Goal: Information Seeking & Learning: Check status

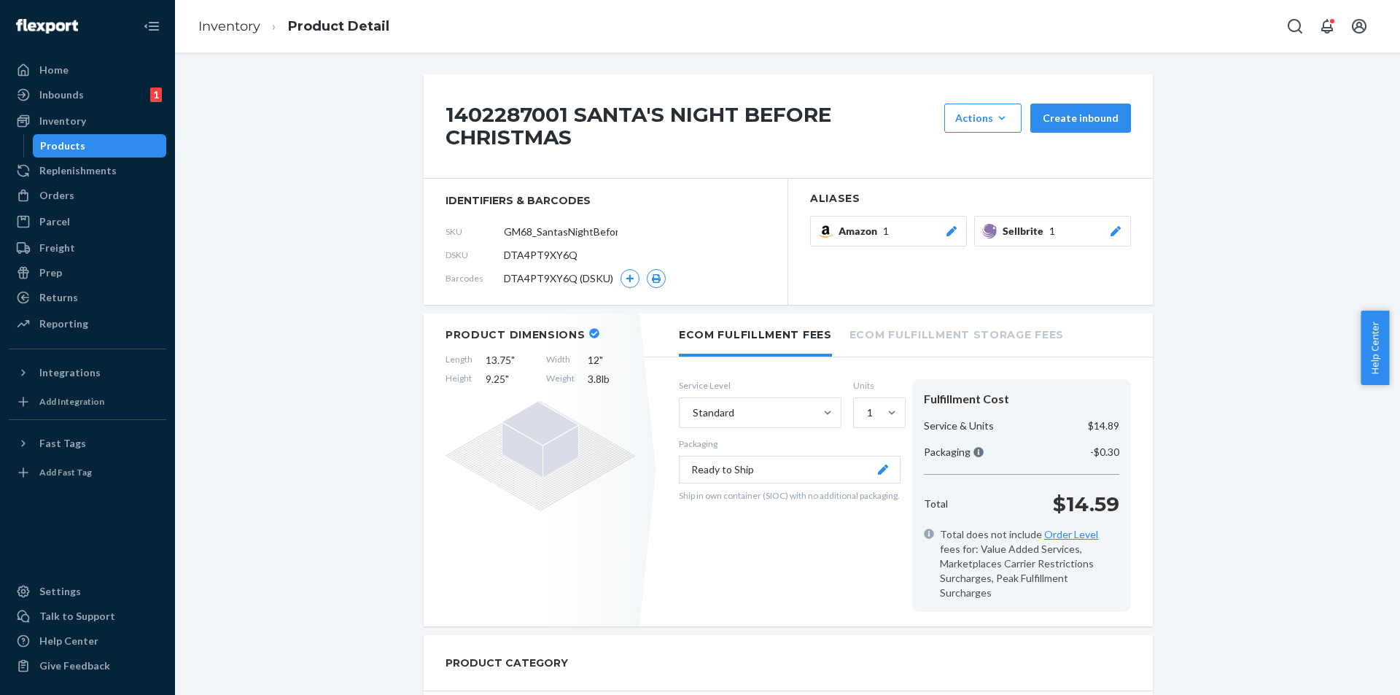
click at [112, 144] on div "Products" at bounding box center [99, 146] width 131 height 20
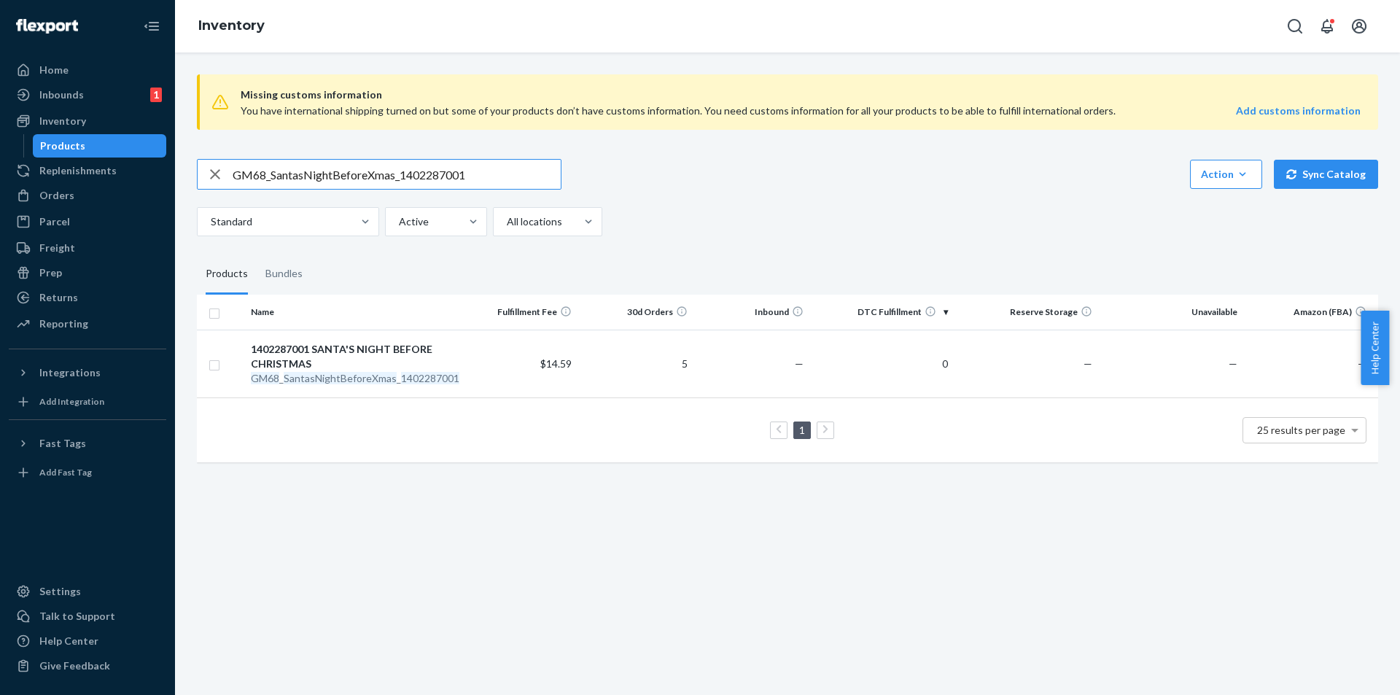
click at [497, 171] on input "GM68_SantasNightBeforeXmas_1402287001" at bounding box center [397, 174] width 328 height 29
type input "GM32_NoGrowingUp_0908702006"
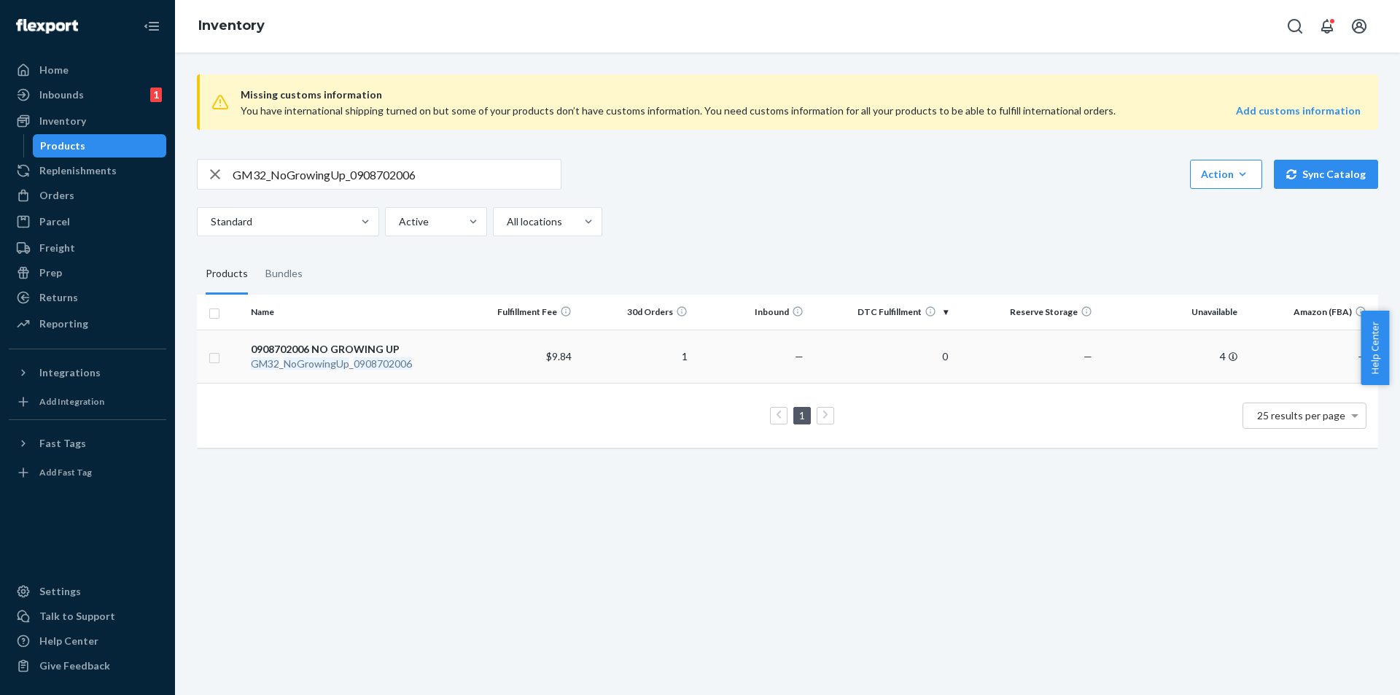
click at [346, 352] on div "0908702006 NO GROWING UP" at bounding box center [354, 349] width 206 height 15
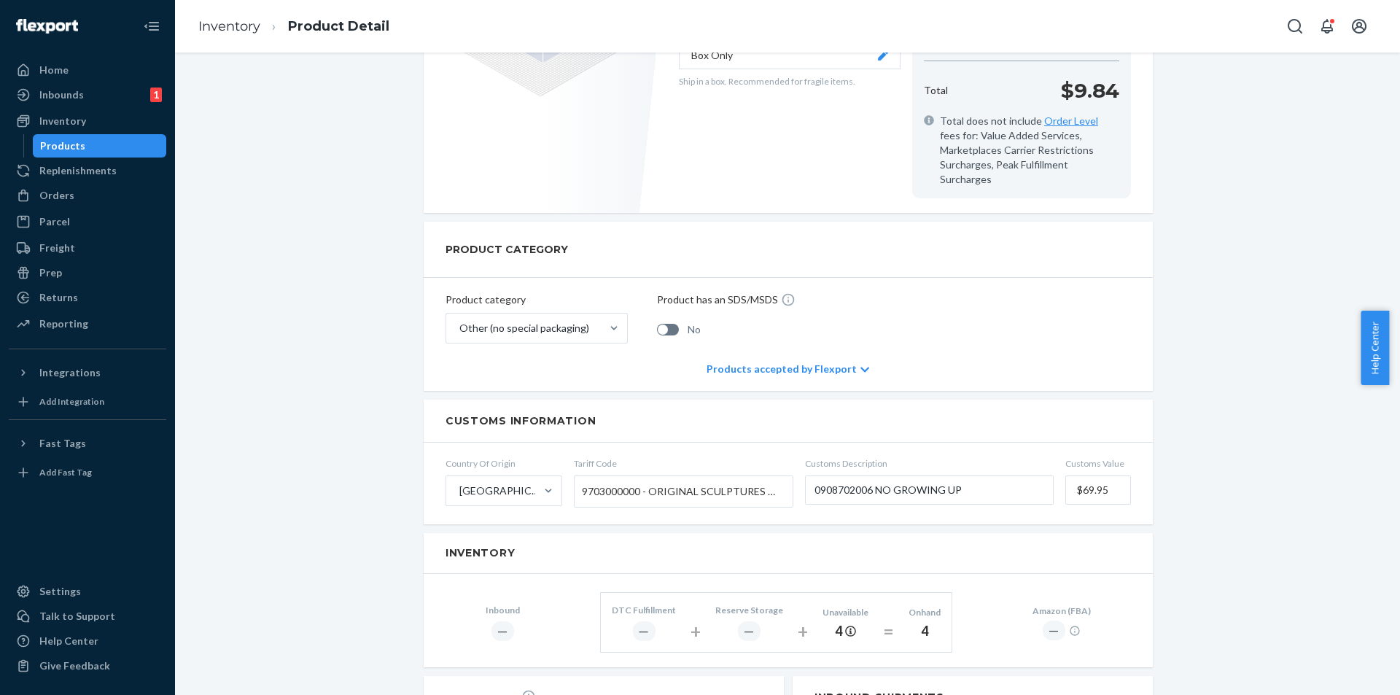
scroll to position [510, 0]
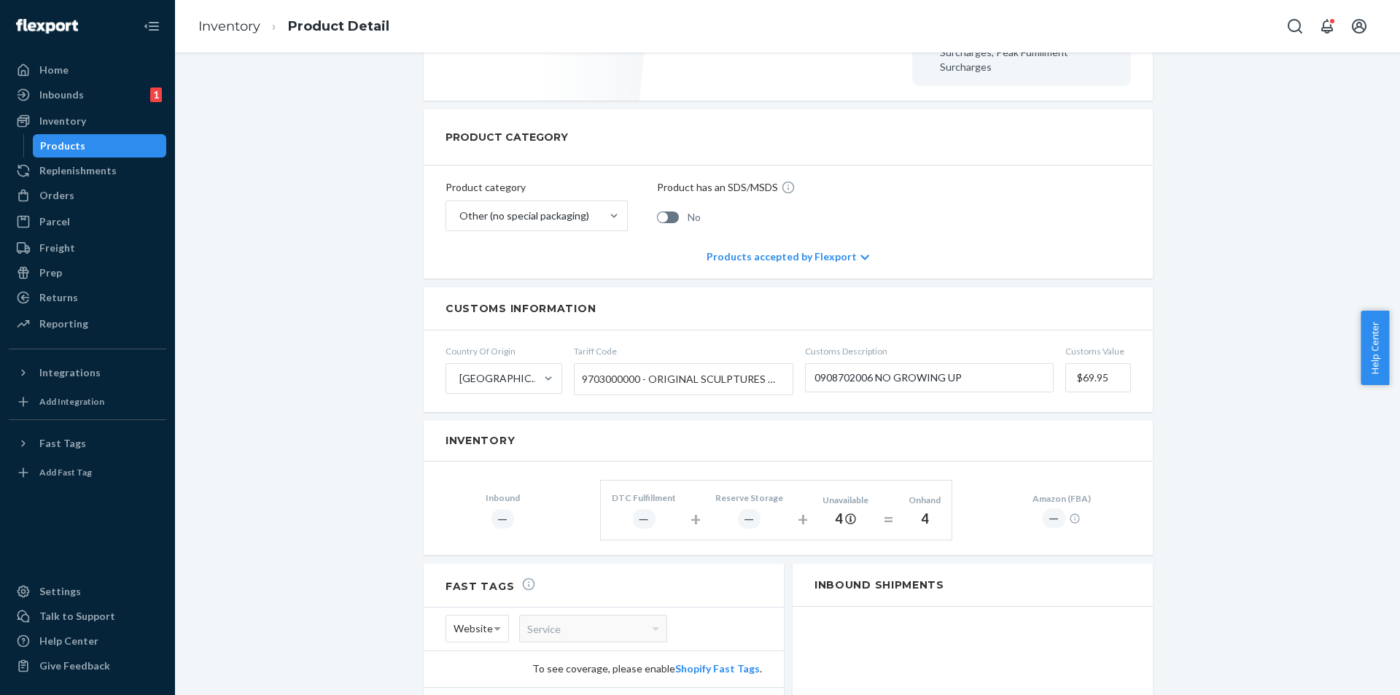
click at [112, 156] on link "Products" at bounding box center [100, 145] width 134 height 23
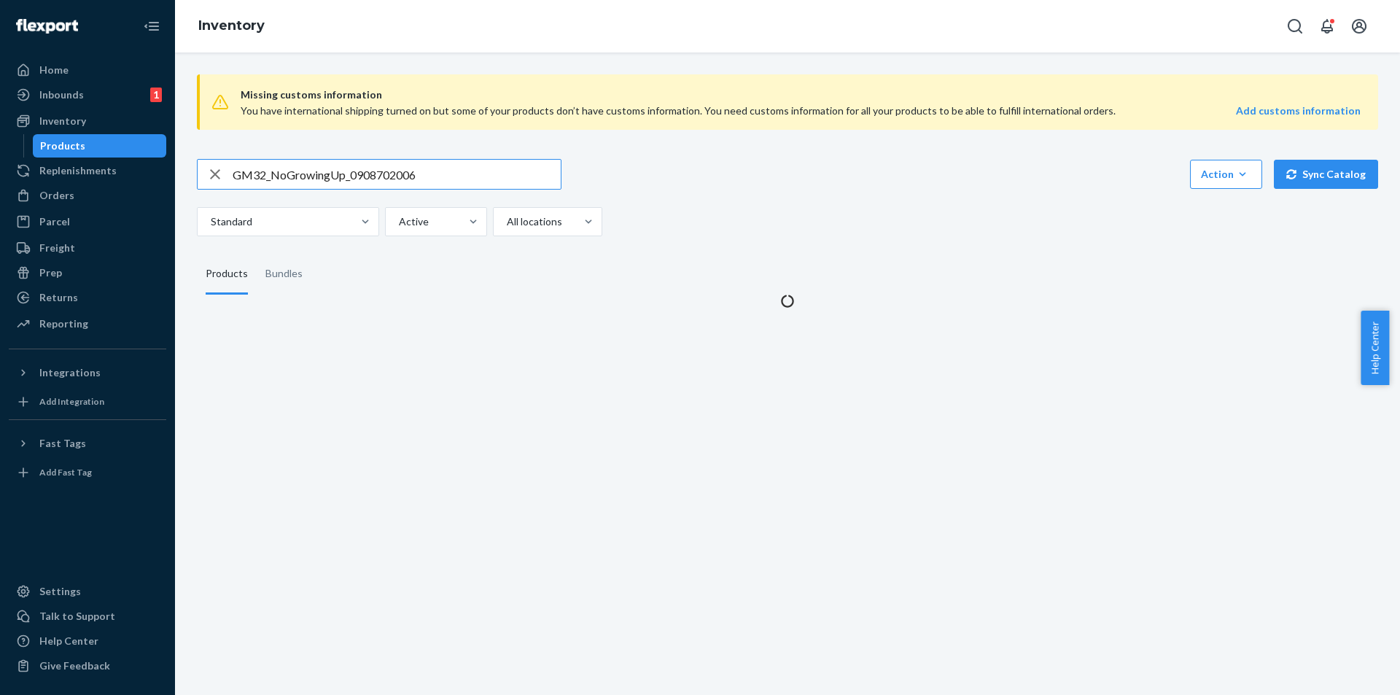
click at [448, 170] on input "GM32_NoGrowingUp_0908702006" at bounding box center [397, 174] width 328 height 29
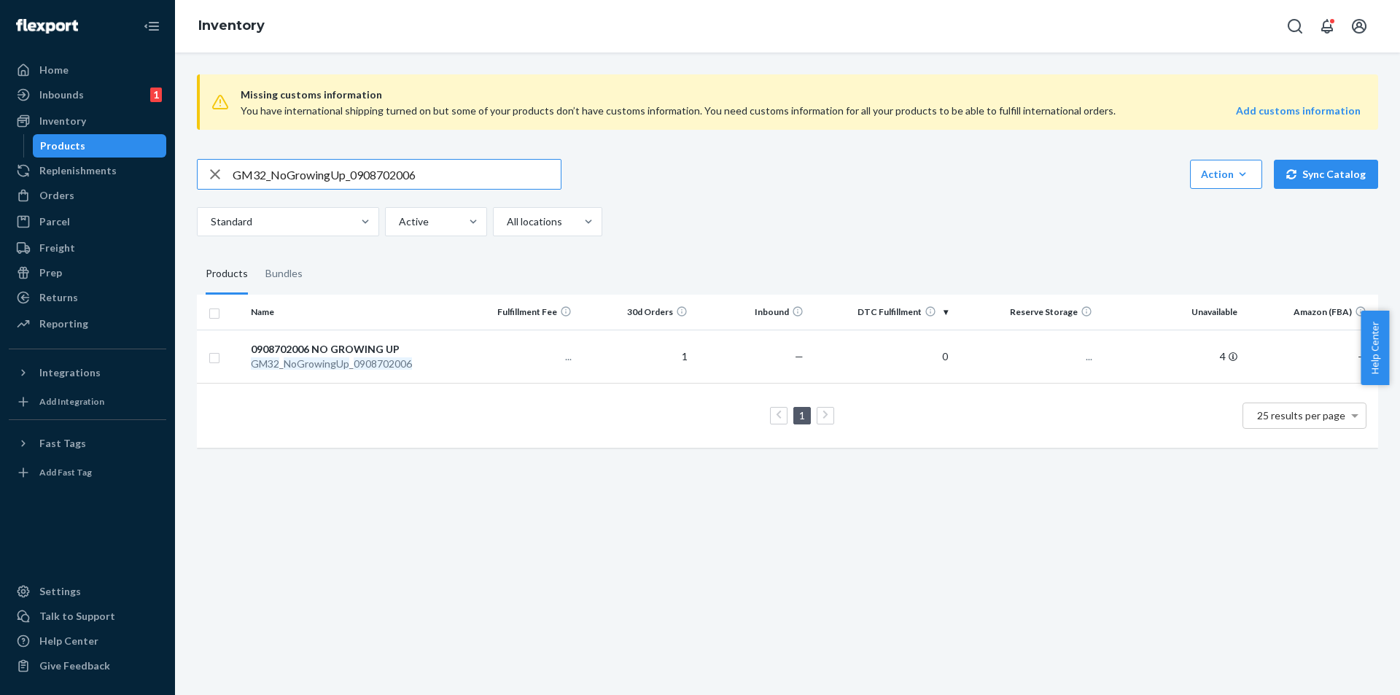
click at [448, 169] on input "GM32_NoGrowingUp_0908702006" at bounding box center [397, 174] width 328 height 29
type input "GM40_ACreedJohnWayne_0134986003"
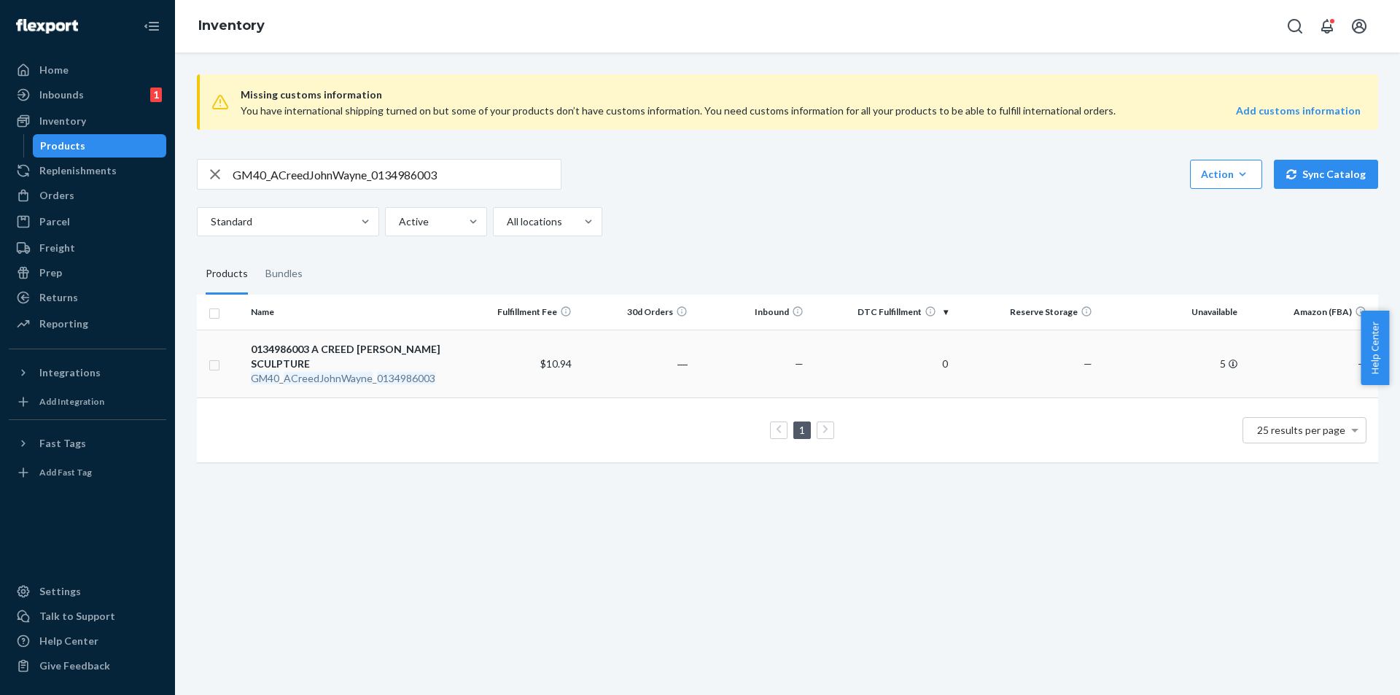
click at [357, 371] on div "GM40 _ ACreedJohnWayne _ 0134986003" at bounding box center [354, 378] width 206 height 15
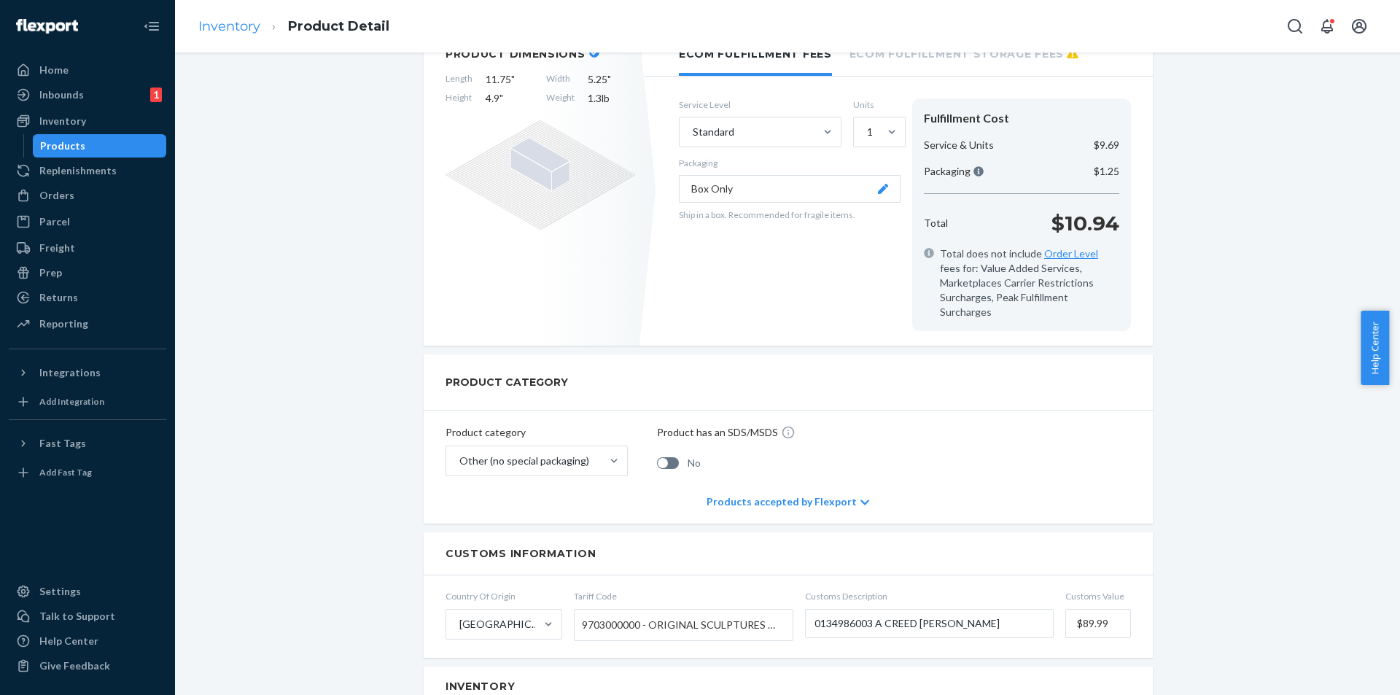
scroll to position [146, 0]
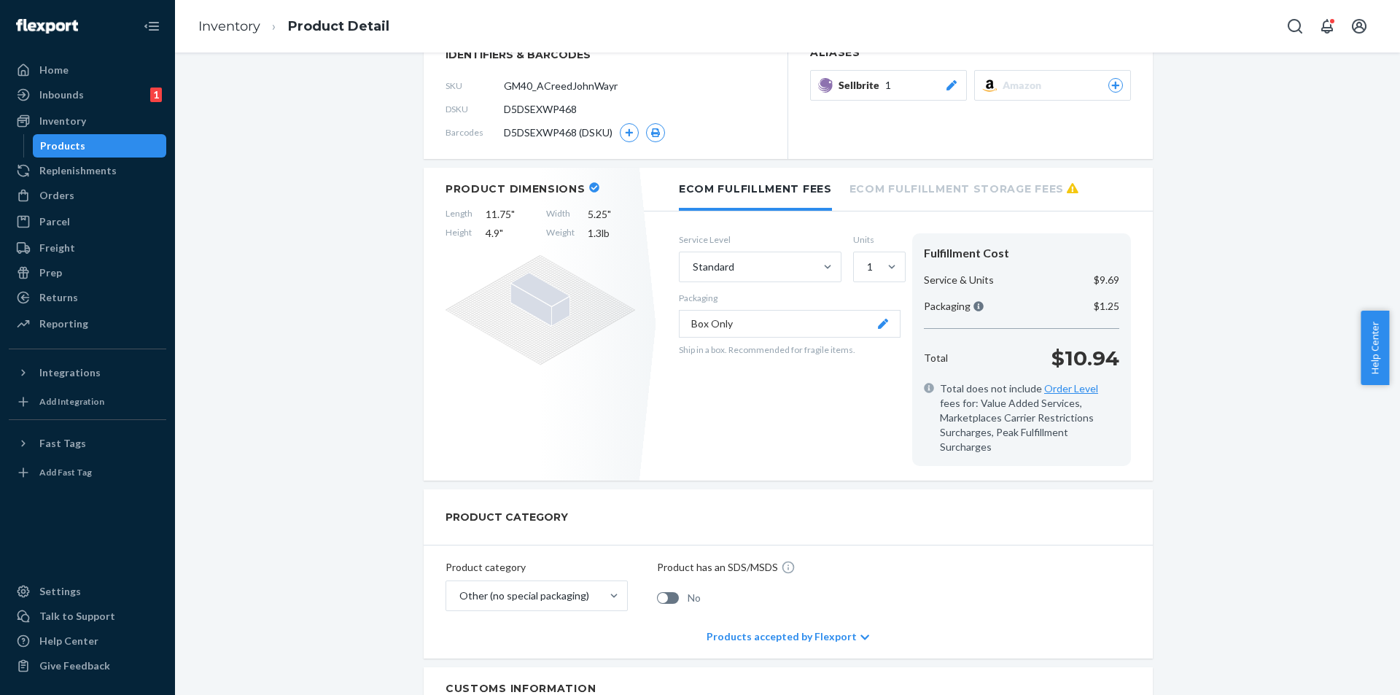
click at [93, 141] on div "Products" at bounding box center [99, 146] width 131 height 20
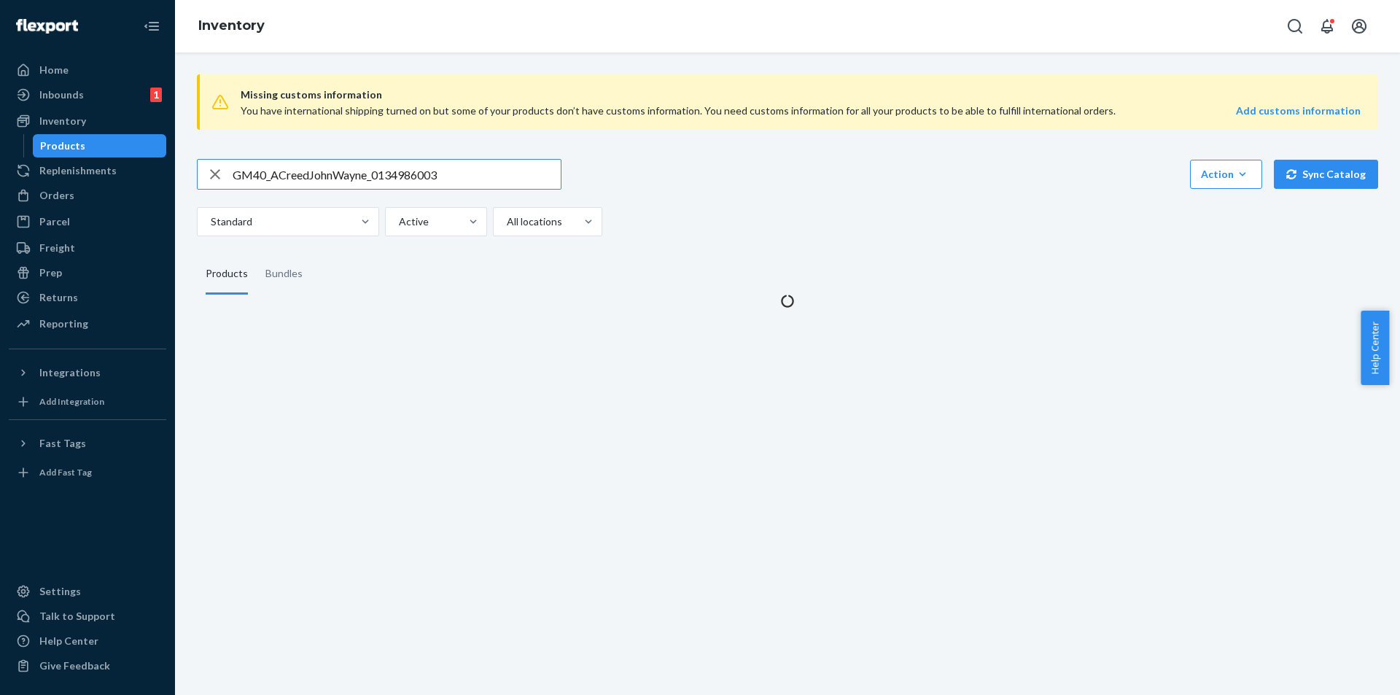
click at [471, 167] on input "GM40_ACreedJohnWayne_0134986003" at bounding box center [397, 174] width 328 height 29
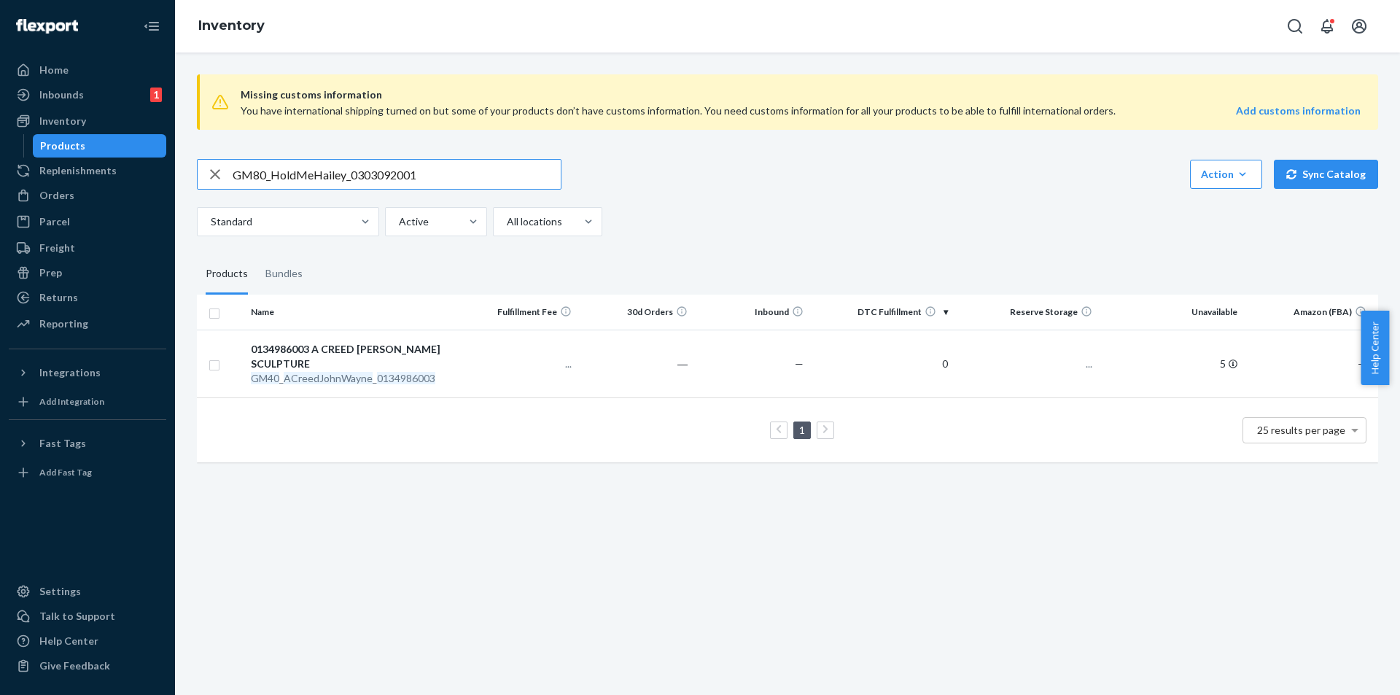
type input "GM80_HoldMeHailey_0303092001"
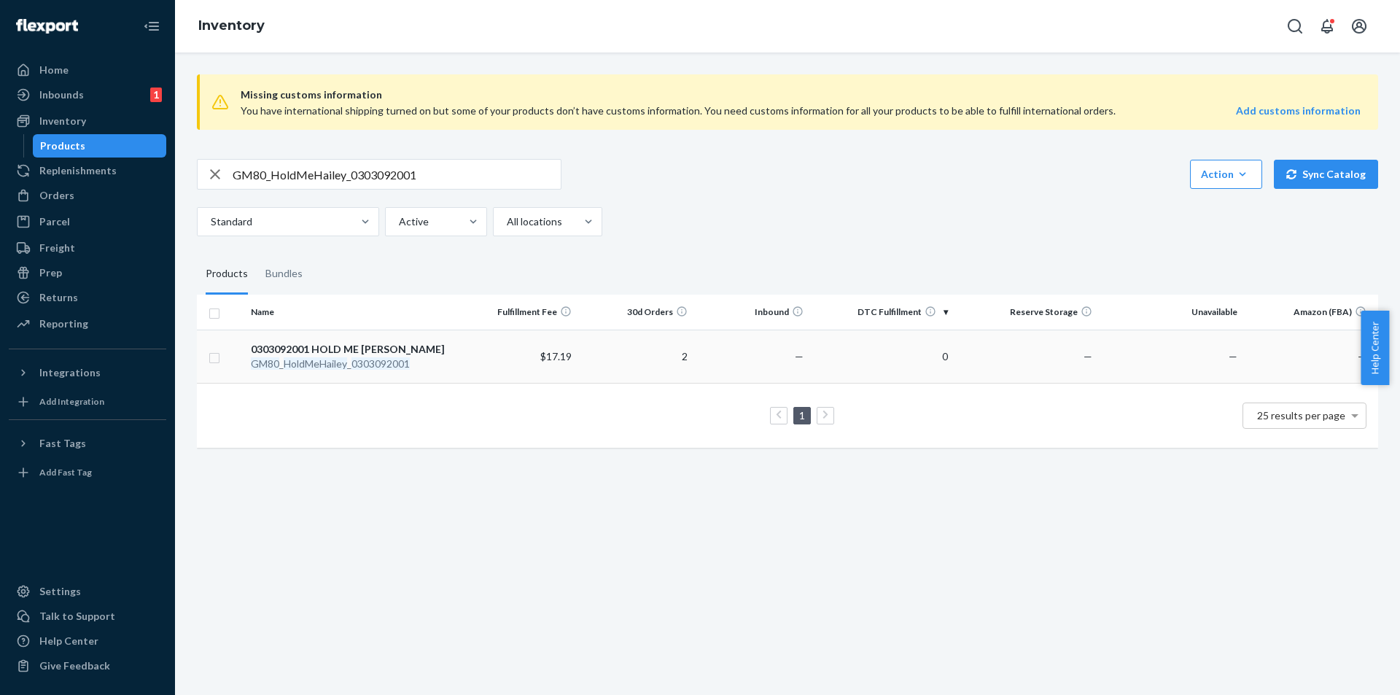
click at [356, 367] on em "0303092001" at bounding box center [380, 363] width 58 height 12
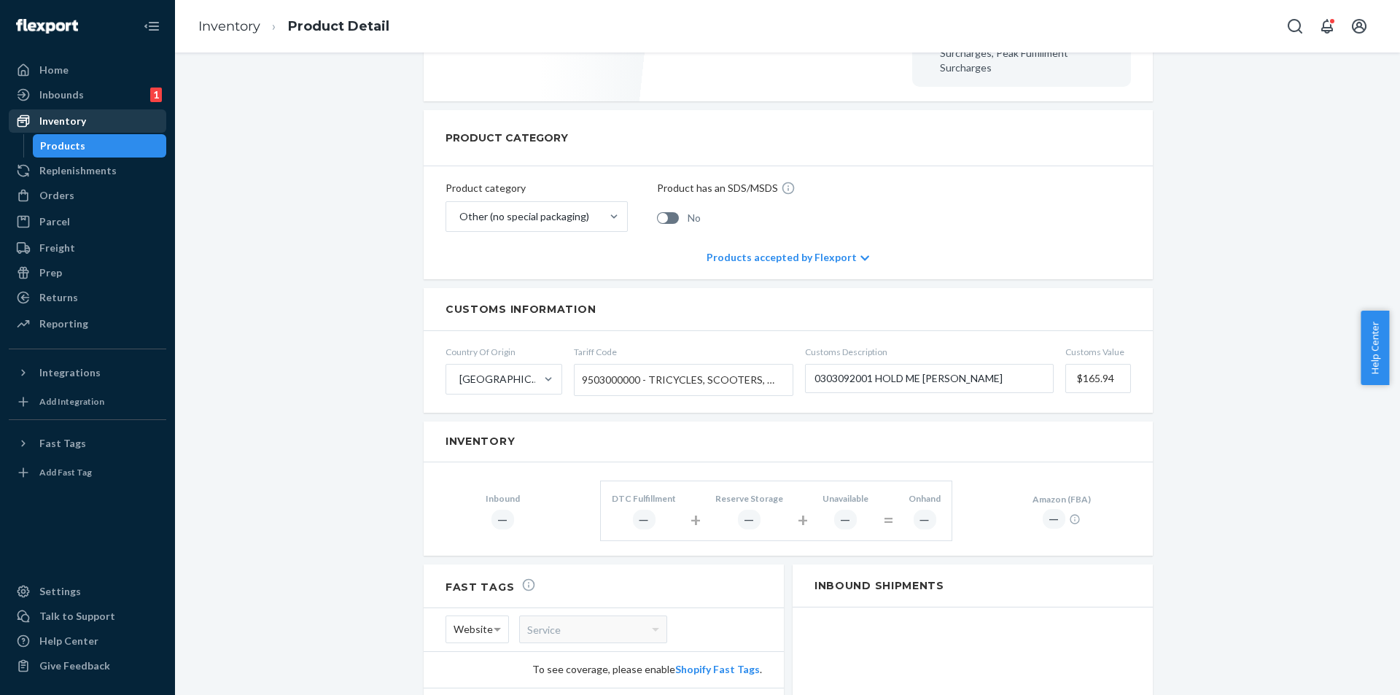
scroll to position [510, 0]
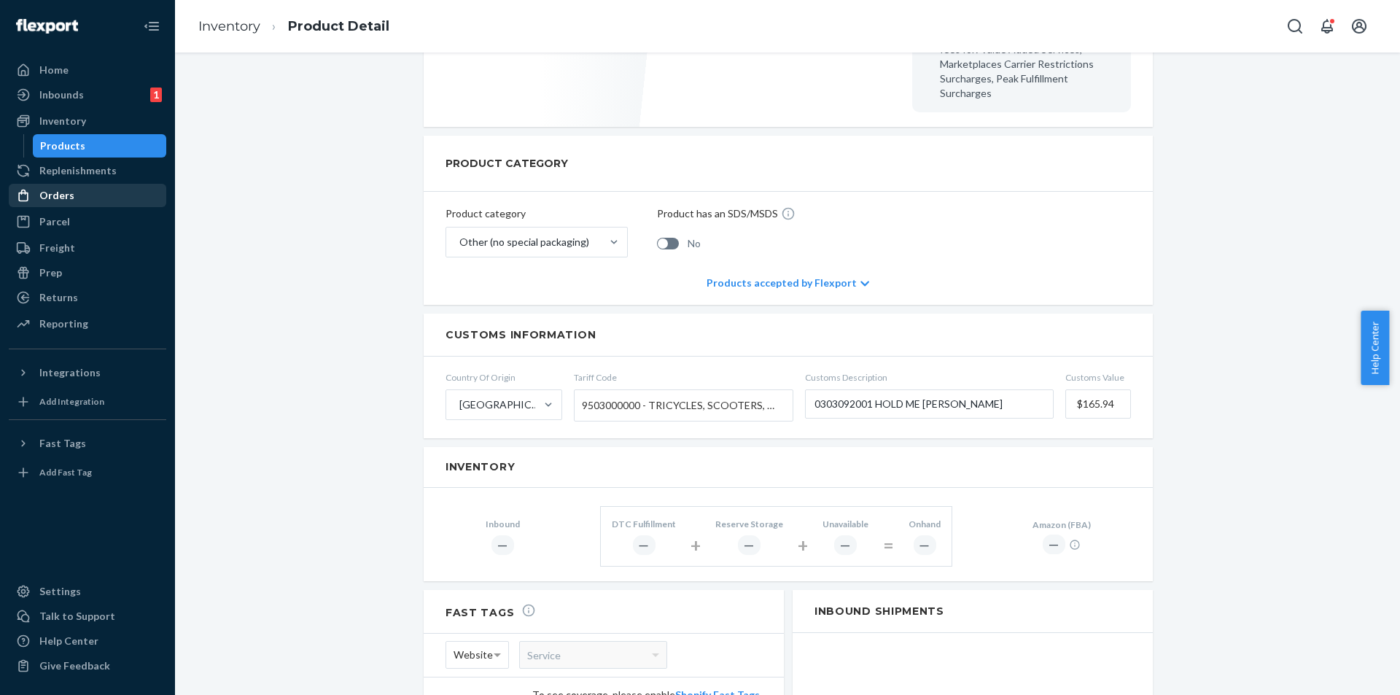
click at [89, 201] on div "Orders" at bounding box center [87, 195] width 155 height 20
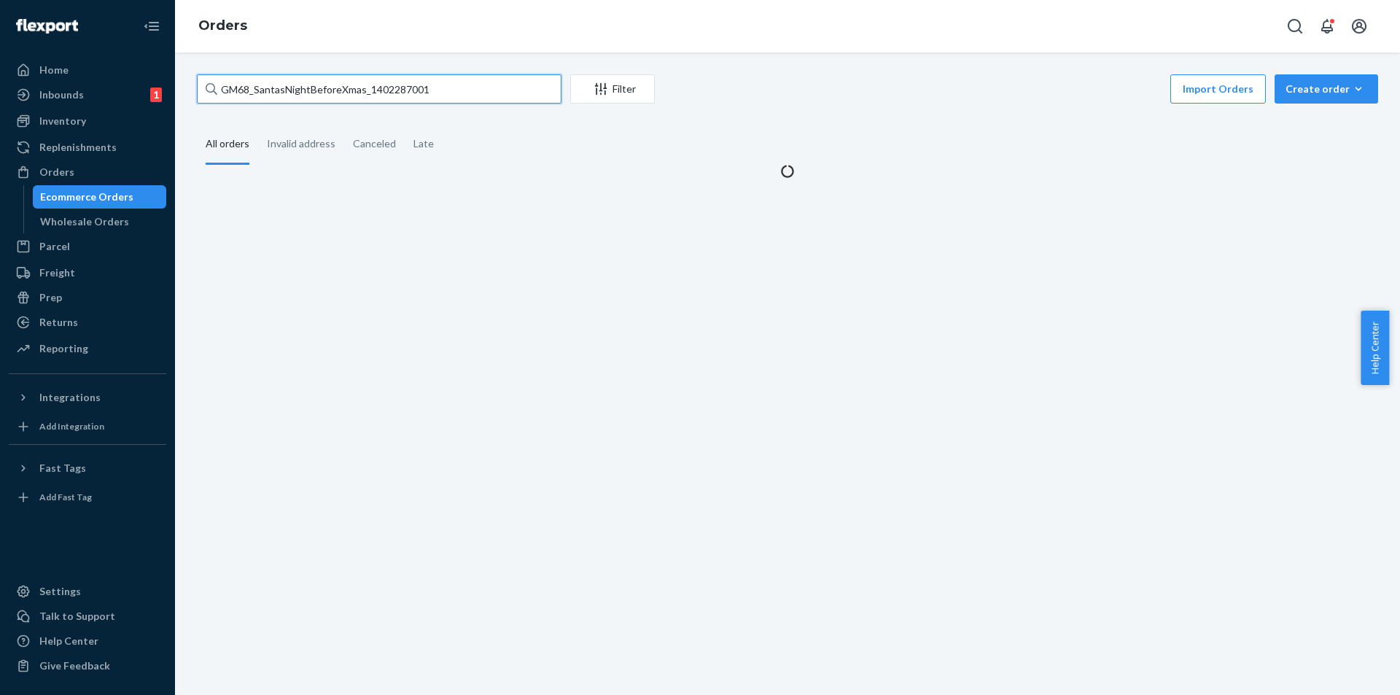
click at [473, 94] on input "GM68_SantasNightBeforeXmas_1402287001" at bounding box center [379, 88] width 364 height 29
paste input "80_HoldMeHailey_0303092"
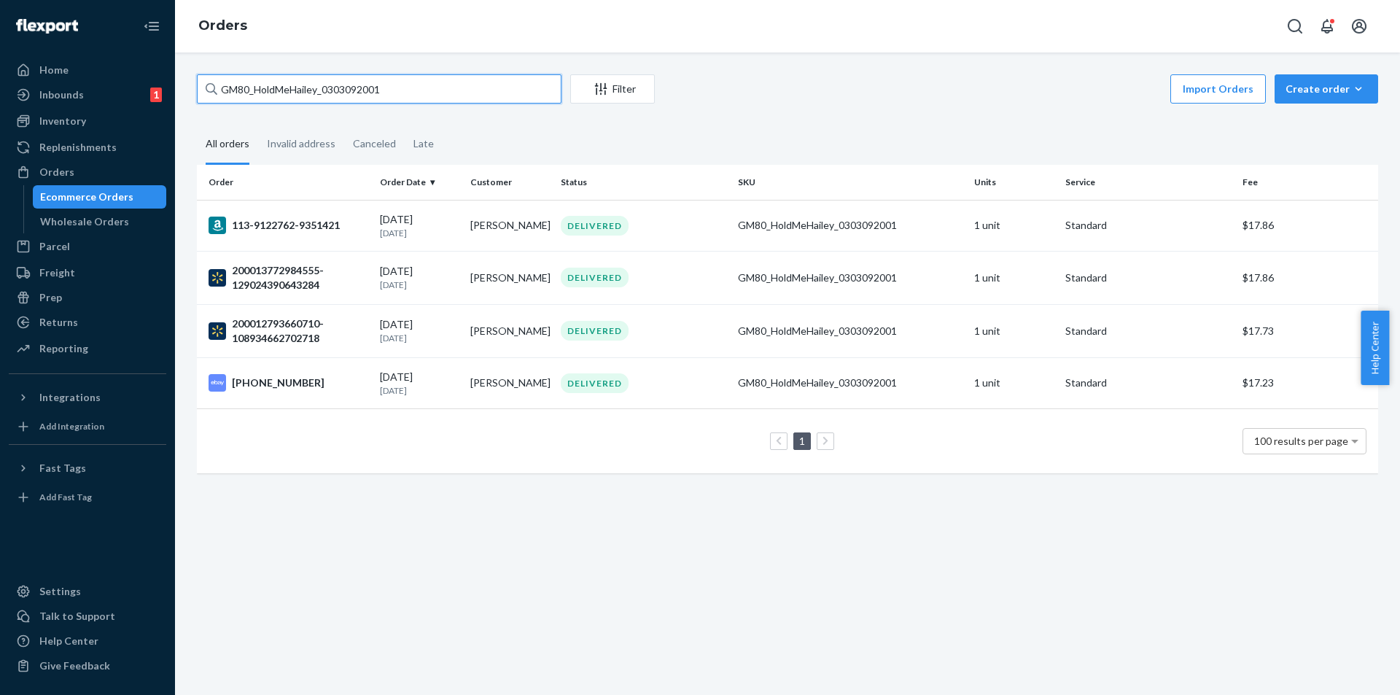
click at [426, 82] on input "GM80_HoldMeHailey_0303092001" at bounding box center [379, 88] width 364 height 29
paste input "FBM_GM8998_RubeusHagard_0302720004"
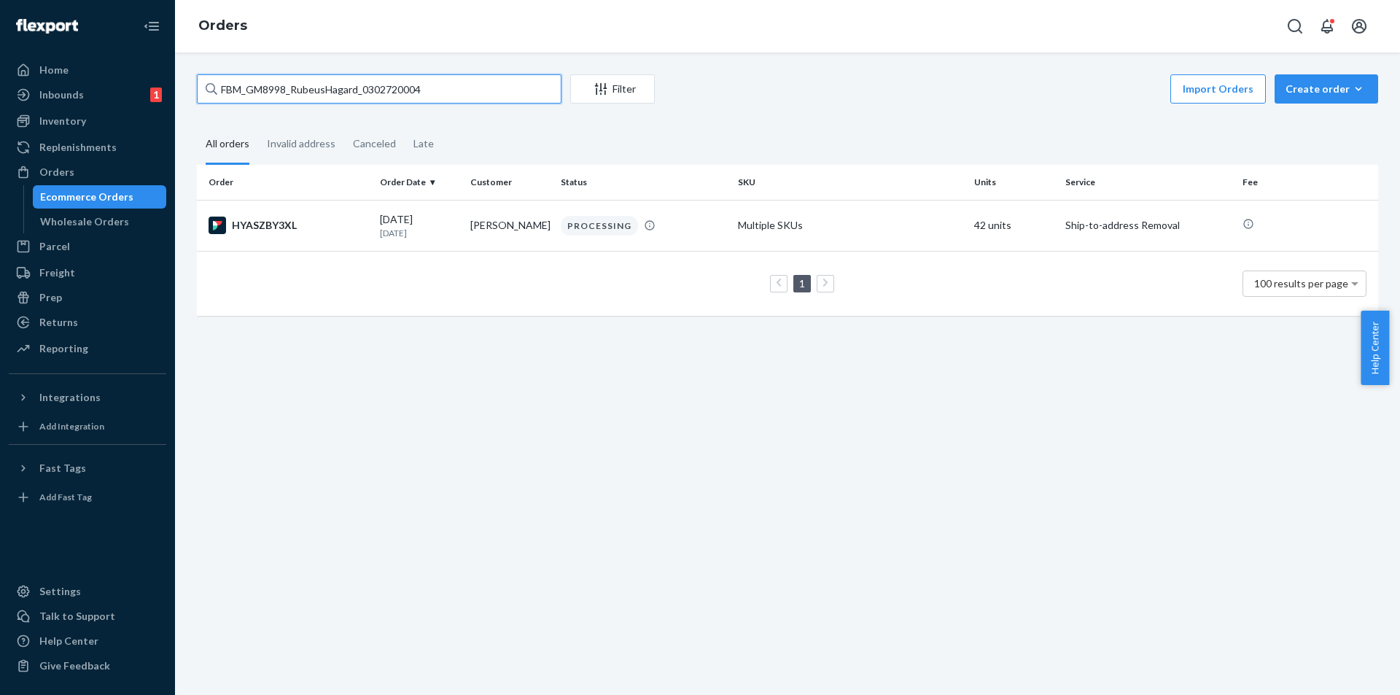
click at [435, 93] on input "FBM_GM8998_RubeusHagard_0302720004" at bounding box center [379, 88] width 364 height 29
paste input "GM72_Disney100Clock_0139679001"
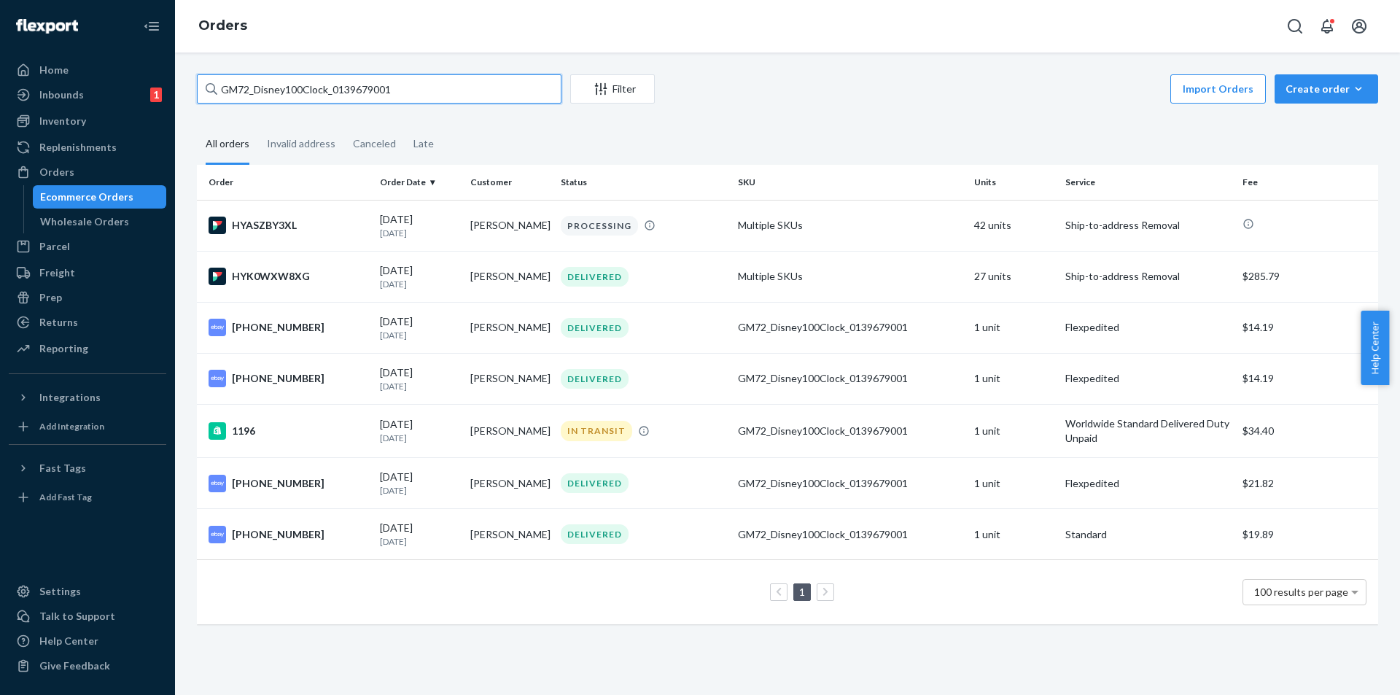
click at [449, 82] on input "GM72_Disney100Clock_0139679001" at bounding box center [379, 88] width 364 height 29
paste input "4040_StarlitSentinels_Decor_0122938"
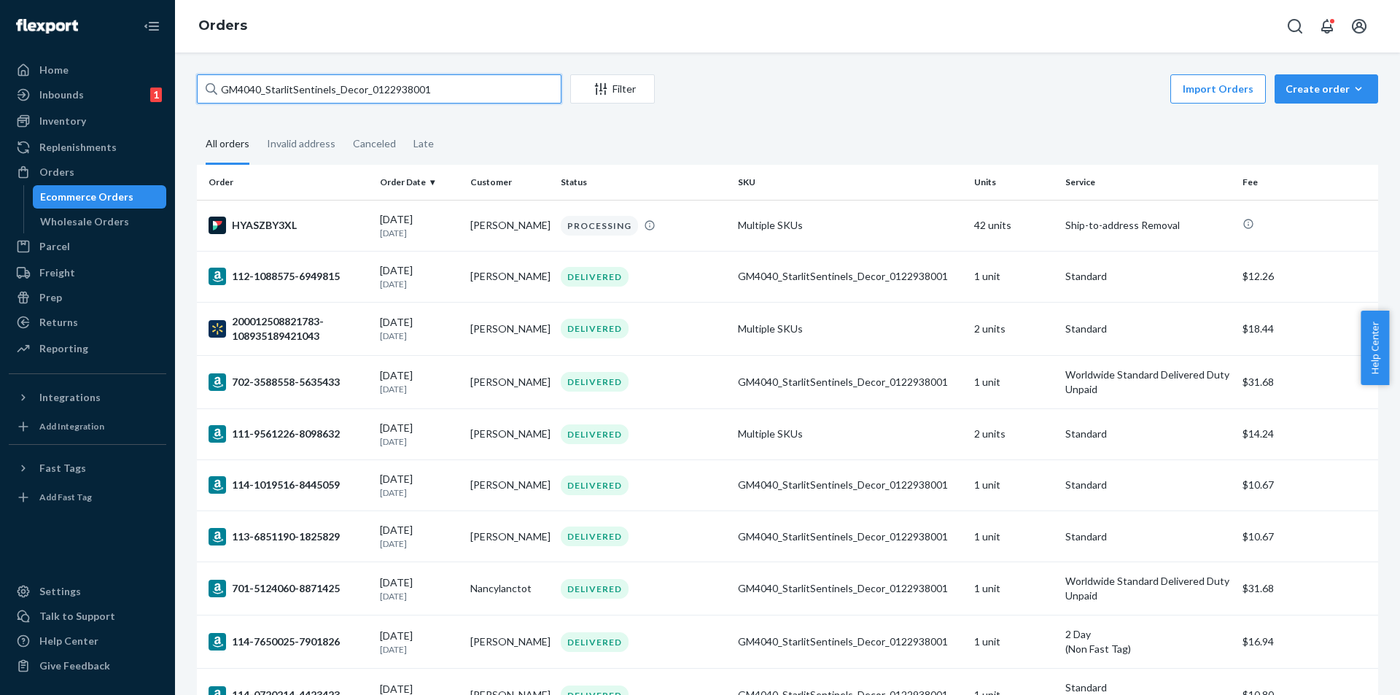
click at [471, 83] on input "GM4040_StarlitSentinels_Decor_0122938001" at bounding box center [379, 88] width 364 height 29
click at [472, 82] on input "GM4040_StarlitSentinels_Decor_0122938001" at bounding box center [379, 88] width 364 height 29
paste input "24_FureverInOurHearts_0905417003"
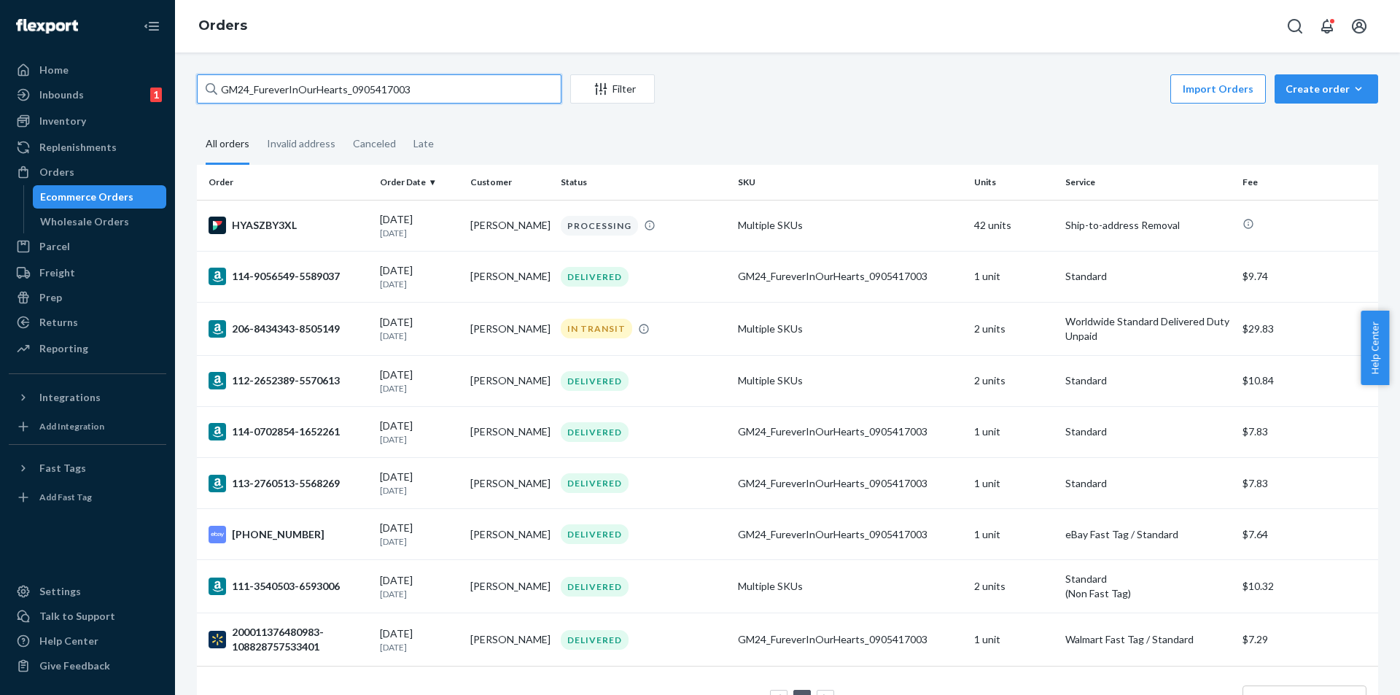
click at [439, 89] on input "GM24_FureverInOurHearts_0905417003" at bounding box center [379, 88] width 364 height 29
click at [437, 89] on input "GM24_FureverInOurHearts_0905417003" at bounding box center [379, 88] width 364 height 29
paste input "11435_AliceWonderland_Lamp_0124691001"
type input "GM11435_AliceWonderland_Lamp_0124691001"
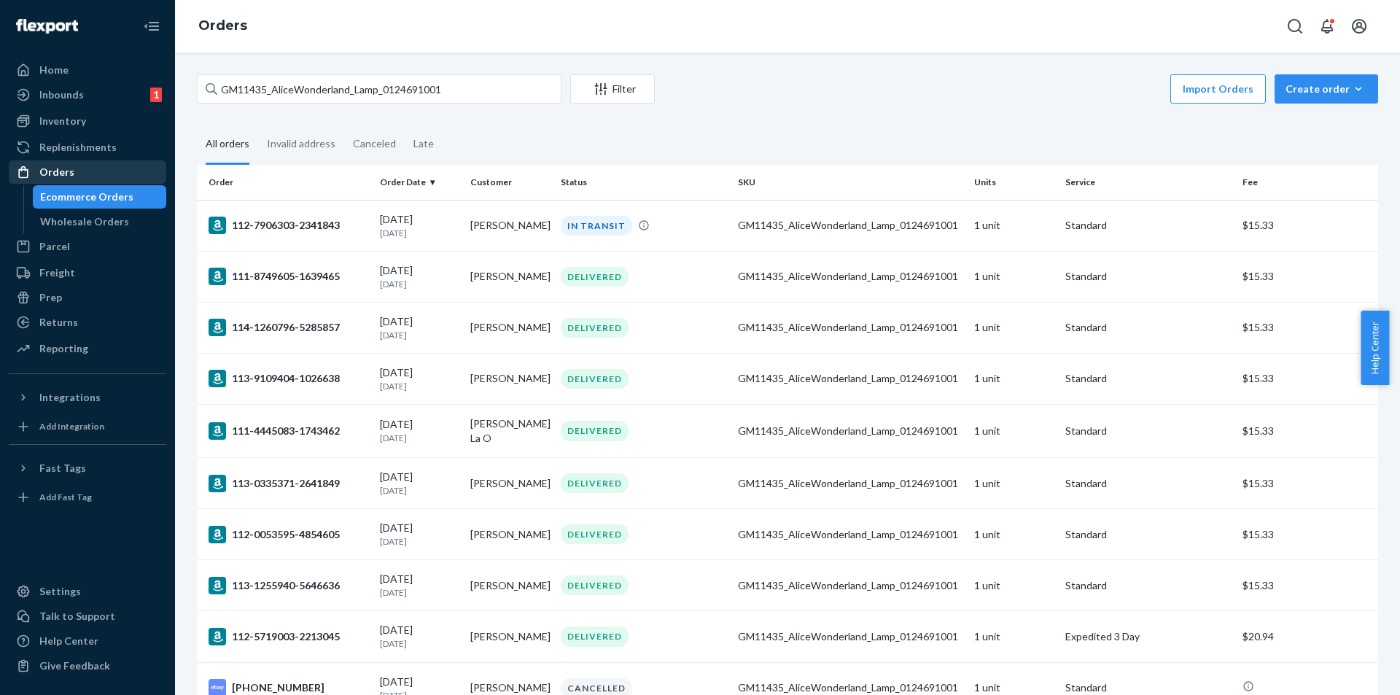
click at [56, 170] on div "Orders" at bounding box center [56, 172] width 35 height 15
click at [61, 115] on div "Inventory" at bounding box center [62, 121] width 47 height 15
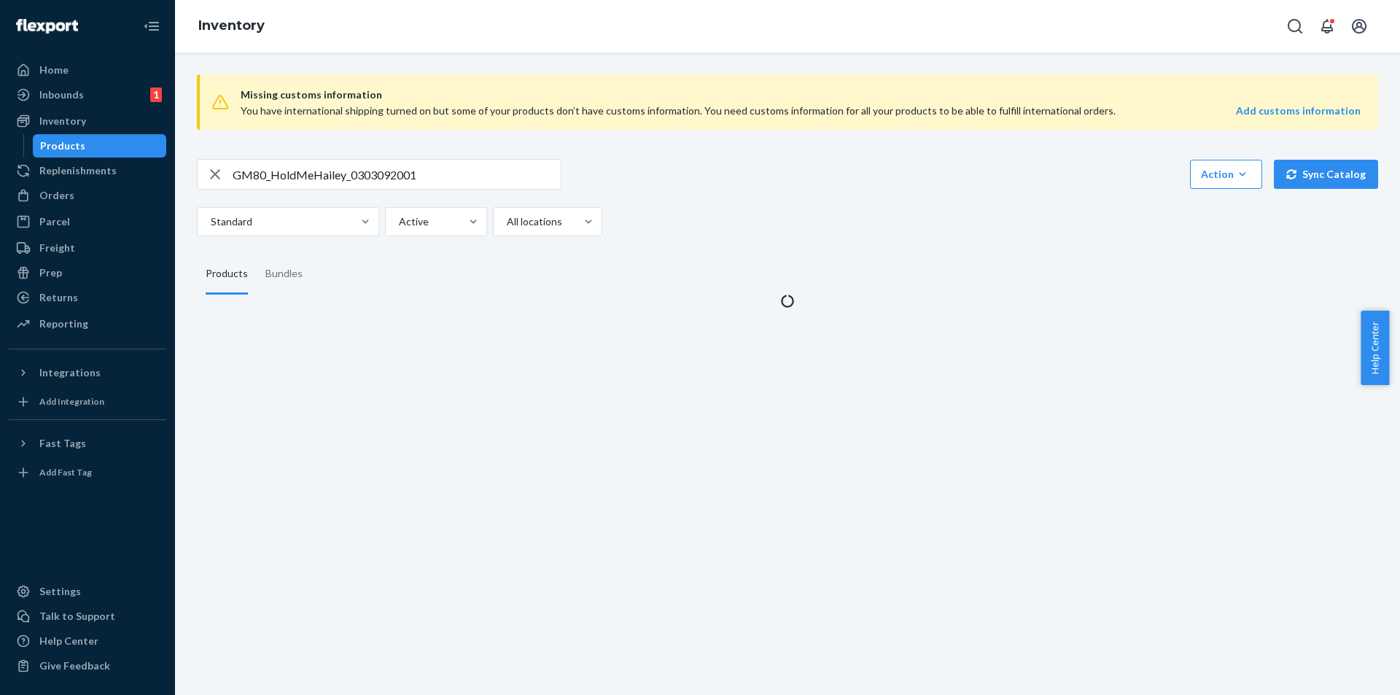
click at [217, 173] on icon "button" at bounding box center [214, 174] width 17 height 29
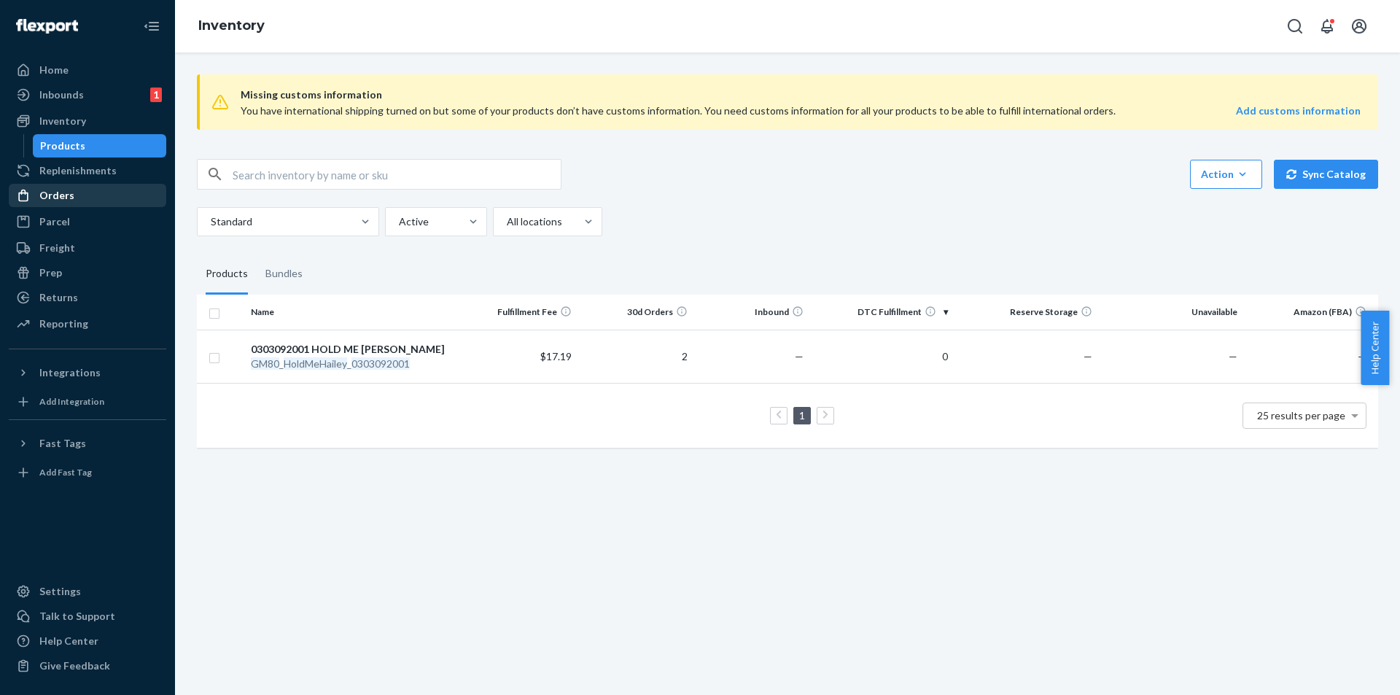
click at [76, 188] on div "Orders" at bounding box center [87, 195] width 155 height 20
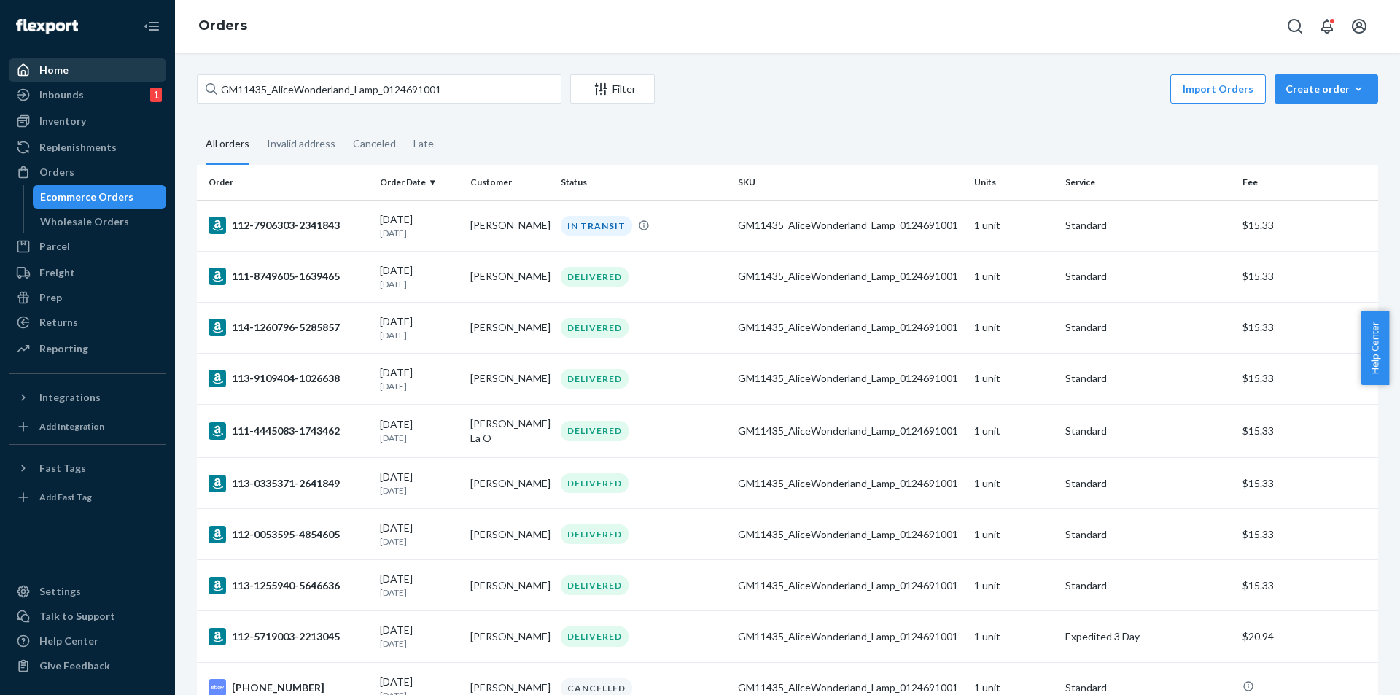
click at [58, 70] on div "Home" at bounding box center [53, 70] width 29 height 15
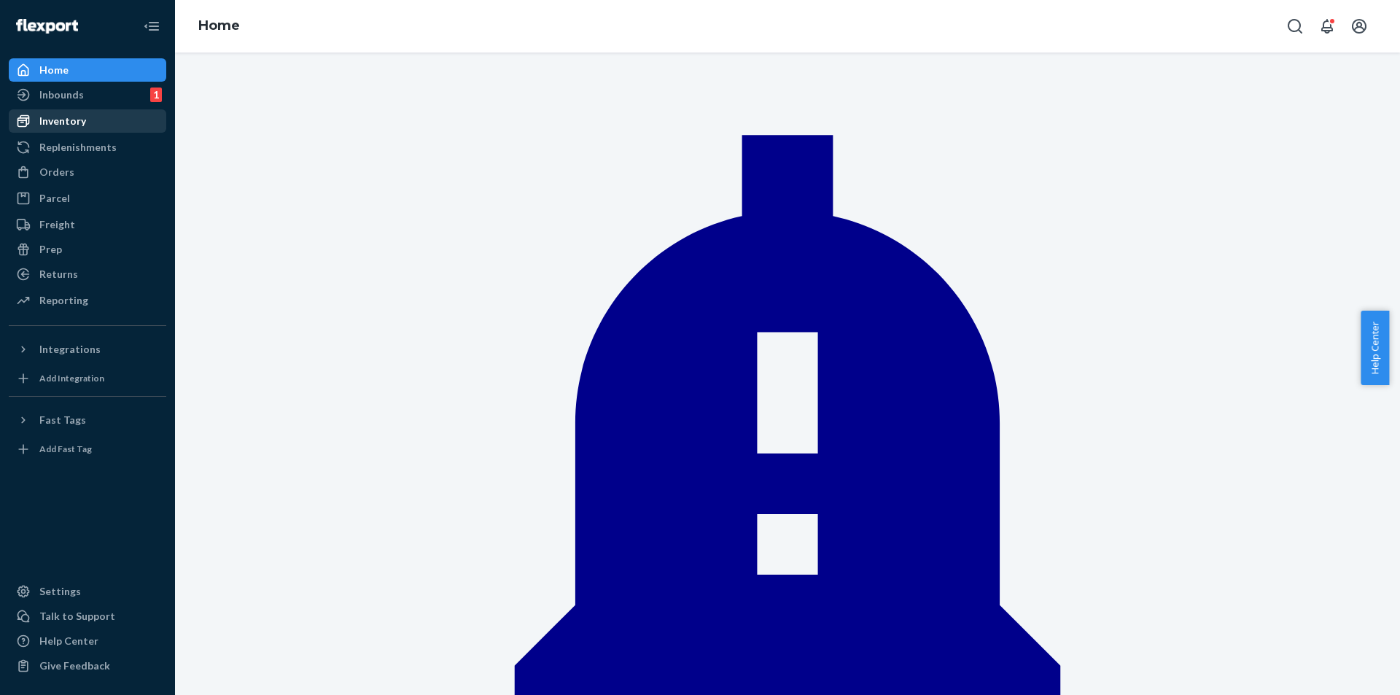
click at [73, 123] on div "Inventory" at bounding box center [62, 121] width 47 height 15
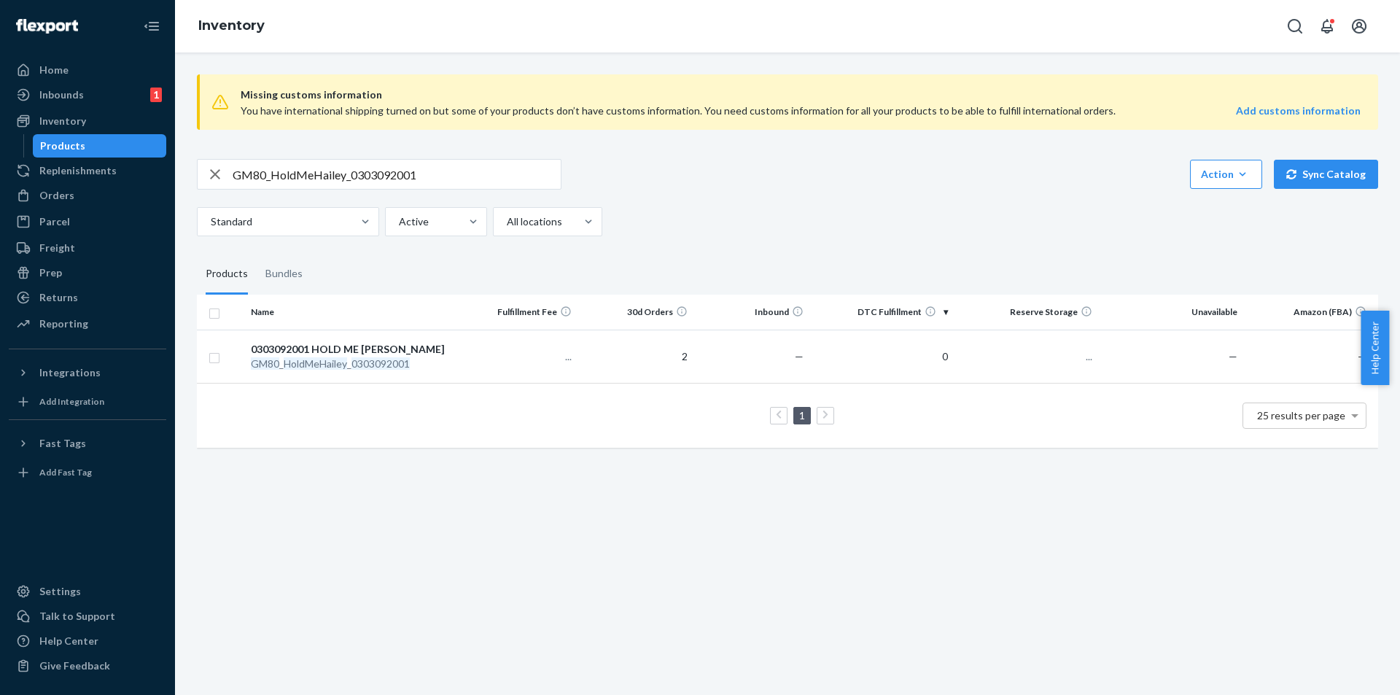
click at [215, 179] on icon "button" at bounding box center [214, 174] width 17 height 29
click at [639, 539] on div "Missing customs information You have international shipping turned on but some …" at bounding box center [787, 373] width 1225 height 642
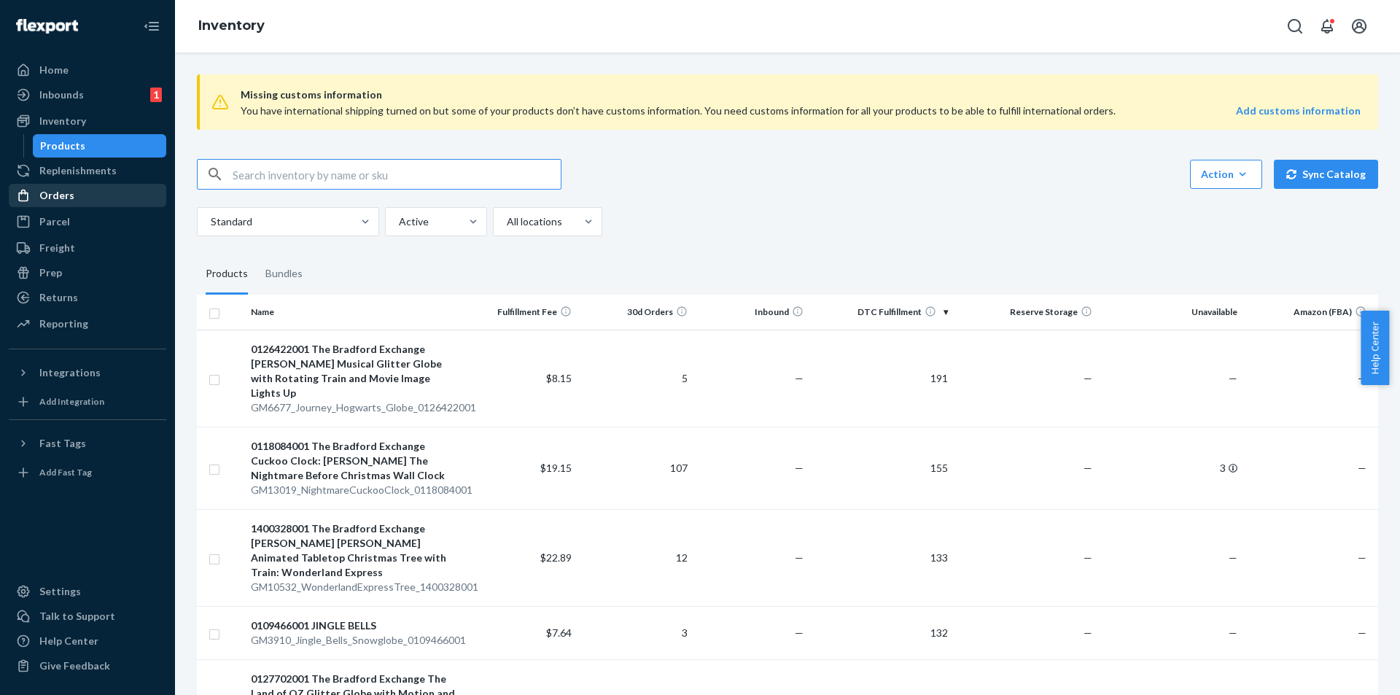
click at [74, 193] on div "Orders" at bounding box center [87, 195] width 155 height 20
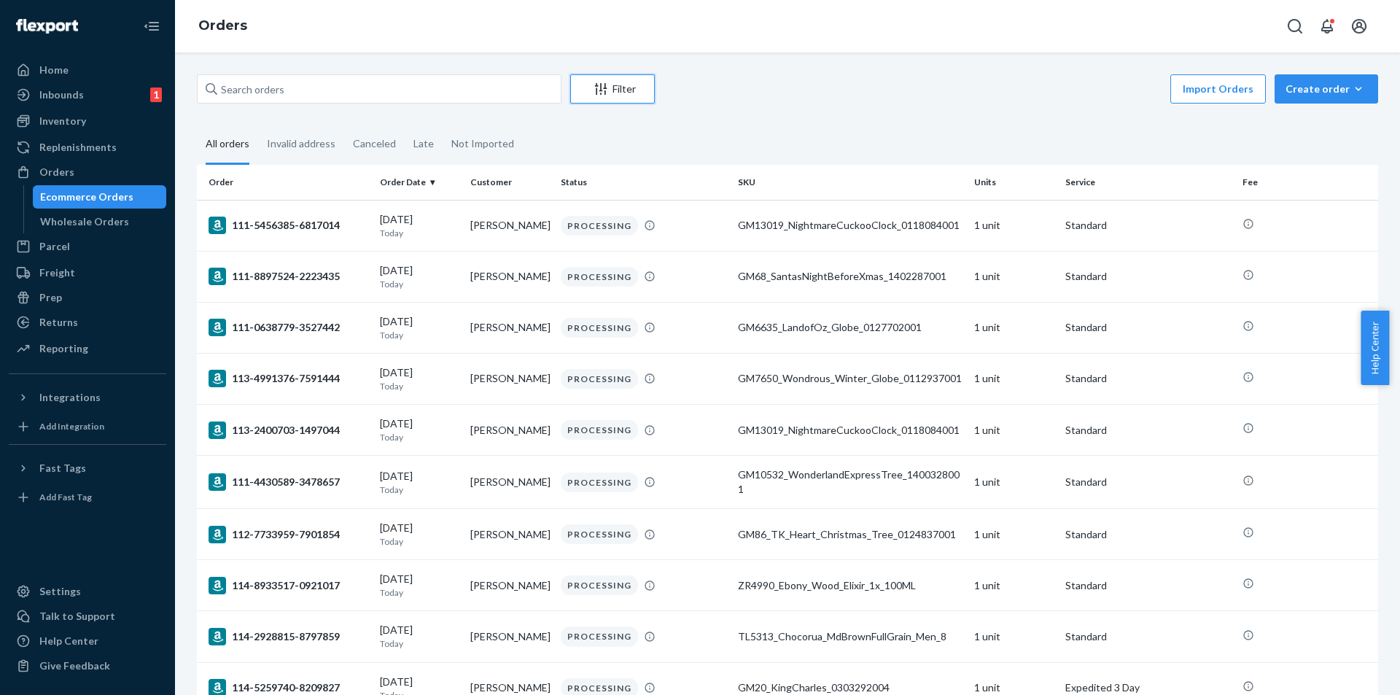
click at [626, 80] on button "Filter" at bounding box center [612, 88] width 85 height 29
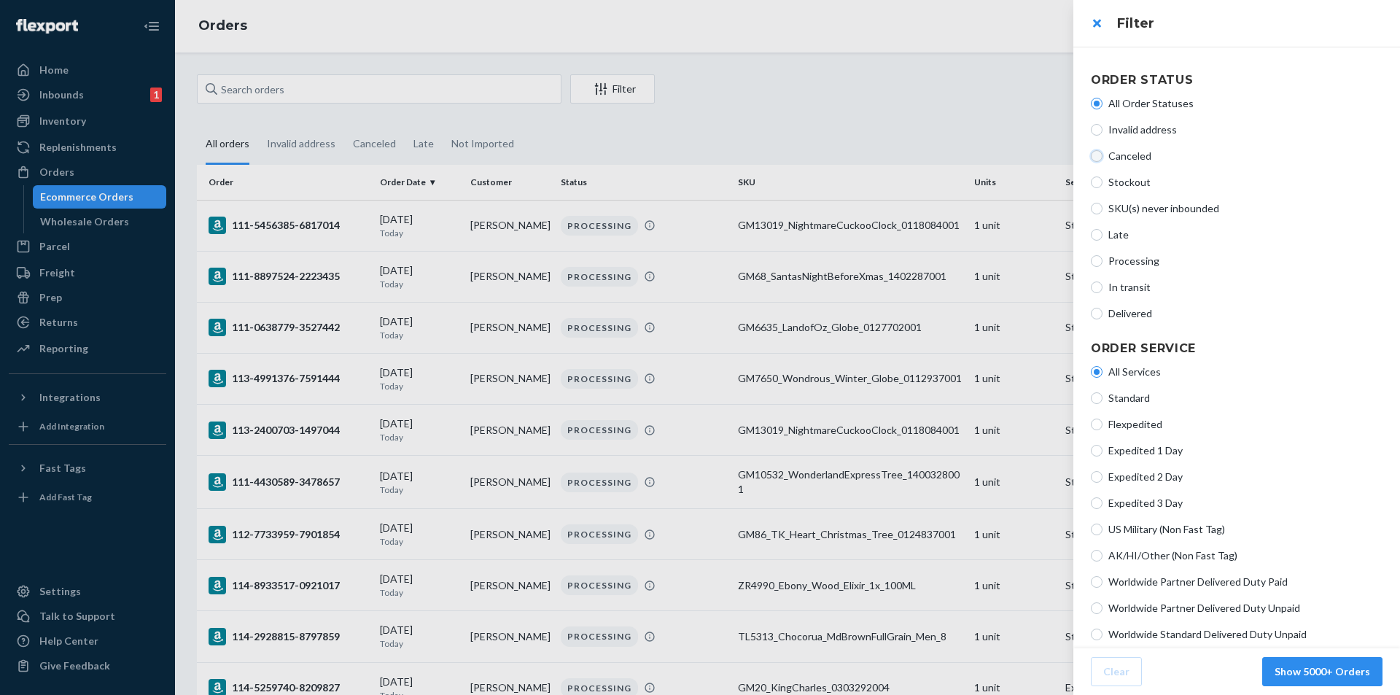
click at [1099, 153] on input "Canceled" at bounding box center [1096, 156] width 12 height 12
radio input "true"
radio input "false"
click at [1305, 671] on button "Show 804 Orders" at bounding box center [1328, 671] width 108 height 29
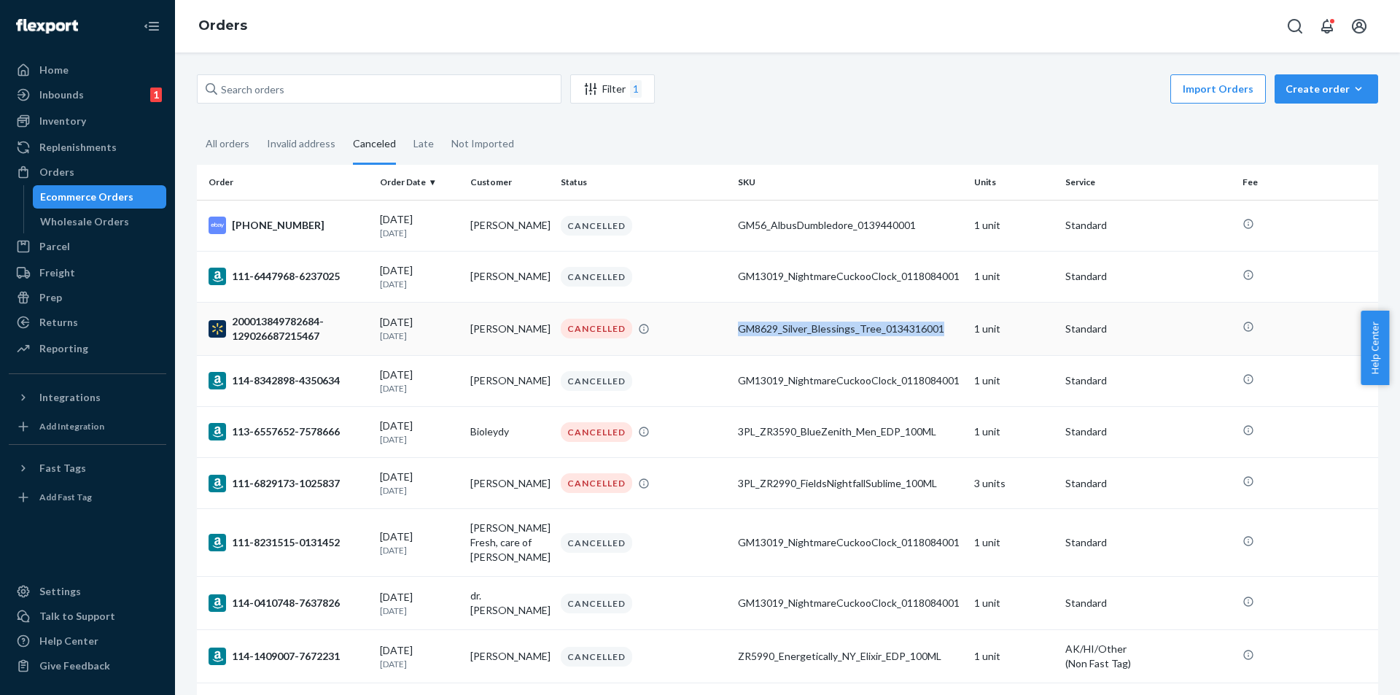
copy div "GM8629_Silver_Blessings_Tree_0134316001"
drag, startPoint x: 727, startPoint y: 327, endPoint x: 667, endPoint y: 340, distance: 61.8
click at [667, 340] on tr "200013849782684-129026687215467 [DATE] [DATE] [PERSON_NAME] CANCELLED GM8629_Si…" at bounding box center [787, 328] width 1181 height 53
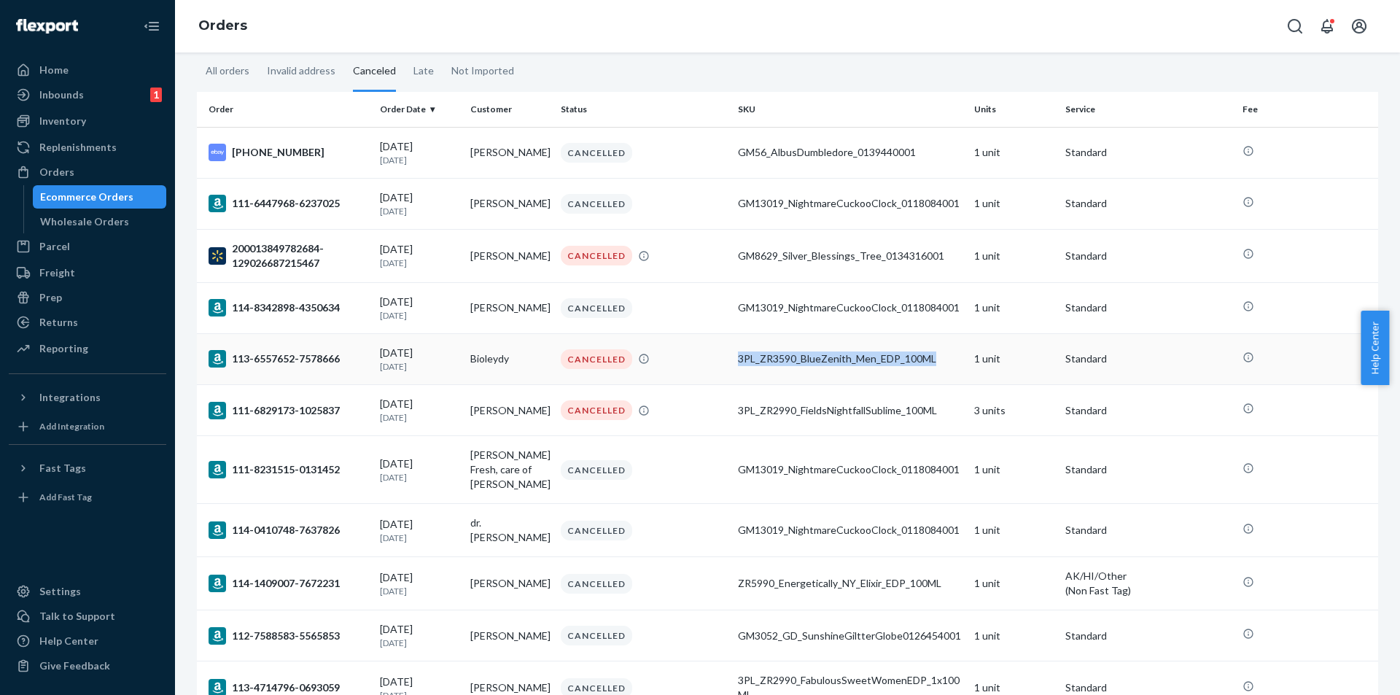
copy div "3PL_ZR3590_BlueZenith_Men_EDP_100ML"
copy div "3PL_ZR3590_Bl"
drag, startPoint x: 727, startPoint y: 359, endPoint x: 714, endPoint y: 368, distance: 16.8
click at [714, 368] on tr "113-6557652-7578666 [DATE] [DATE] Bioleydy CANCELLED 3PL_ZR3590_BlueZenith_Men_…" at bounding box center [787, 358] width 1181 height 51
click at [753, 357] on div "3PL_ZR3590_BlueZenith_Men_EDP_100ML" at bounding box center [850, 358] width 225 height 15
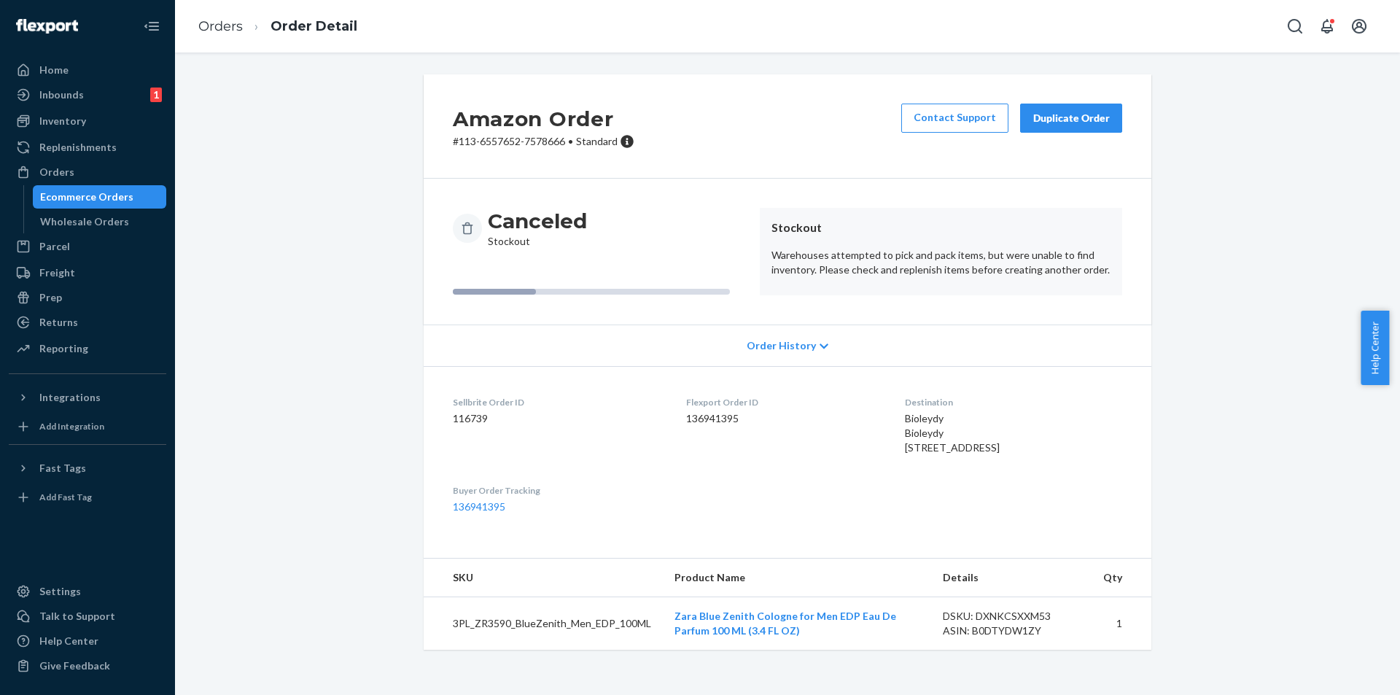
click at [541, 644] on td "3PL_ZR3590_BlueZenith_Men_EDP_100ML" at bounding box center [542, 623] width 239 height 53
copy td "3PL_ZR3590_BlueZenith_Men_EDP_100ML"
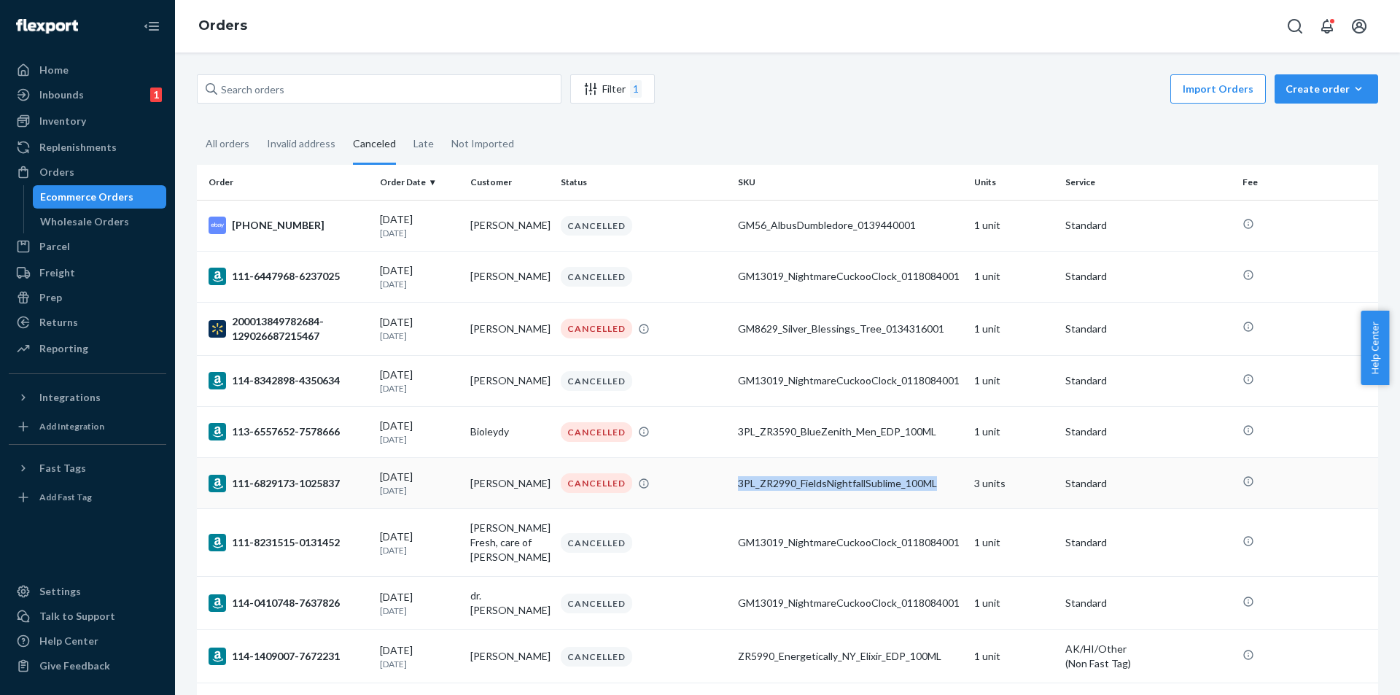
copy tr "3PL_ZR2990_FieldsNightfallSublime_100ML"
drag, startPoint x: 721, startPoint y: 485, endPoint x: 733, endPoint y: 504, distance: 22.3
click at [733, 504] on tr "111-6829173-1025837 [DATE] [DATE] [PERSON_NAME] CANCELLED 3PL_ZR2990_FieldsNigh…" at bounding box center [787, 483] width 1181 height 51
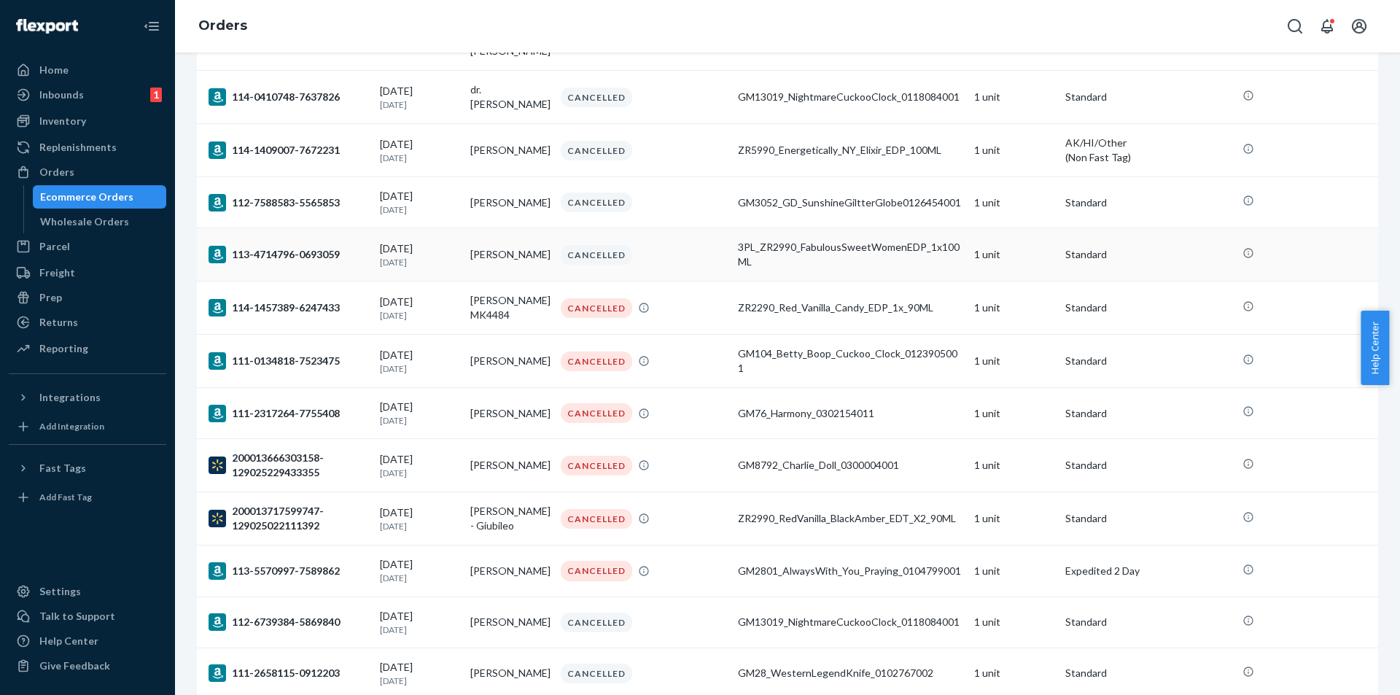
scroll to position [510, 0]
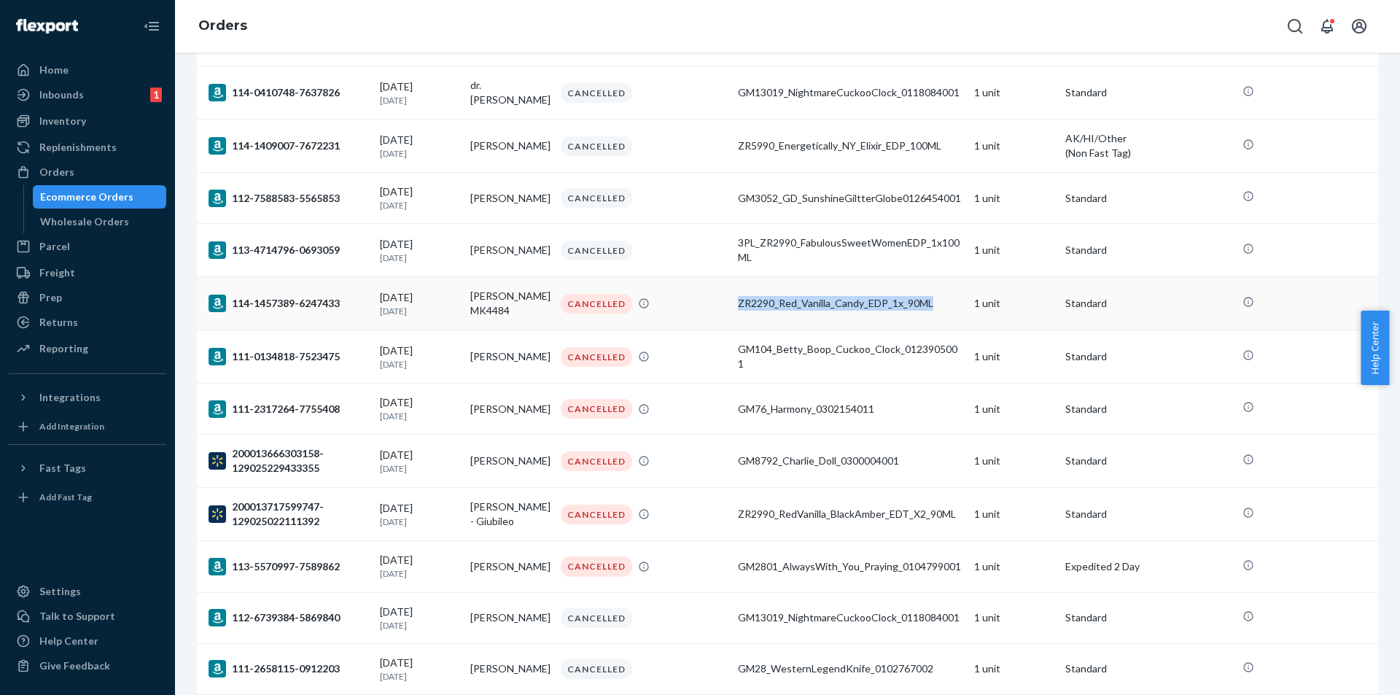
copy tr "ZR2290_Red_Vanilla_Candy_EDP_1x_90ML"
drag, startPoint x: 724, startPoint y: 308, endPoint x: 711, endPoint y: 337, distance: 32.4
click at [711, 330] on td "CANCELLED" at bounding box center [643, 303] width 177 height 53
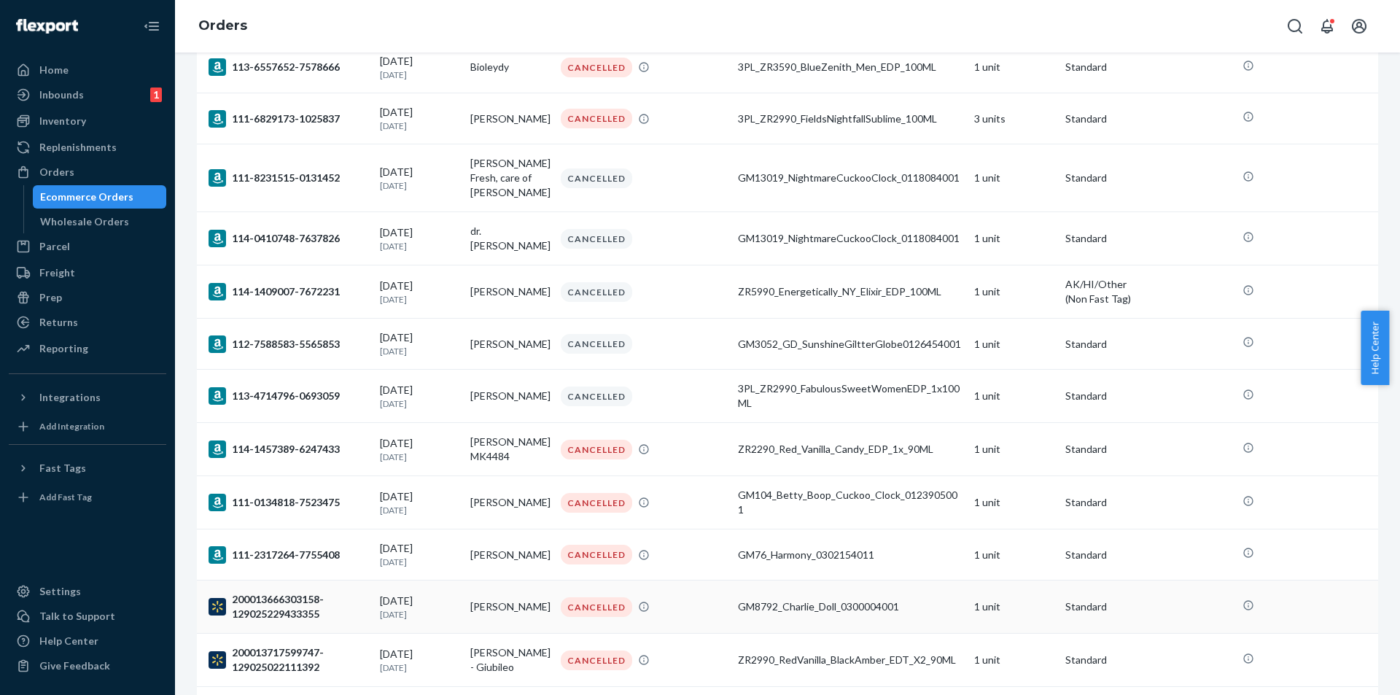
scroll to position [510, 0]
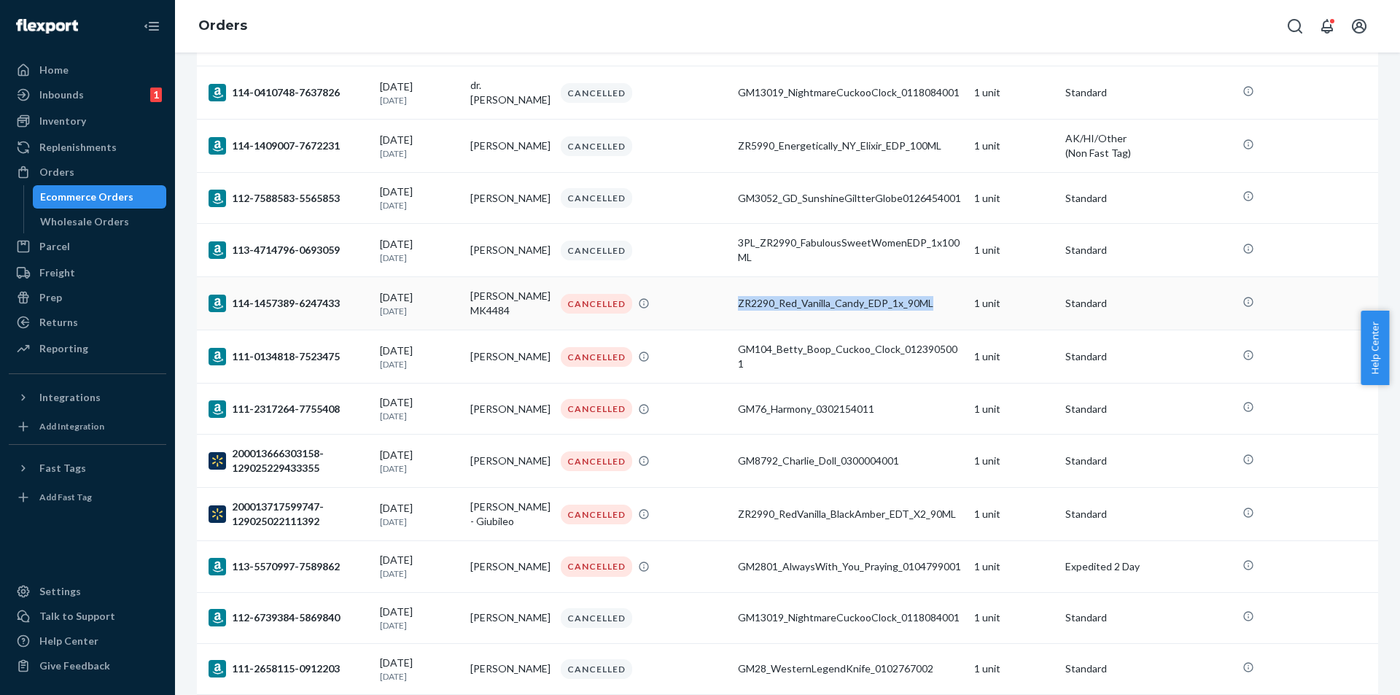
copy tr "ZR2290_Red_Vanilla_Candy_EDP_1x_90ML"
copy tr "ZR22"
copy tr "ZR2290_Red_Vanilla_Candy_EDP_1x_90ML"
drag, startPoint x: 722, startPoint y: 311, endPoint x: 702, endPoint y: 324, distance: 23.3
click at [702, 324] on td "CANCELLED" at bounding box center [643, 303] width 177 height 53
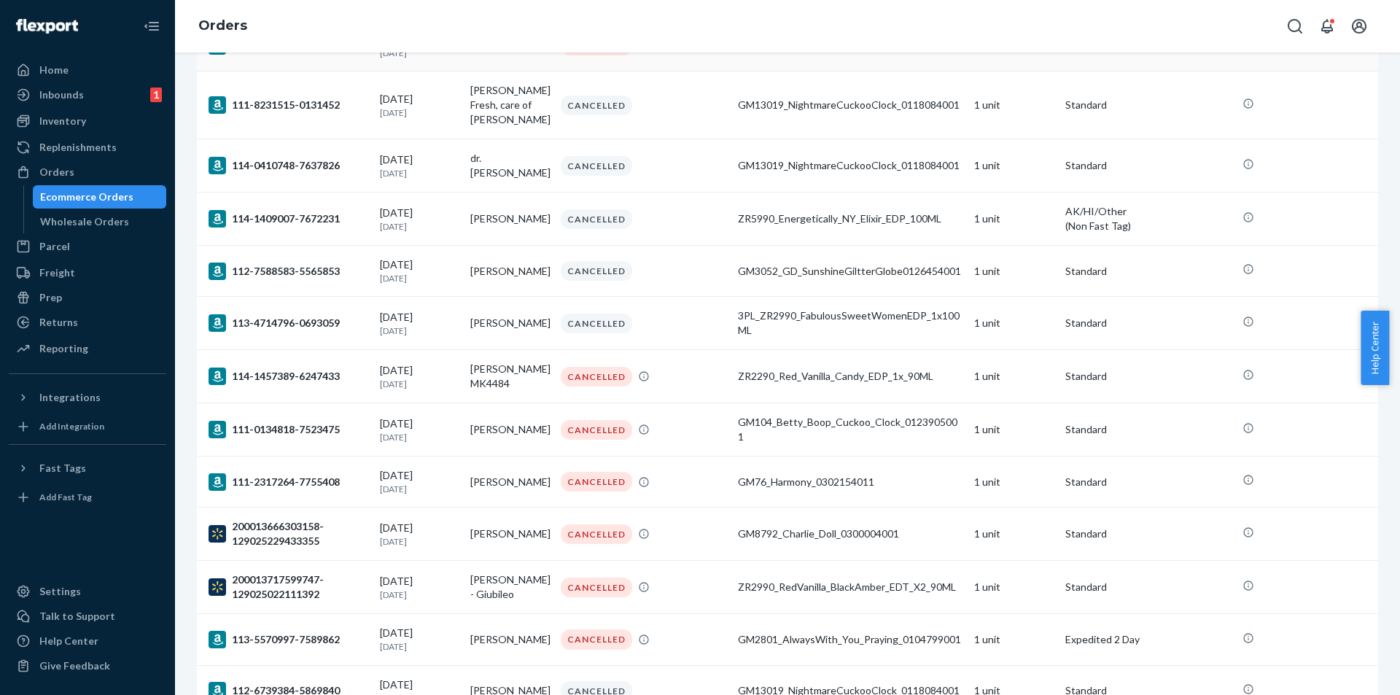
scroll to position [583, 0]
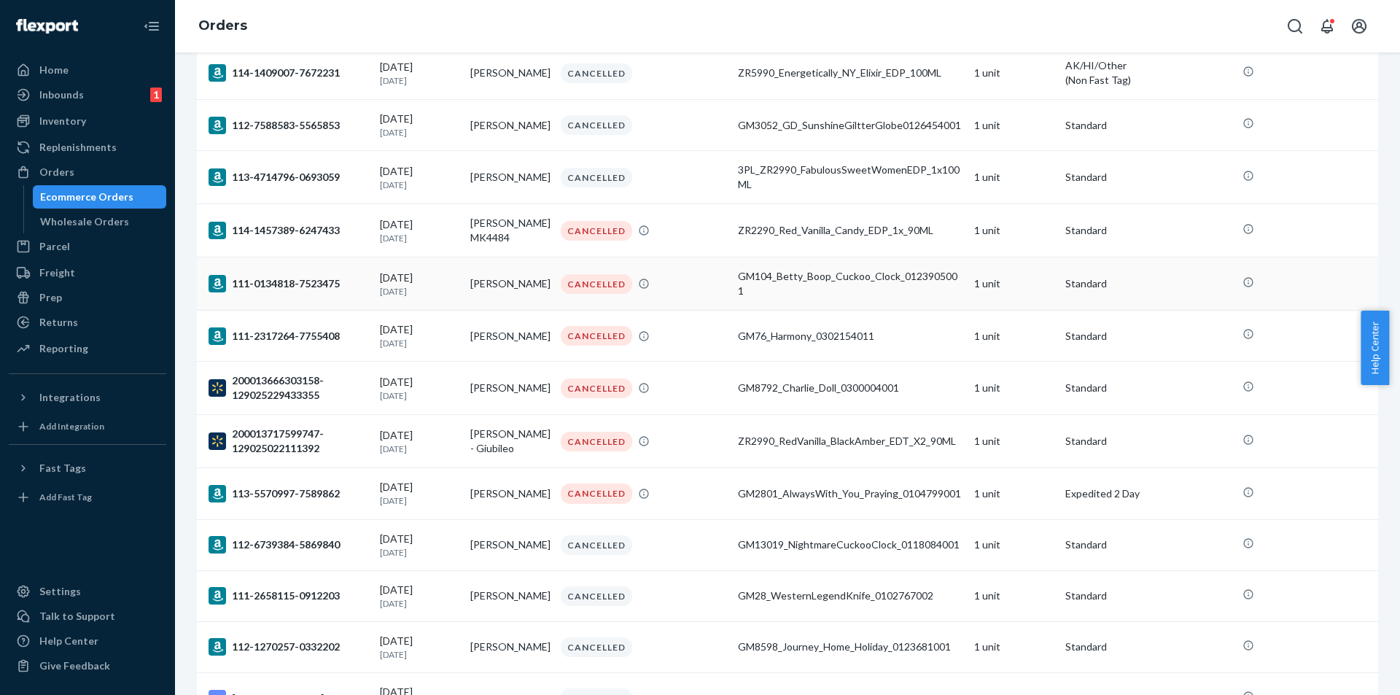
click at [282, 289] on div "111-0134818-7523475" at bounding box center [288, 283] width 160 height 17
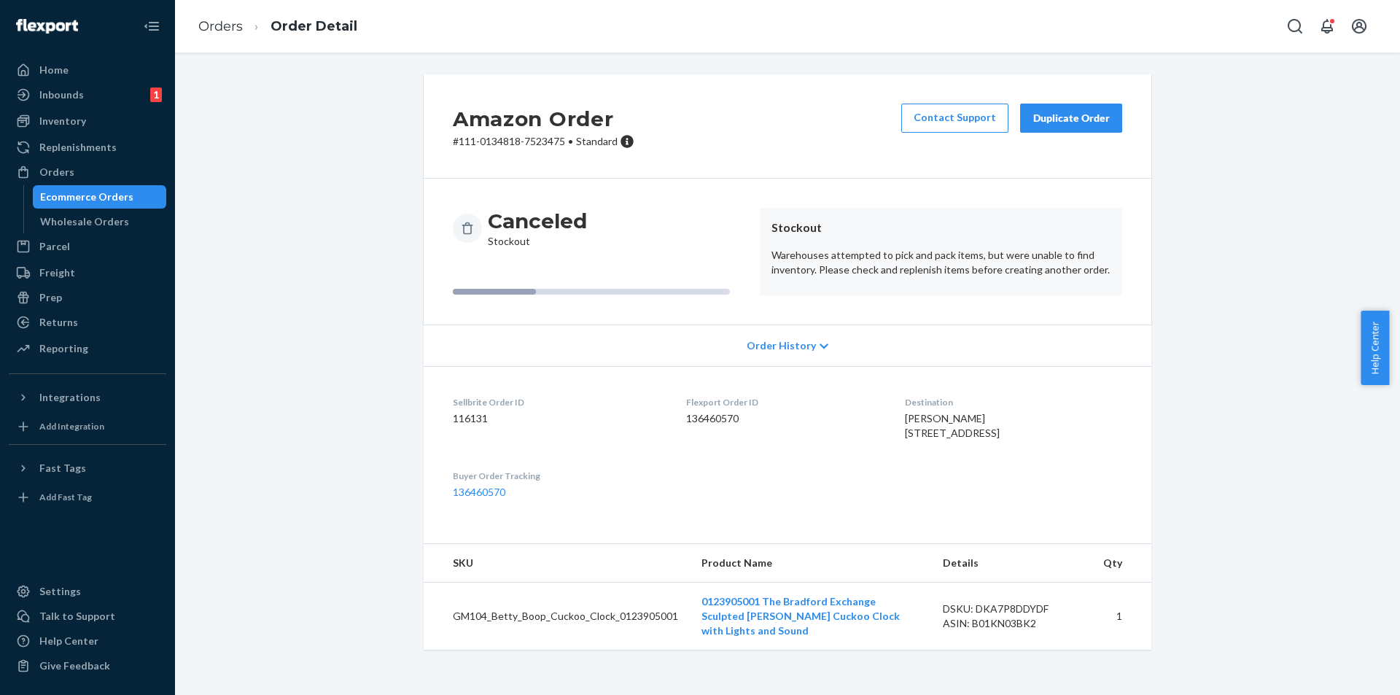
click at [553, 637] on td "GM104_Betty_Boop_Cuckoo_Clock_0123905001" at bounding box center [556, 616] width 266 height 68
copy td "GM104_Betty_Boop_Cuckoo_Clock_0123905001"
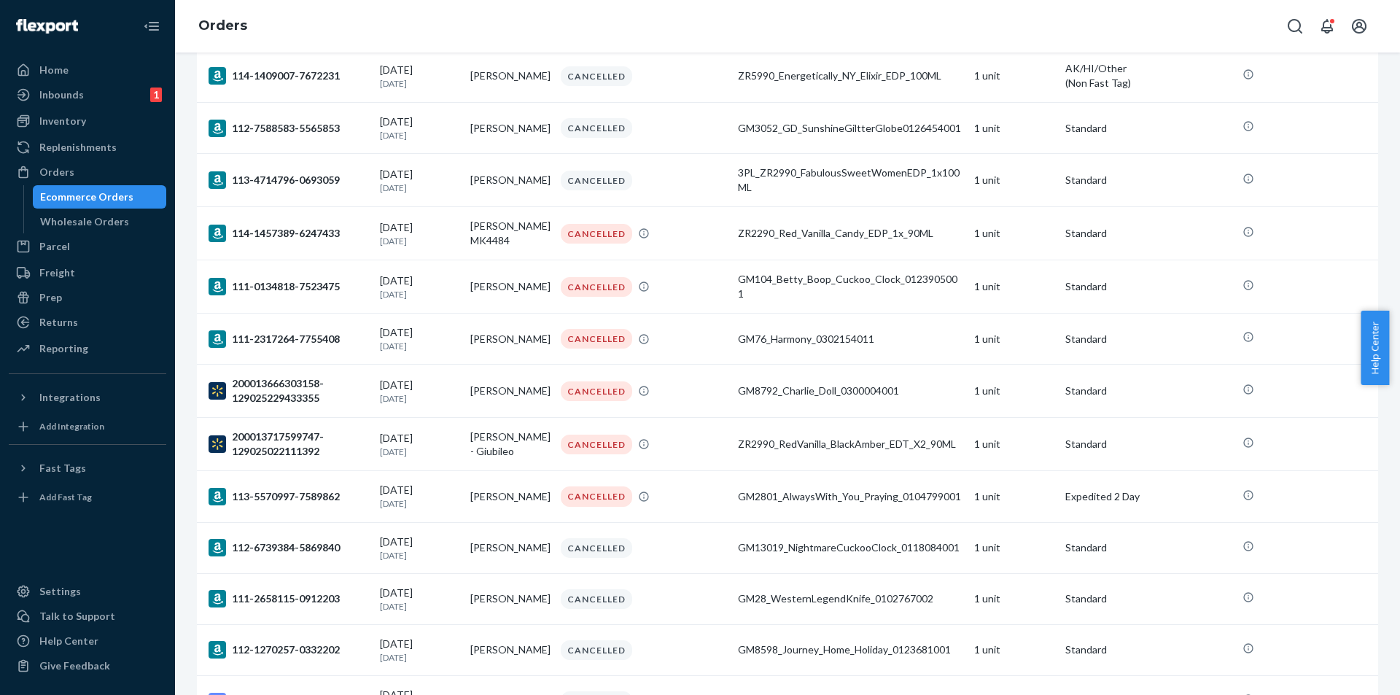
scroll to position [583, 0]
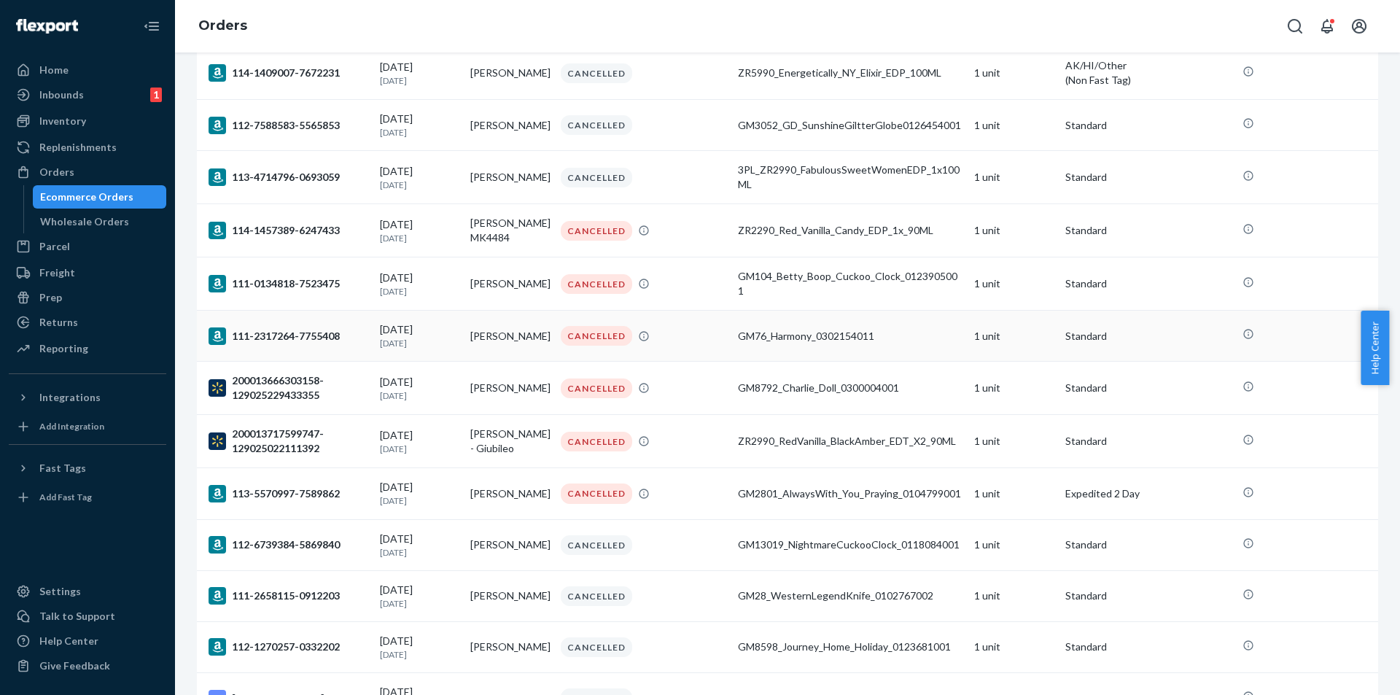
click at [307, 345] on div "111-2317264-7755408" at bounding box center [288, 335] width 160 height 17
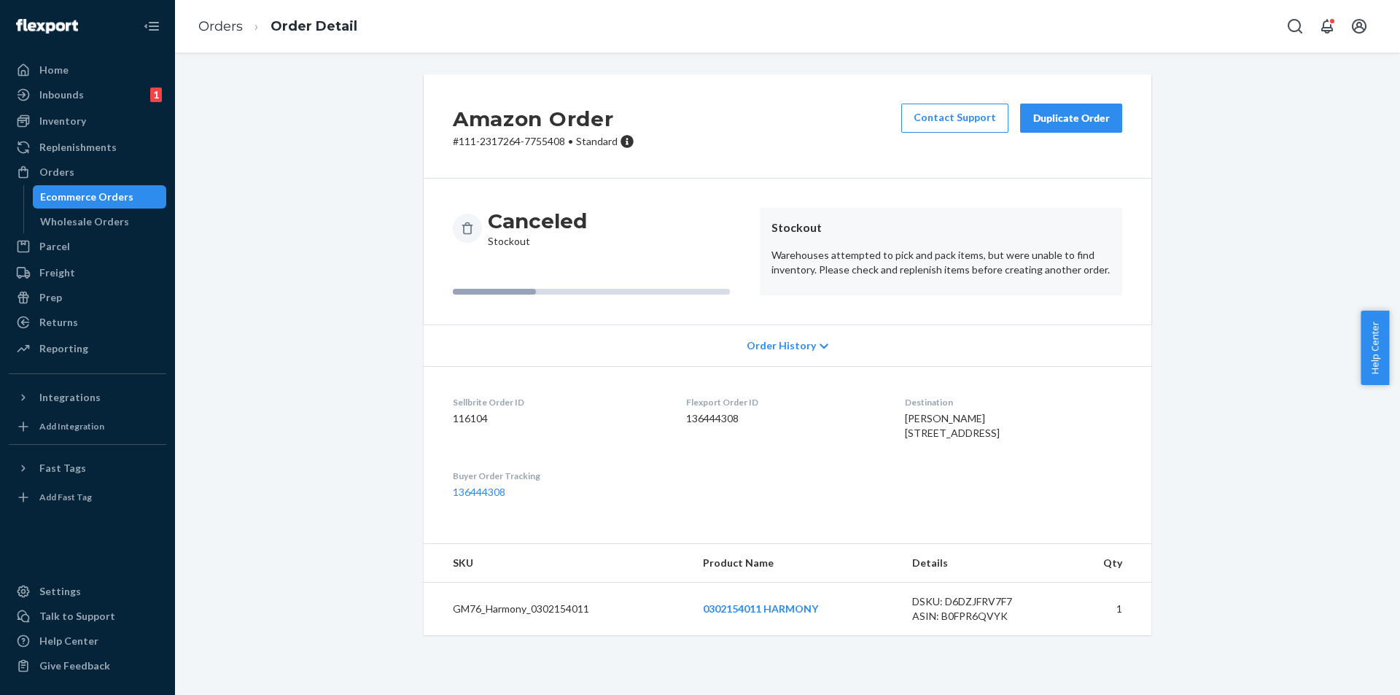
click at [536, 636] on td "GM76_Harmony_0302154011" at bounding box center [557, 608] width 268 height 53
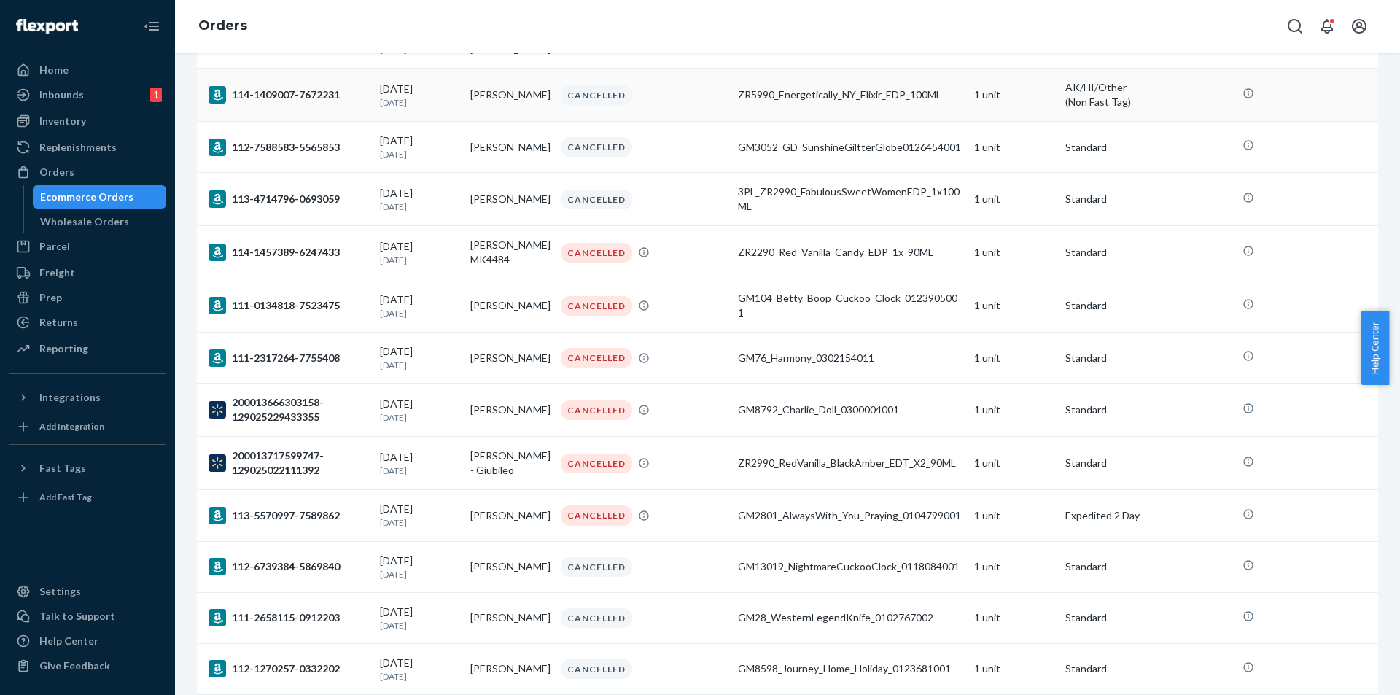
scroll to position [583, 0]
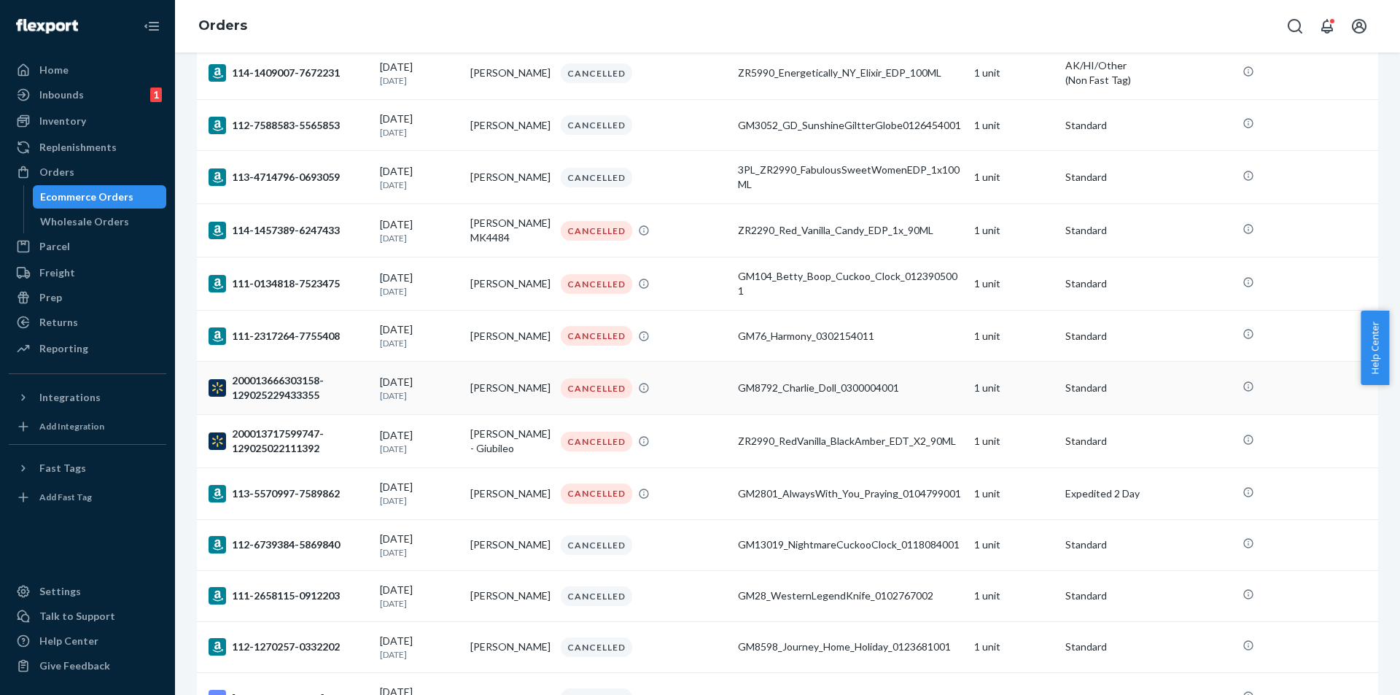
drag, startPoint x: 904, startPoint y: 403, endPoint x: 938, endPoint y: 391, distance: 36.4
click at [938, 391] on td "GM8792_Charlie_Doll_0300004001" at bounding box center [850, 388] width 236 height 53
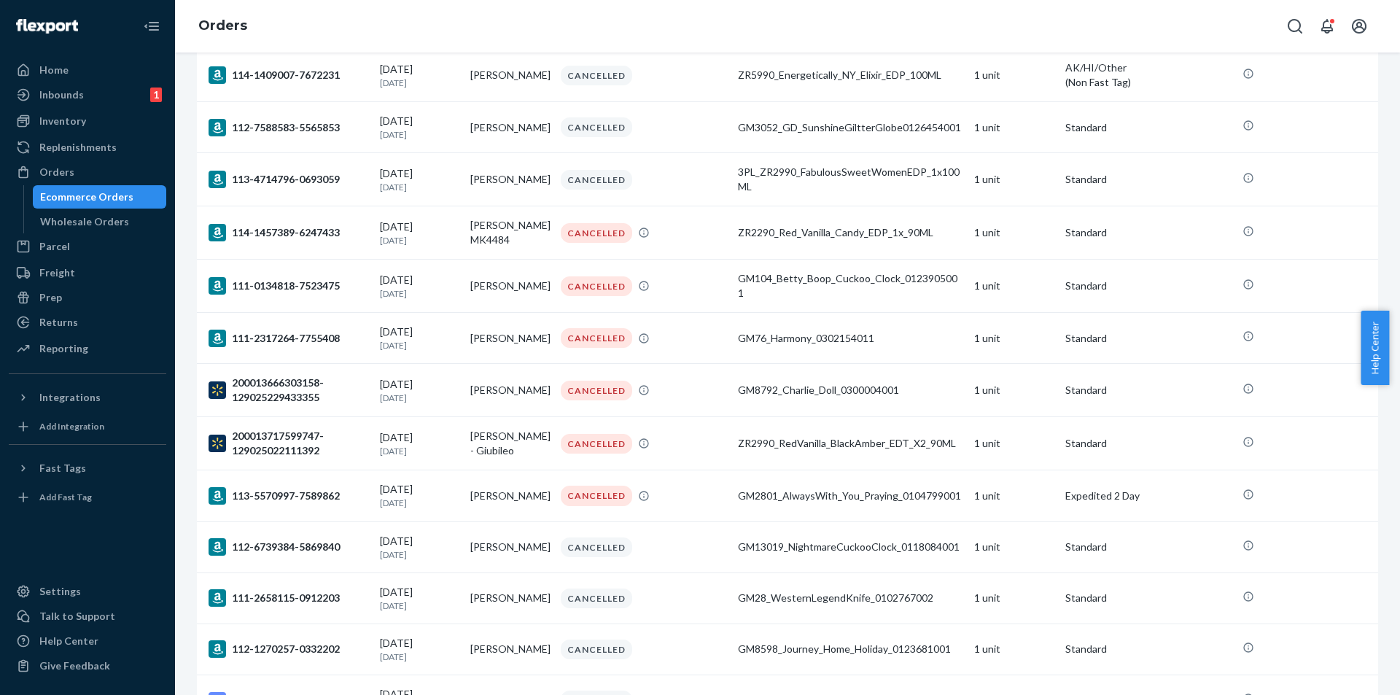
scroll to position [583, 0]
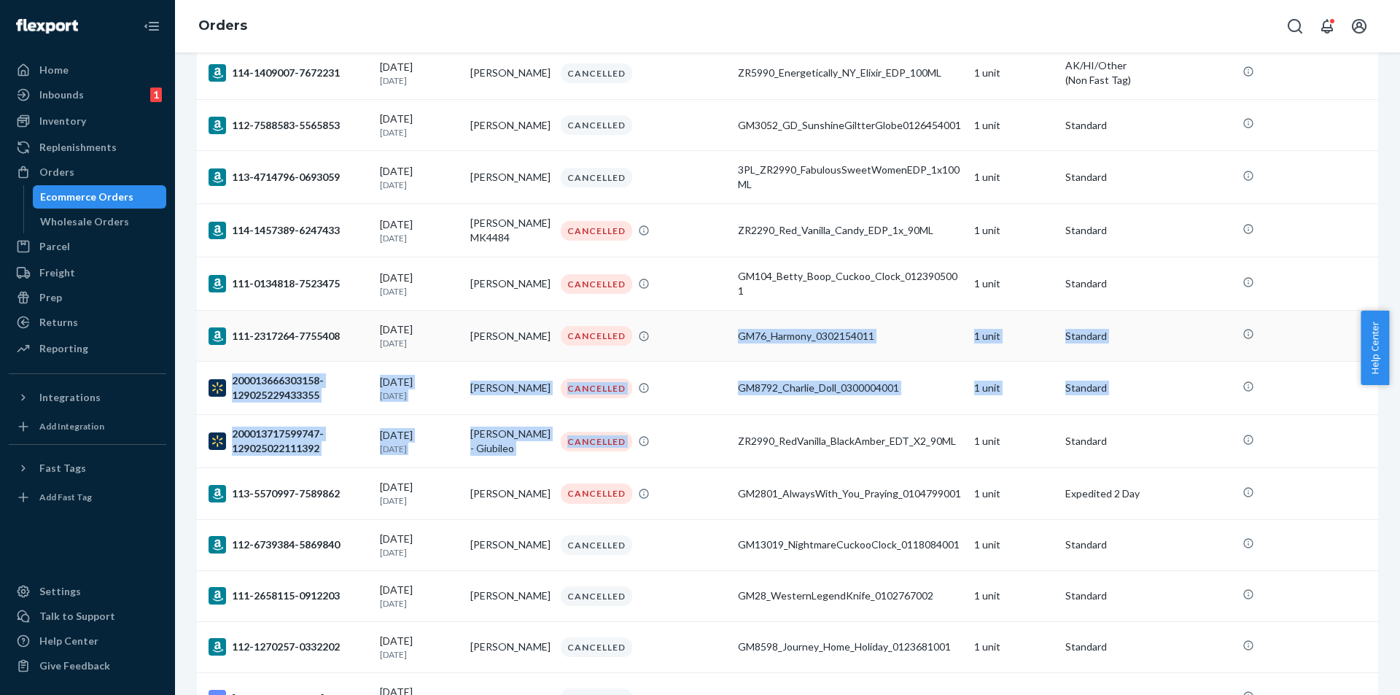
drag, startPoint x: 727, startPoint y: 453, endPoint x: 655, endPoint y: 367, distance: 112.3
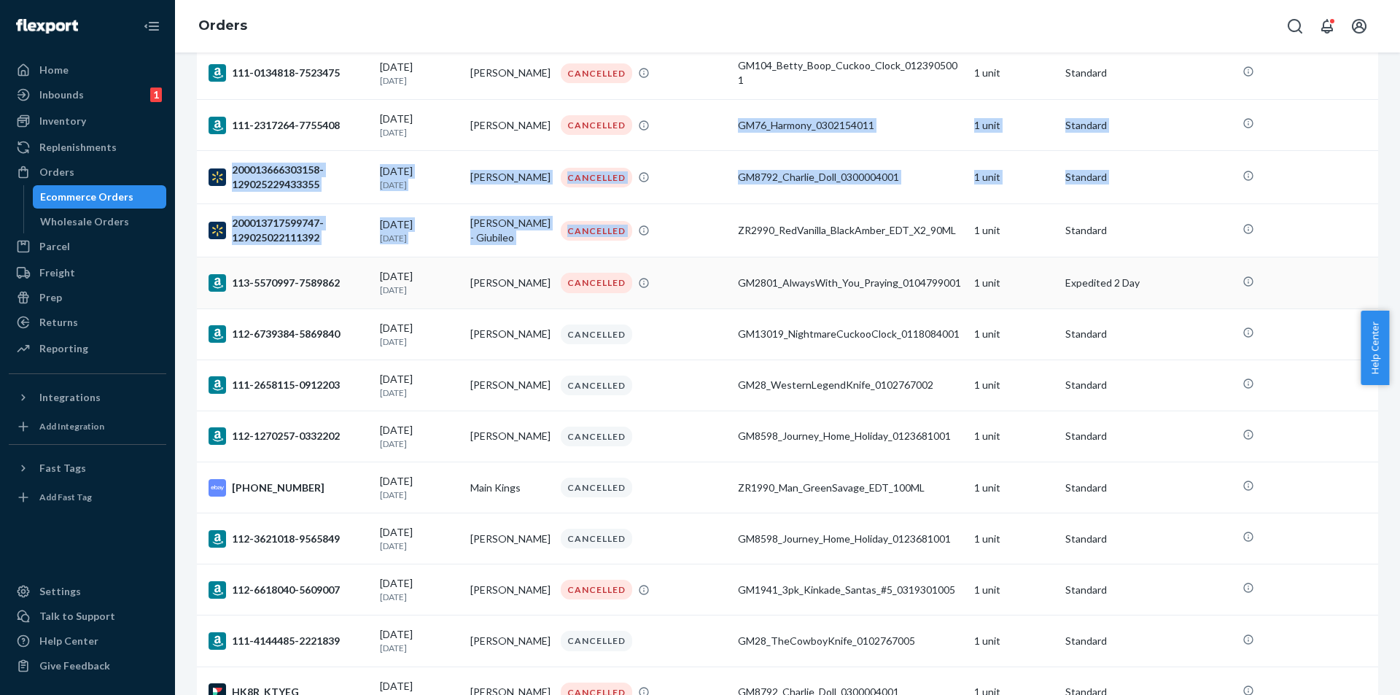
scroll to position [795, 0]
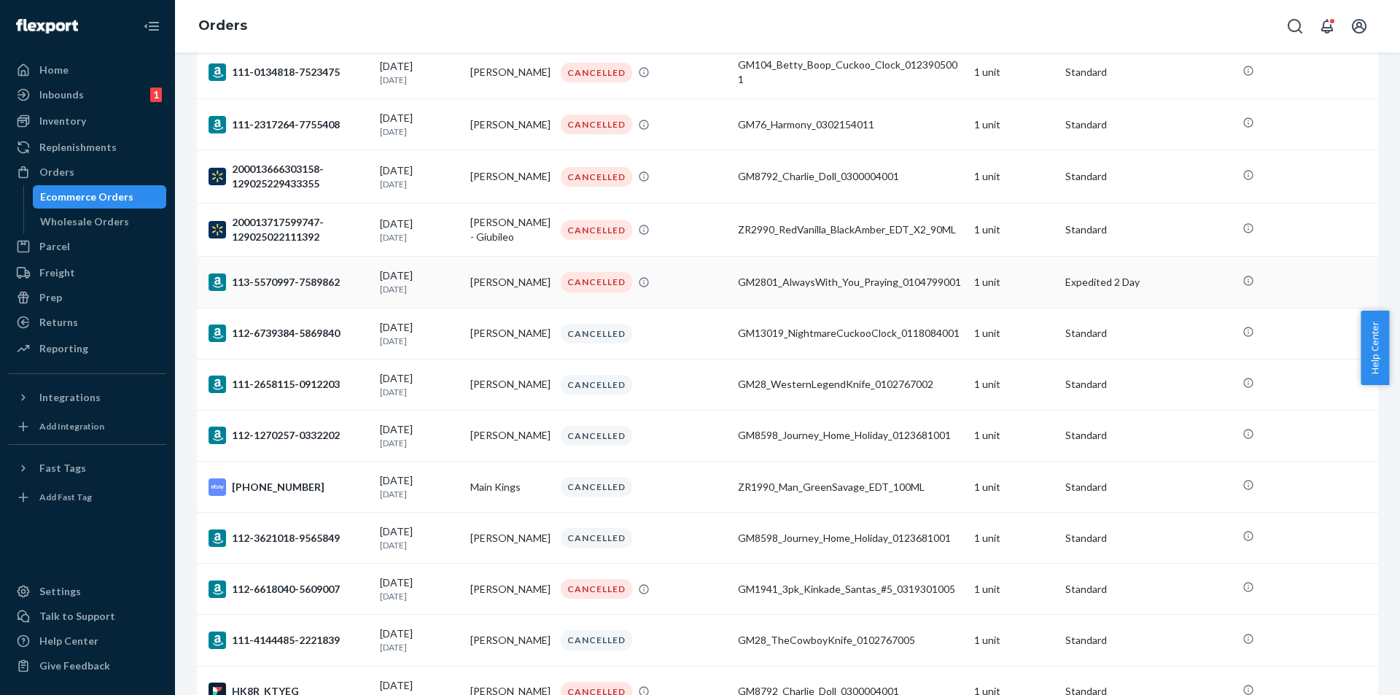
drag, startPoint x: 723, startPoint y: 292, endPoint x: 689, endPoint y: 295, distance: 34.4
click at [689, 292] on div "CANCELLED" at bounding box center [643, 282] width 171 height 20
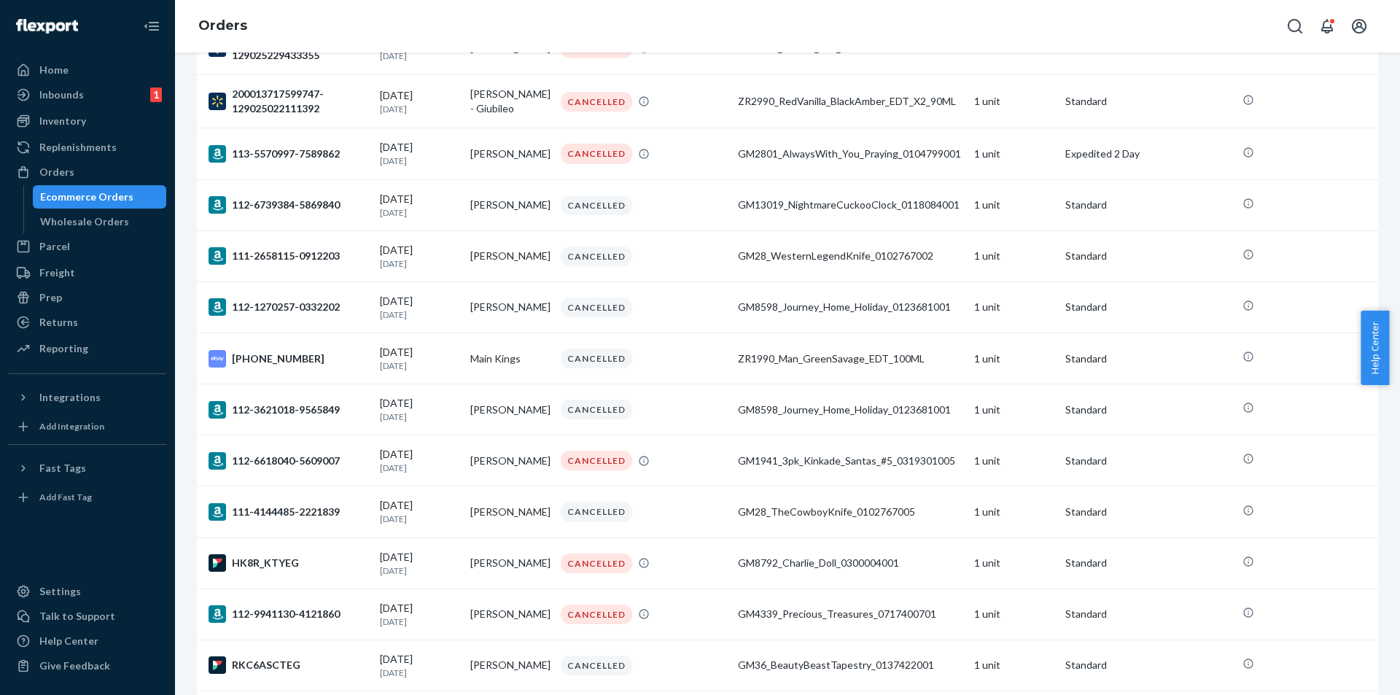
scroll to position [948, 0]
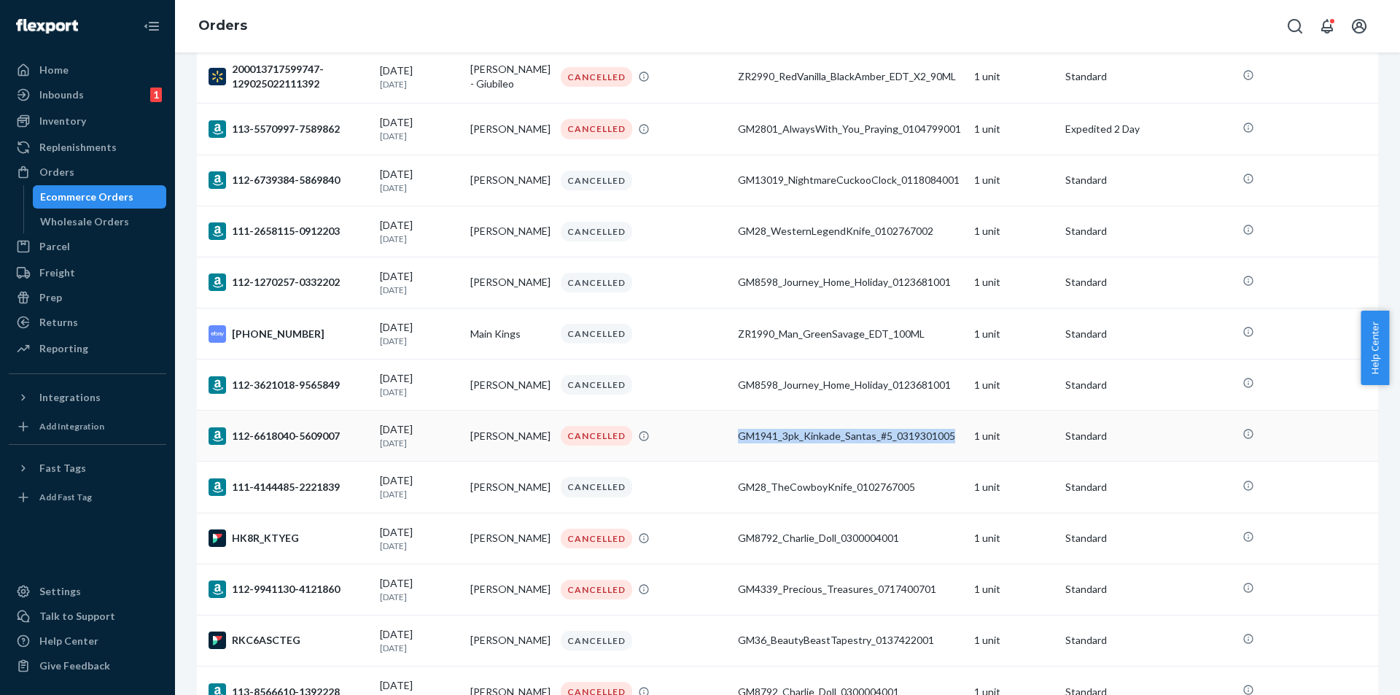
drag, startPoint x: 725, startPoint y: 451, endPoint x: 953, endPoint y: 454, distance: 228.9
click at [953, 454] on tr "112-6618040-5609007 [DATE] [DATE] [PERSON_NAME] CANCELLED GM1941_3pk_Kinkade_Sa…" at bounding box center [787, 435] width 1181 height 51
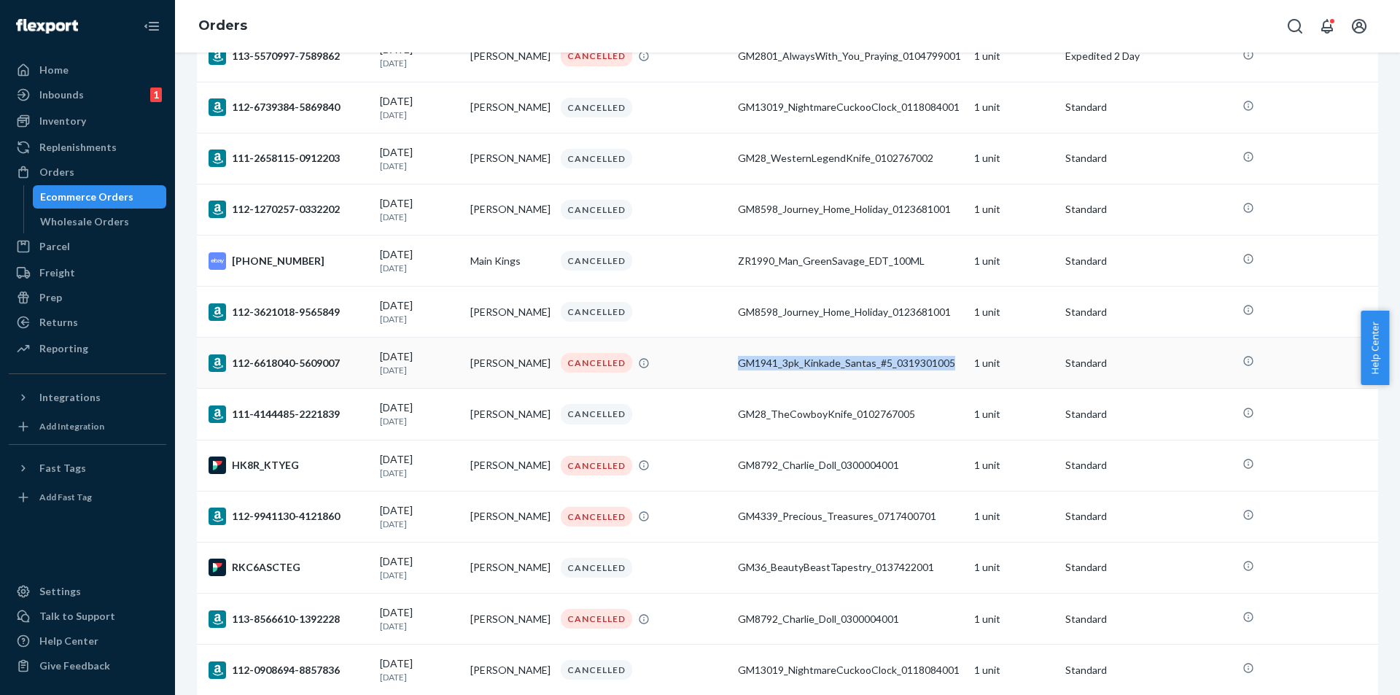
scroll to position [1093, 0]
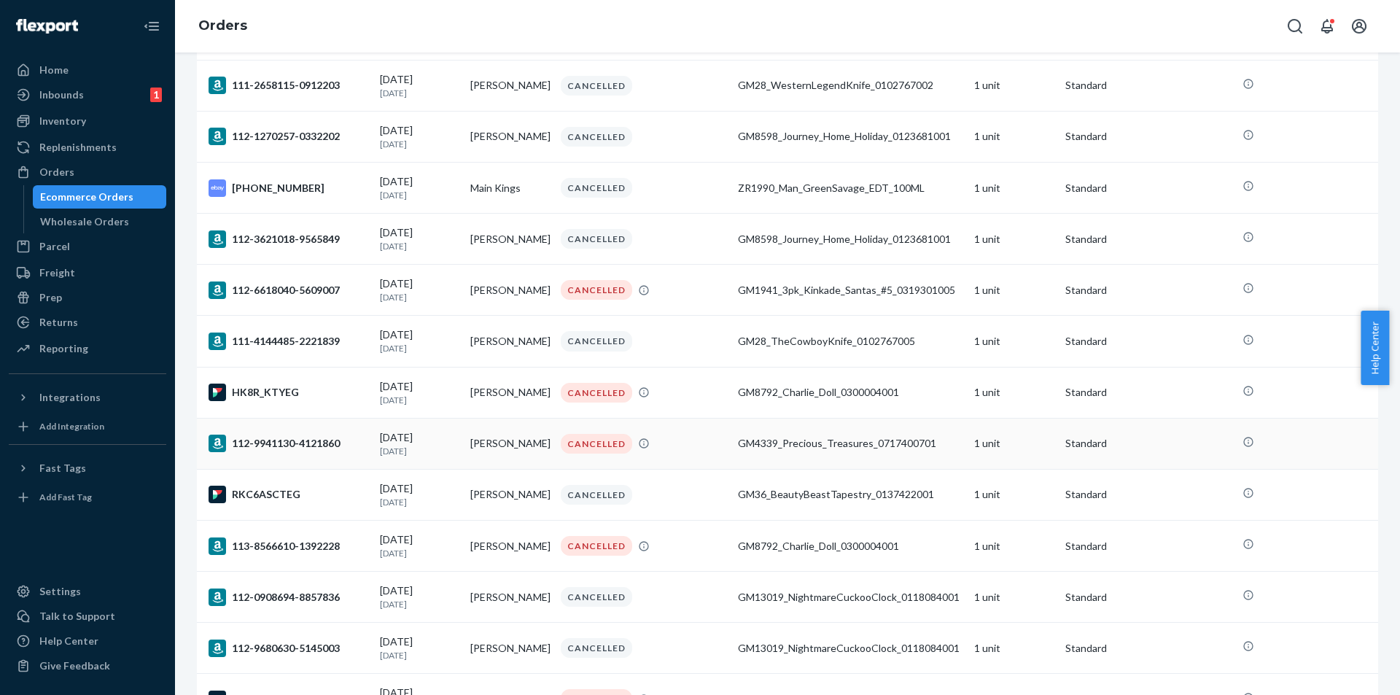
drag, startPoint x: 727, startPoint y: 457, endPoint x: 696, endPoint y: 464, distance: 31.3
click at [696, 464] on tr "112-9941130-4121860 [DATE] [DATE] [PERSON_NAME] CANCELLED GM4339_Precious_Treas…" at bounding box center [787, 443] width 1181 height 51
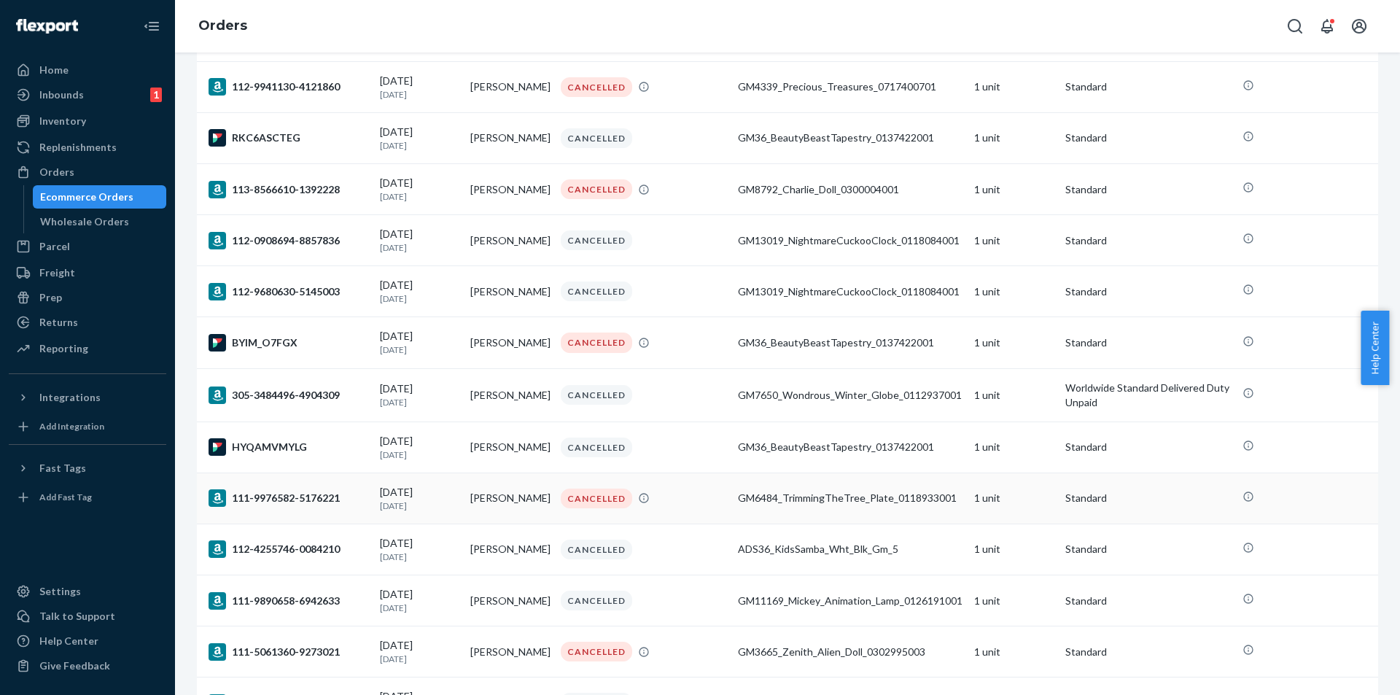
scroll to position [1531, 0]
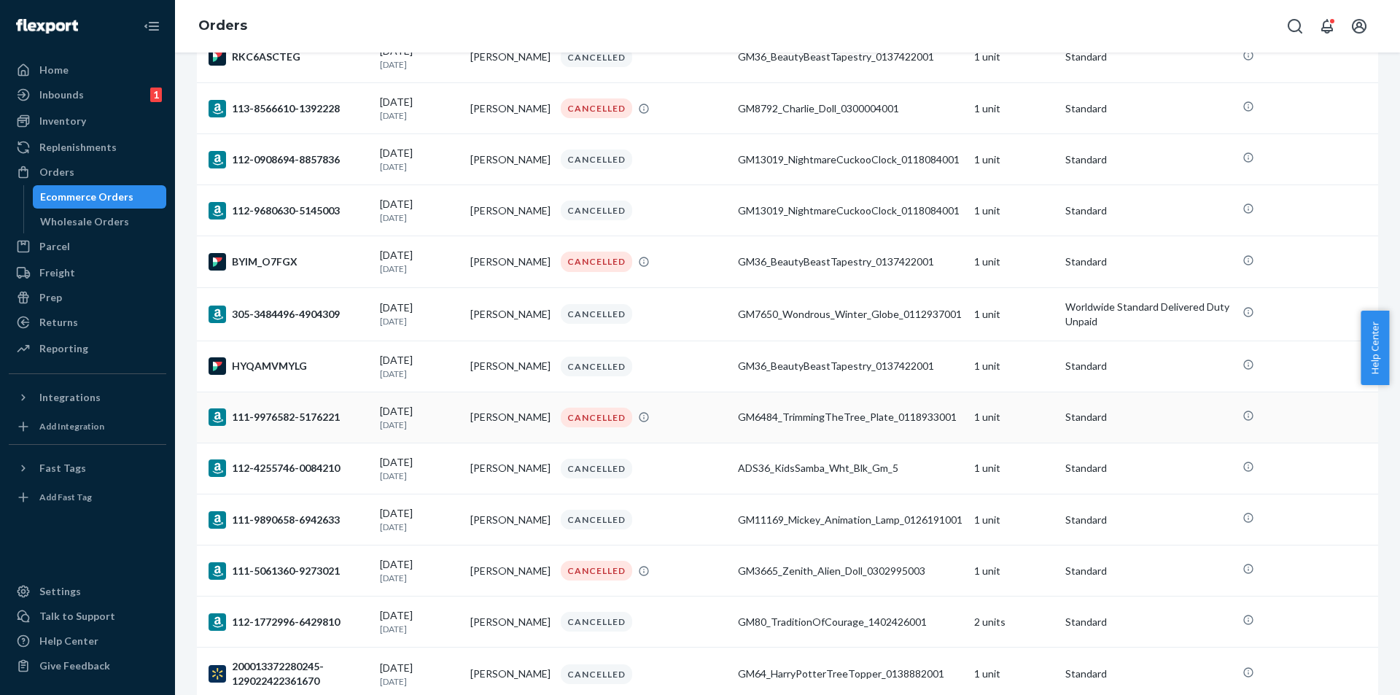
drag, startPoint x: 727, startPoint y: 436, endPoint x: 709, endPoint y: 461, distance: 30.8
click at [709, 442] on tr "111-9976582-5176221 [DATE] [DATE] [PERSON_NAME] CANCELLED GM6484_TrimmingTheTre…" at bounding box center [787, 416] width 1181 height 51
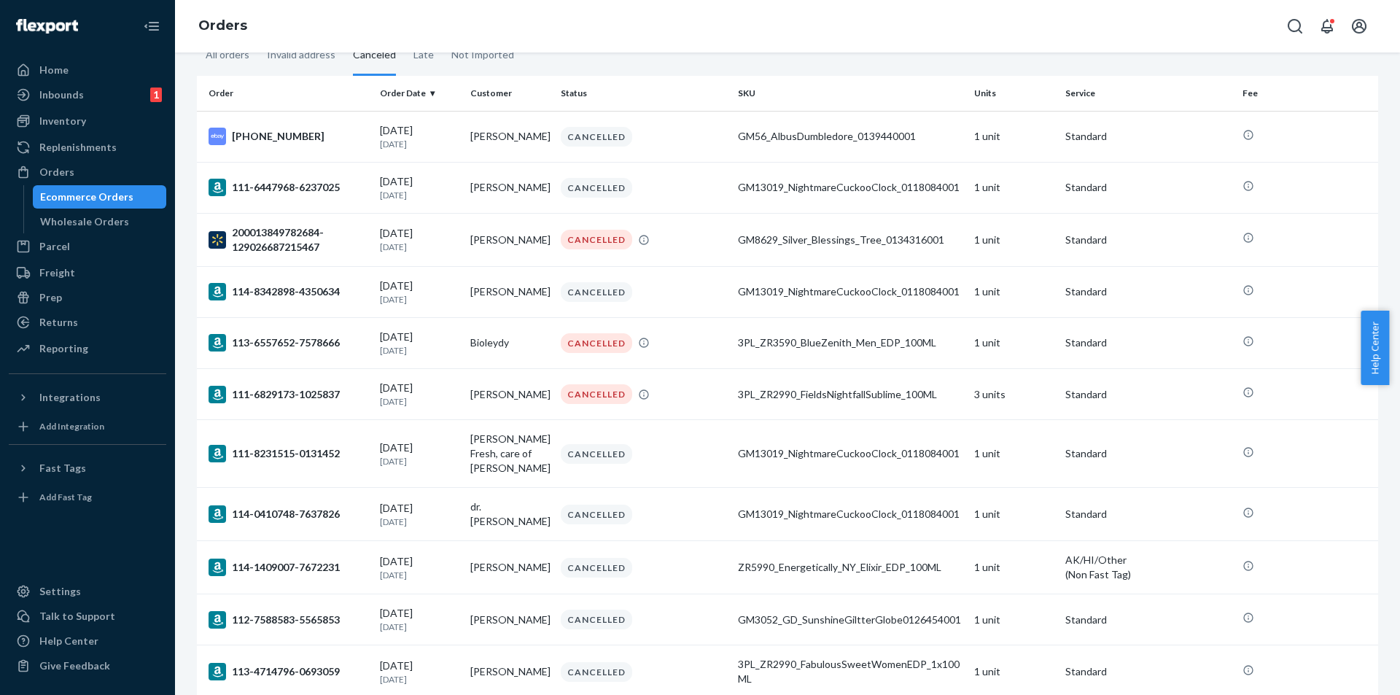
scroll to position [0, 0]
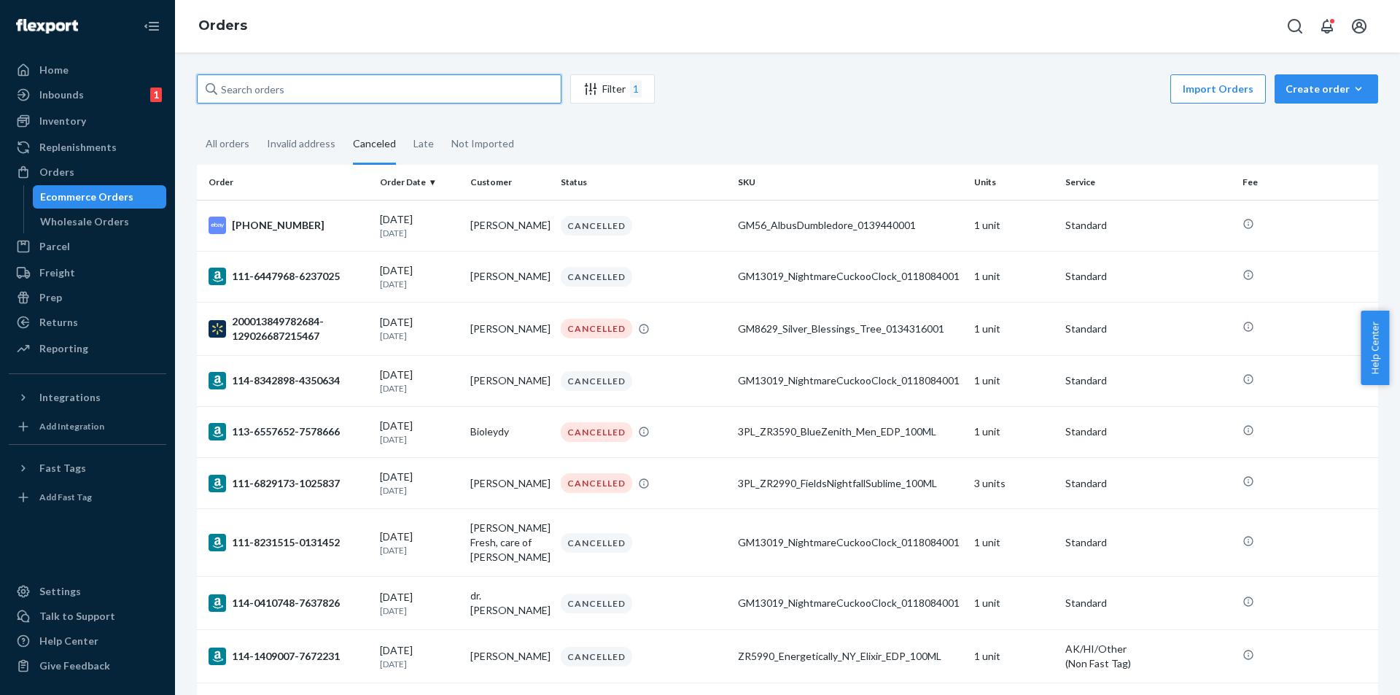
click at [282, 84] on input "text" at bounding box center [379, 88] width 364 height 29
paste input "111-6829173-1025837"
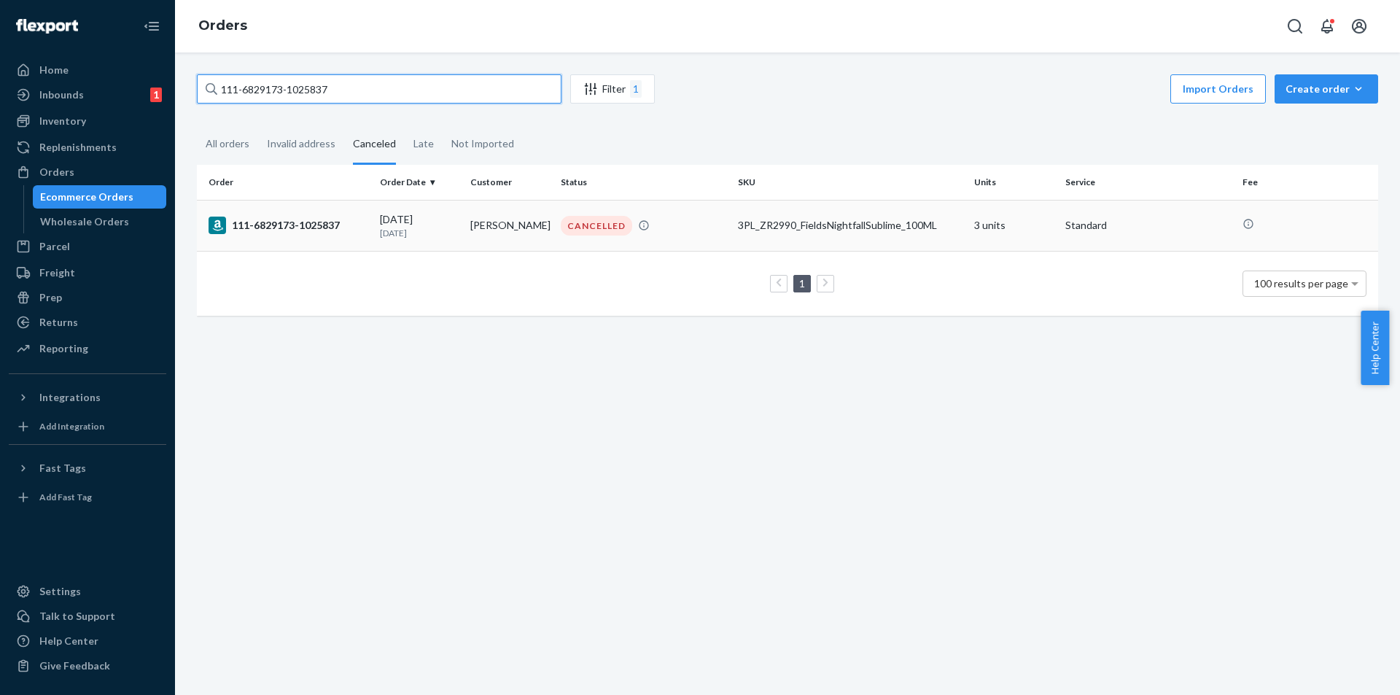
type input "111-6829173-1025837"
drag, startPoint x: 727, startPoint y: 222, endPoint x: 943, endPoint y: 221, distance: 216.5
click at [943, 221] on td "3PL_ZR2990_FieldsNightfallSublime_100ML" at bounding box center [850, 225] width 236 height 51
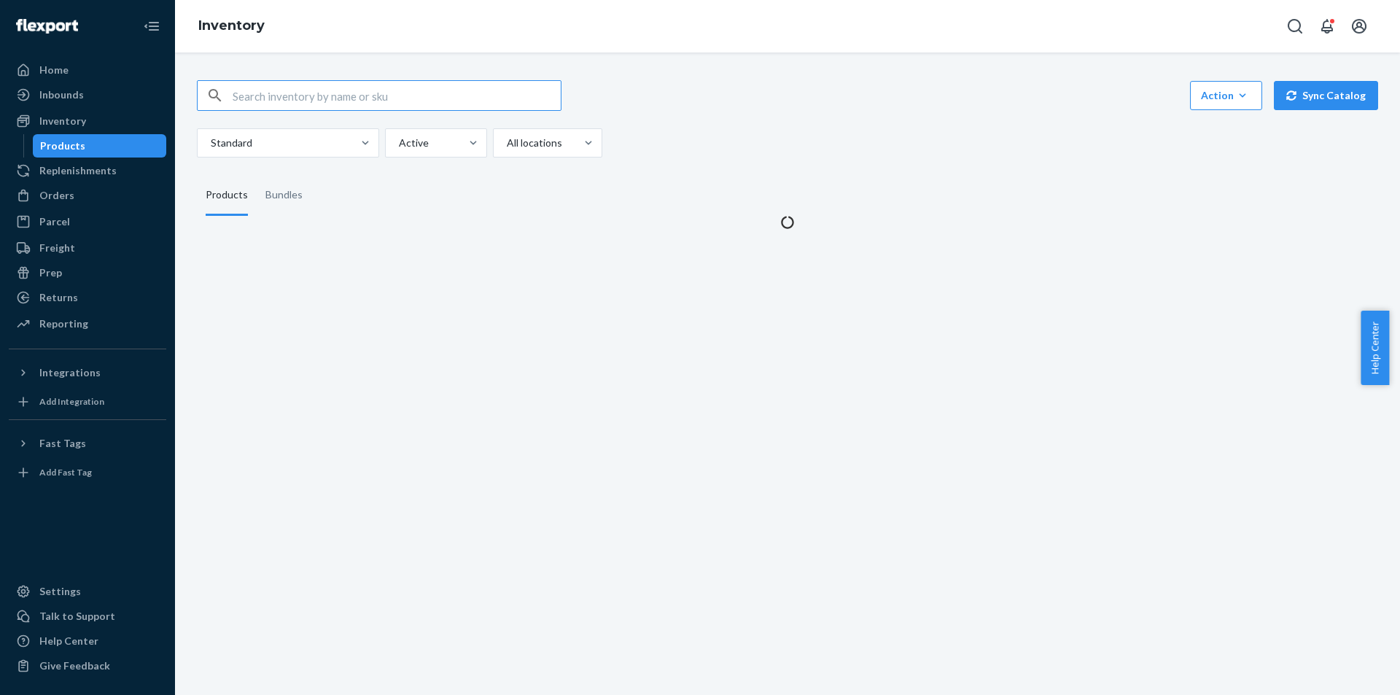
click at [413, 96] on input "text" at bounding box center [397, 95] width 328 height 29
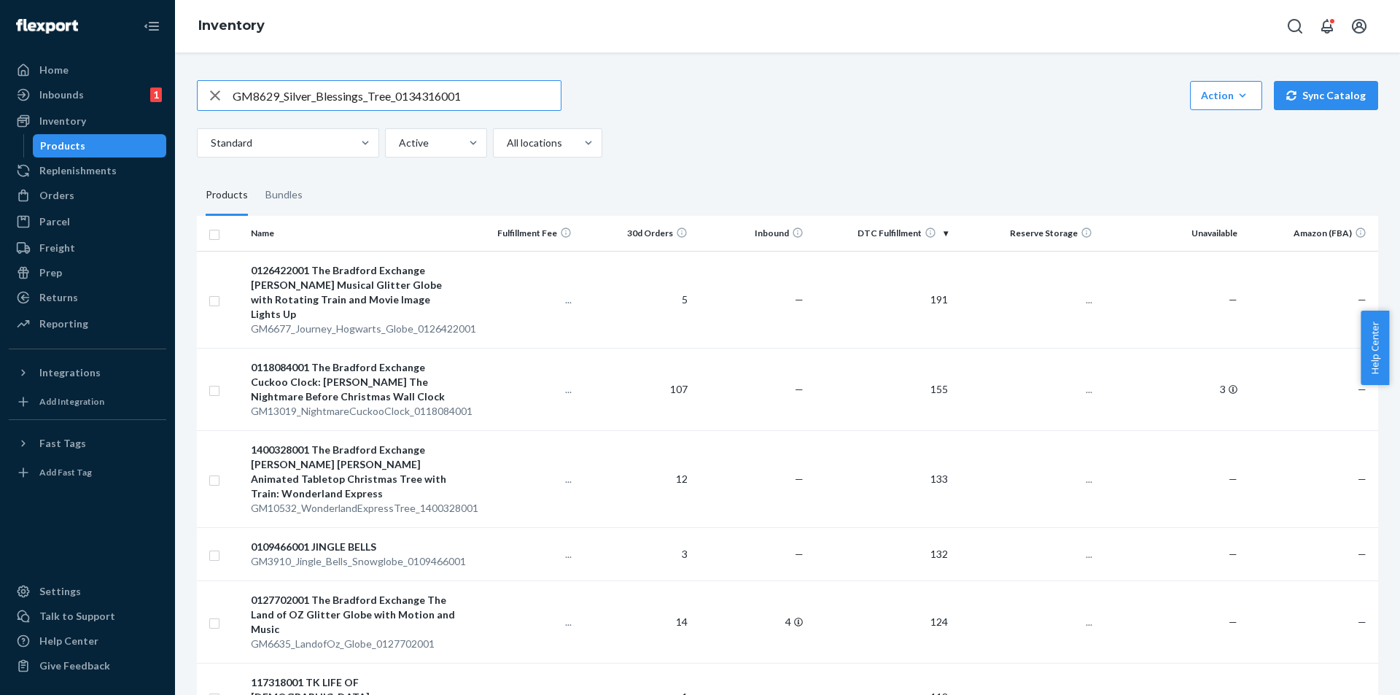
type input "GM8629_Silver_Blessings_Tree_0134316001"
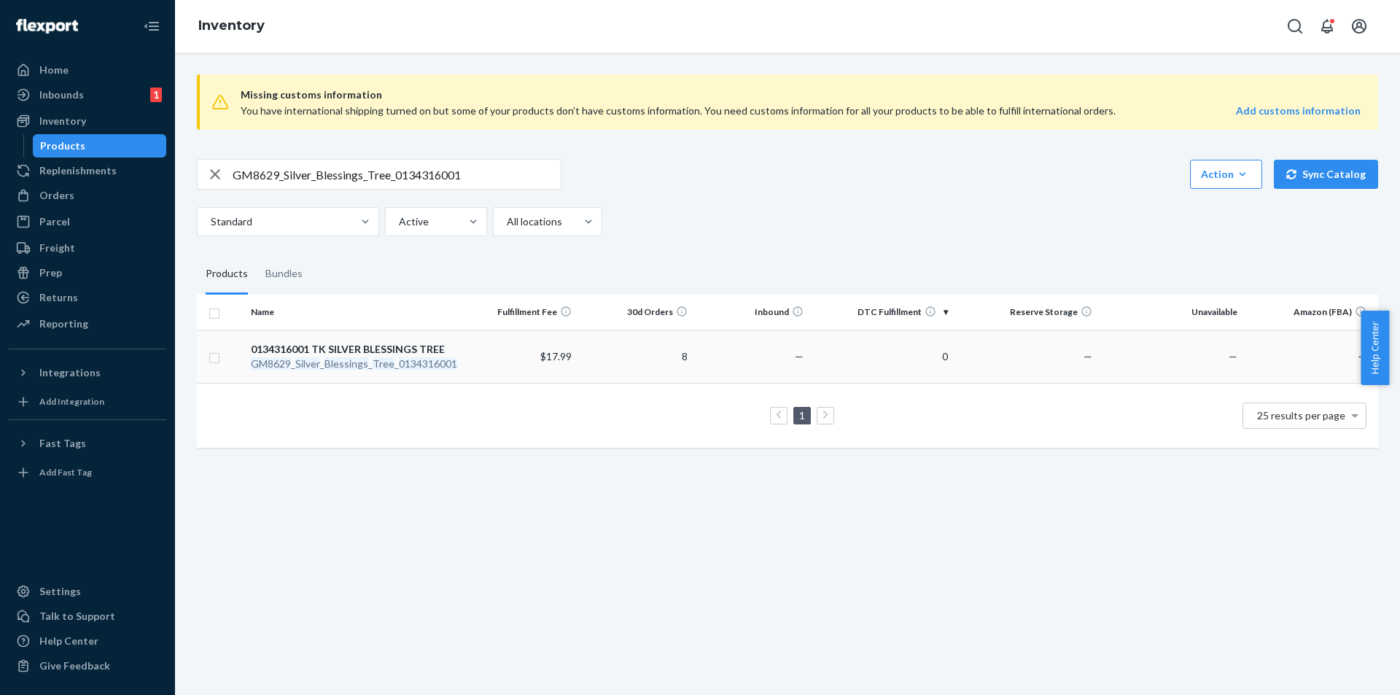
click at [387, 361] on em "Tree" at bounding box center [383, 363] width 22 height 12
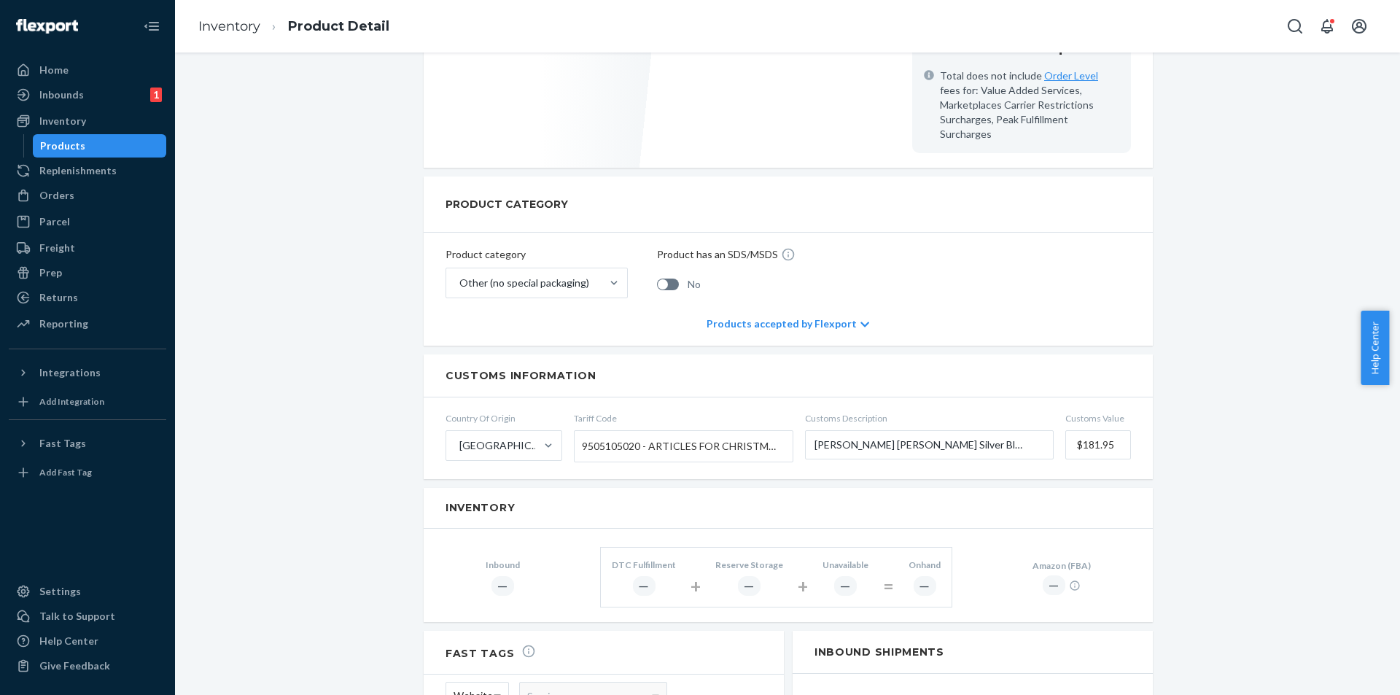
scroll to position [292, 0]
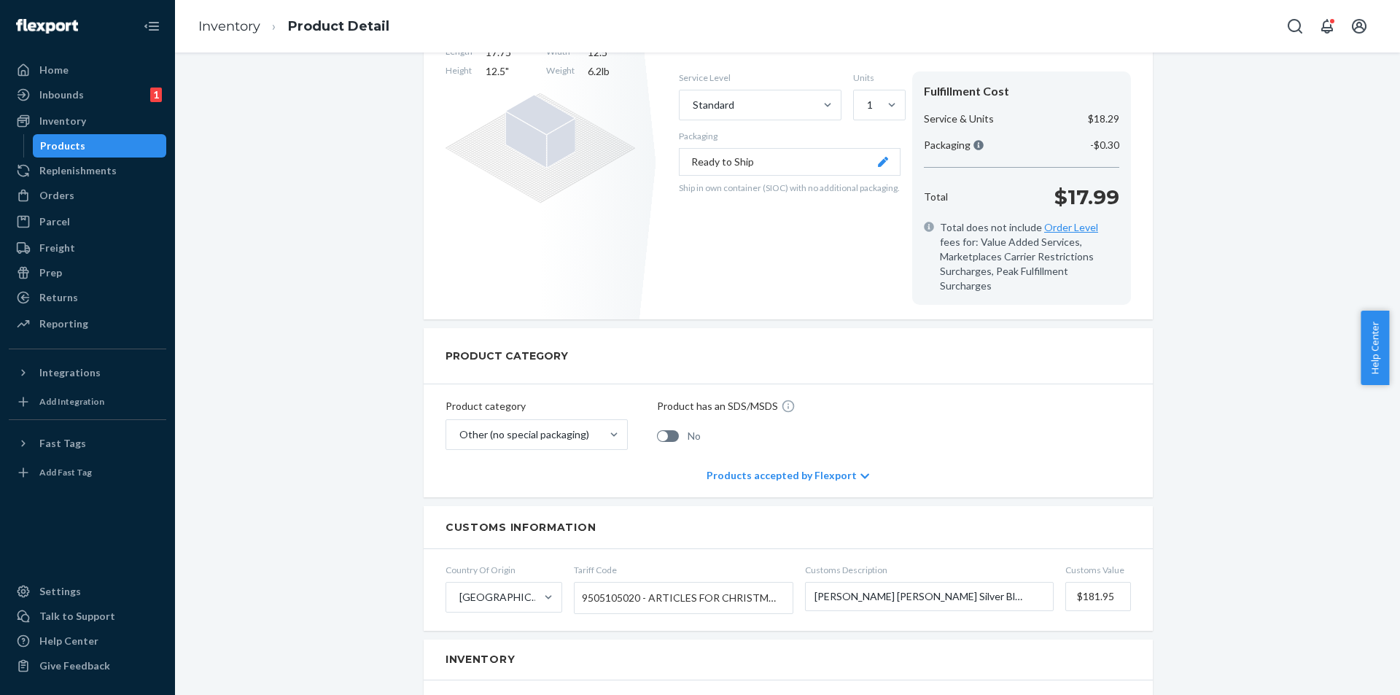
click at [96, 152] on div "Products" at bounding box center [99, 146] width 131 height 20
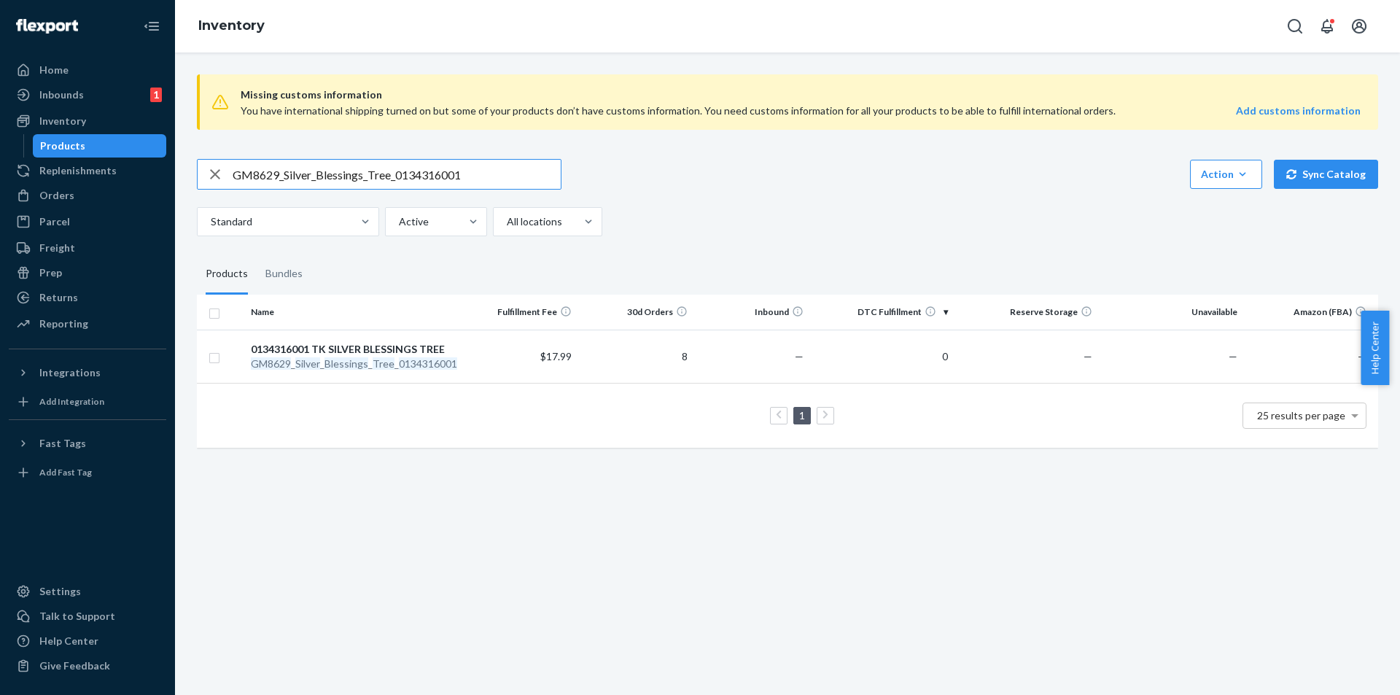
click at [394, 174] on input "GM8629_Silver_Blessings_Tree_0134316001" at bounding box center [397, 174] width 328 height 29
paste input "3PL_ZR3590_BlueZenith_Men_EDP_100ML"
type input "3PL_ZR3590_BlueZenith_Men_EDP_100ML"
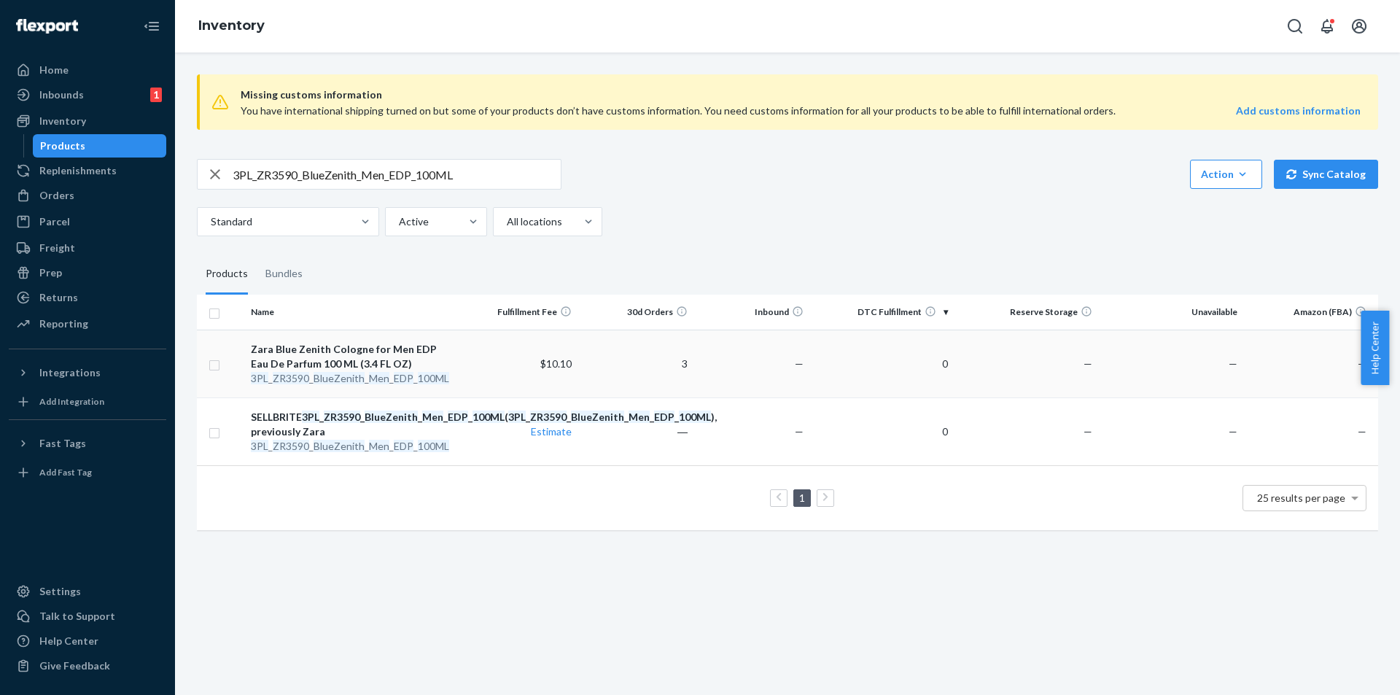
click at [347, 375] on em "BlueZenith" at bounding box center [338, 378] width 51 height 12
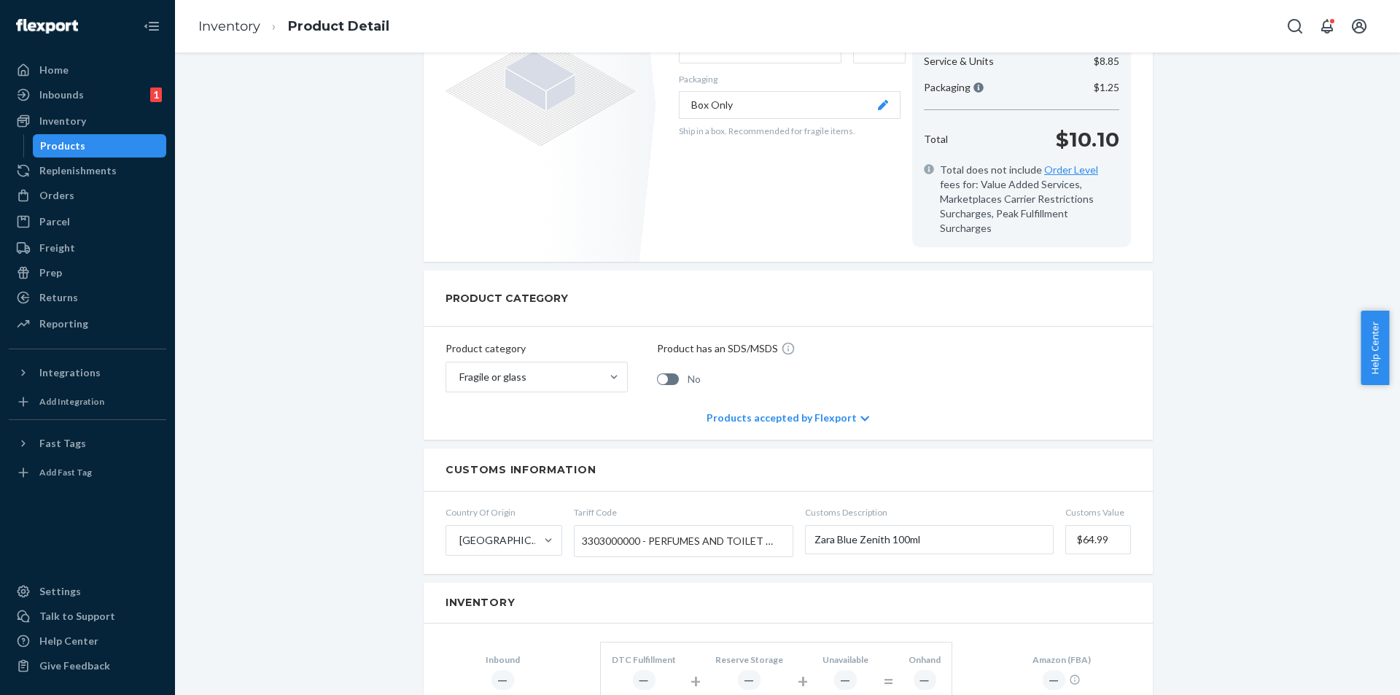
scroll to position [219, 0]
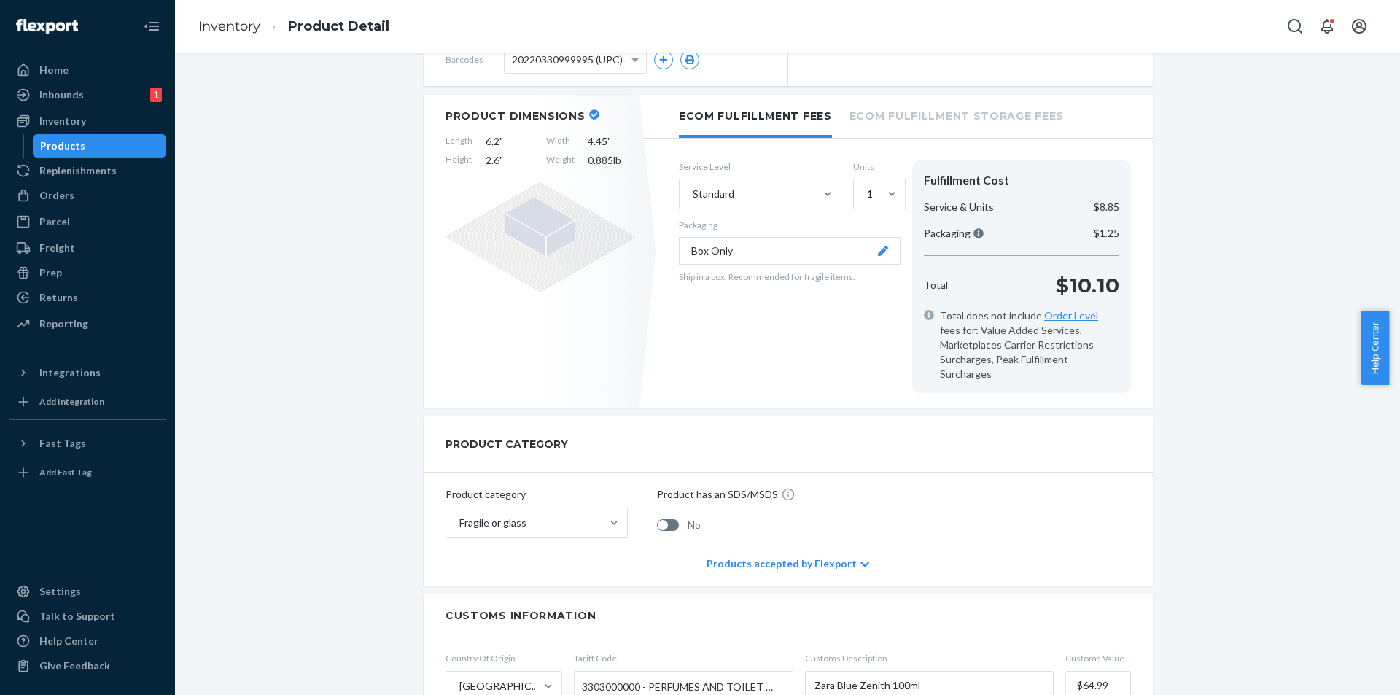
click at [129, 150] on div "Products" at bounding box center [99, 146] width 131 height 20
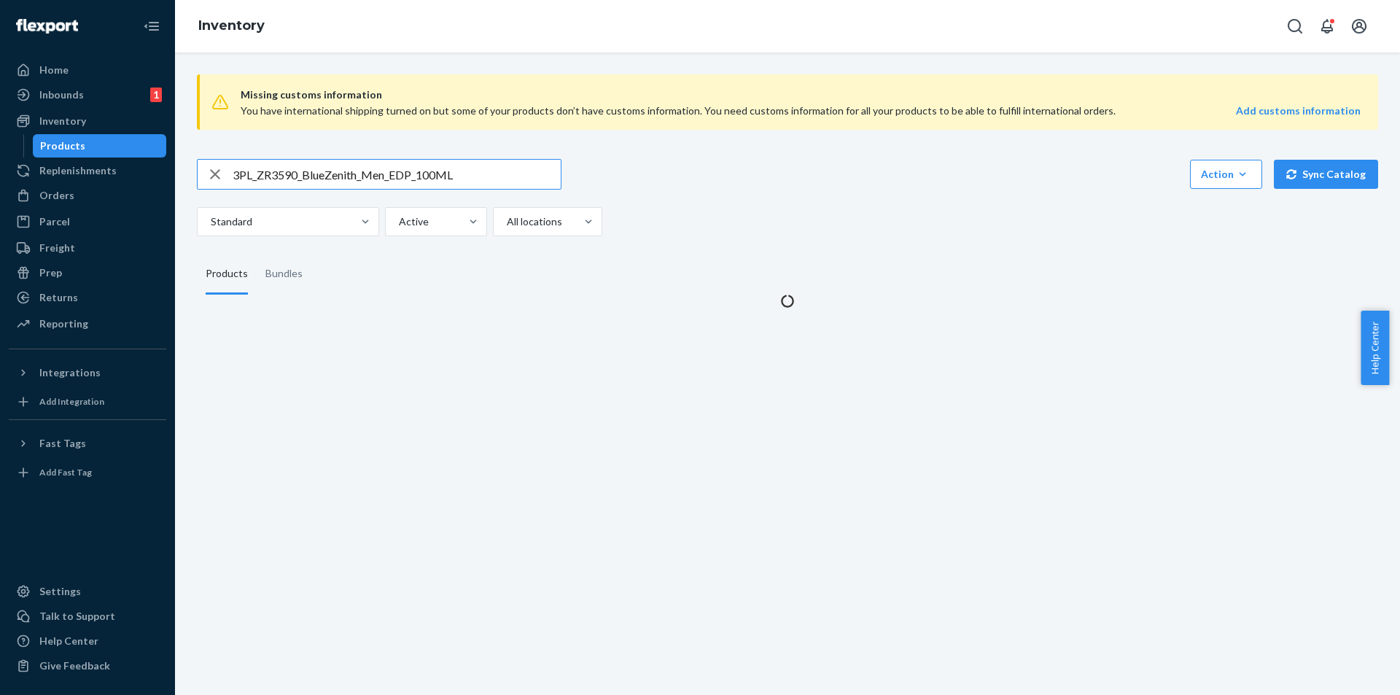
click at [488, 174] on input "3PL_ZR3590_BlueZenith_Men_EDP_100ML" at bounding box center [397, 174] width 328 height 29
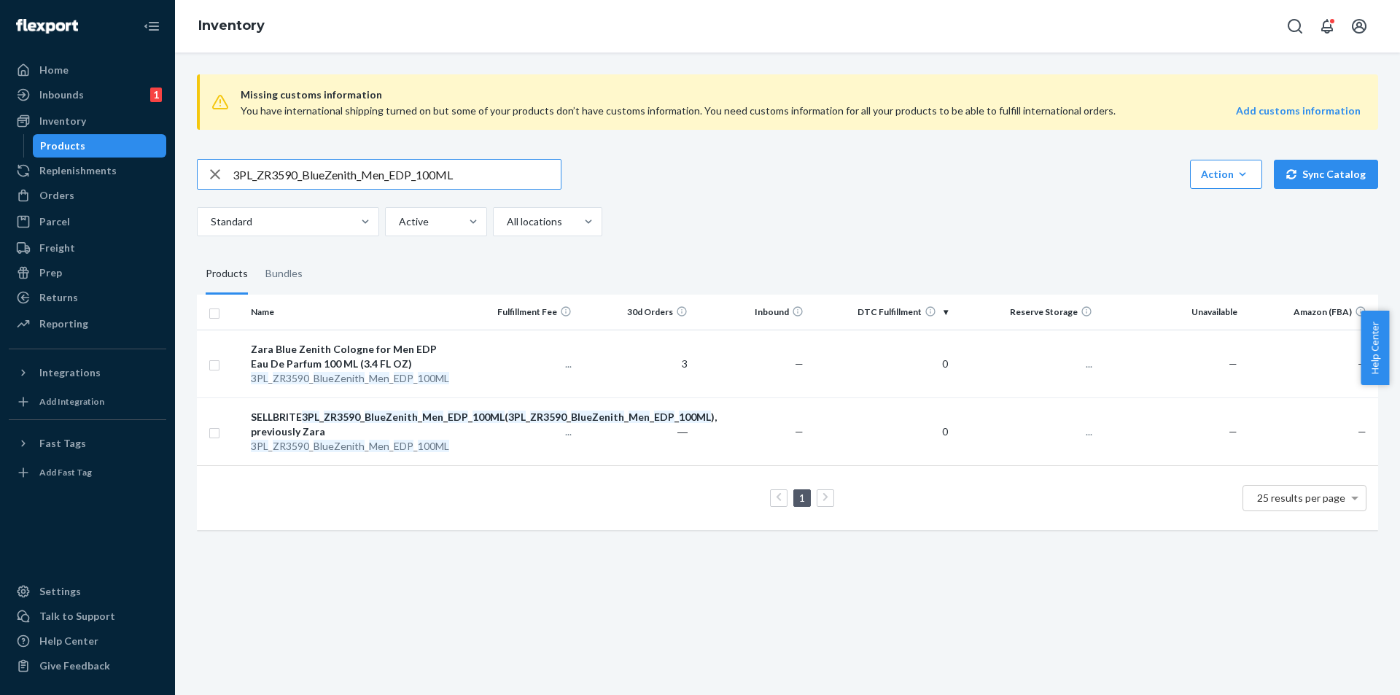
click at [488, 174] on input "3PL_ZR3590_BlueZenith_Men_EDP_100ML" at bounding box center [397, 174] width 328 height 29
click at [488, 173] on input "3PL_ZR3590_BlueZenith_Men_EDP_100ML" at bounding box center [397, 174] width 328 height 29
type input "3PL_ZR2990_FieldsNightfallSublime_100ML"
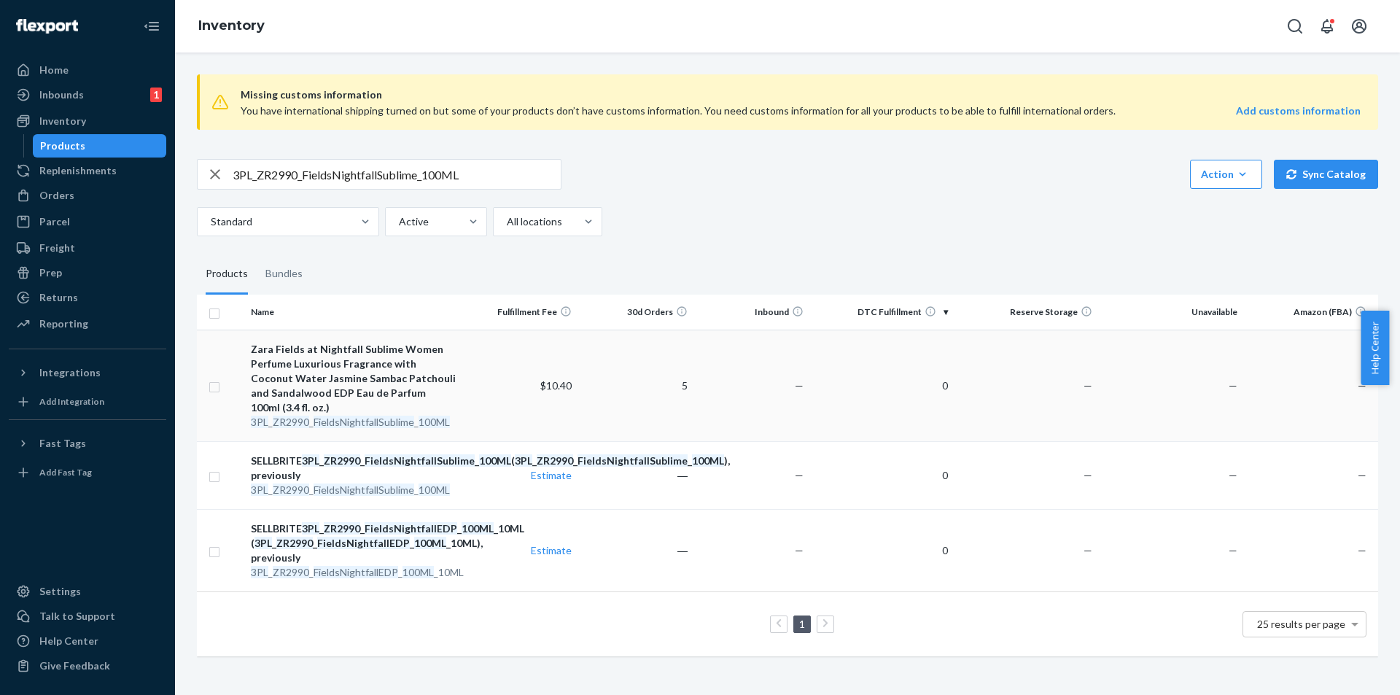
click at [291, 426] on em "ZR2990" at bounding box center [291, 421] width 36 height 12
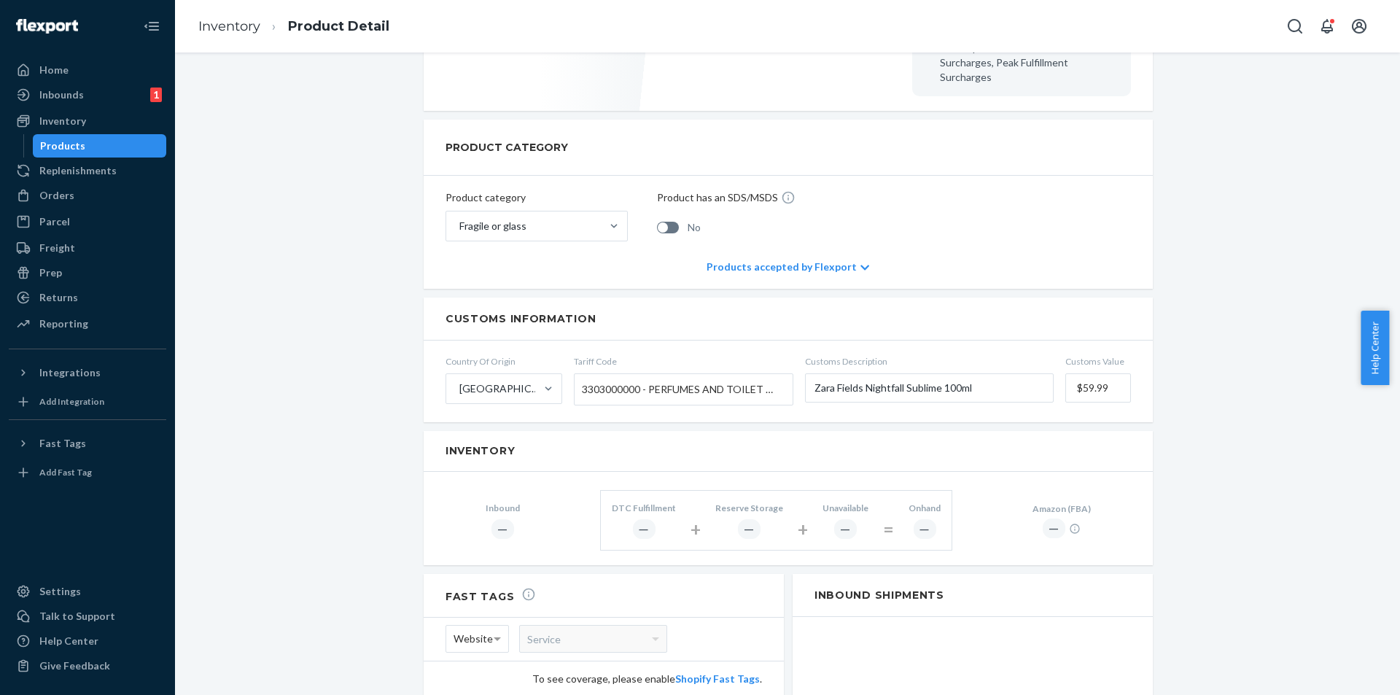
scroll to position [364, 0]
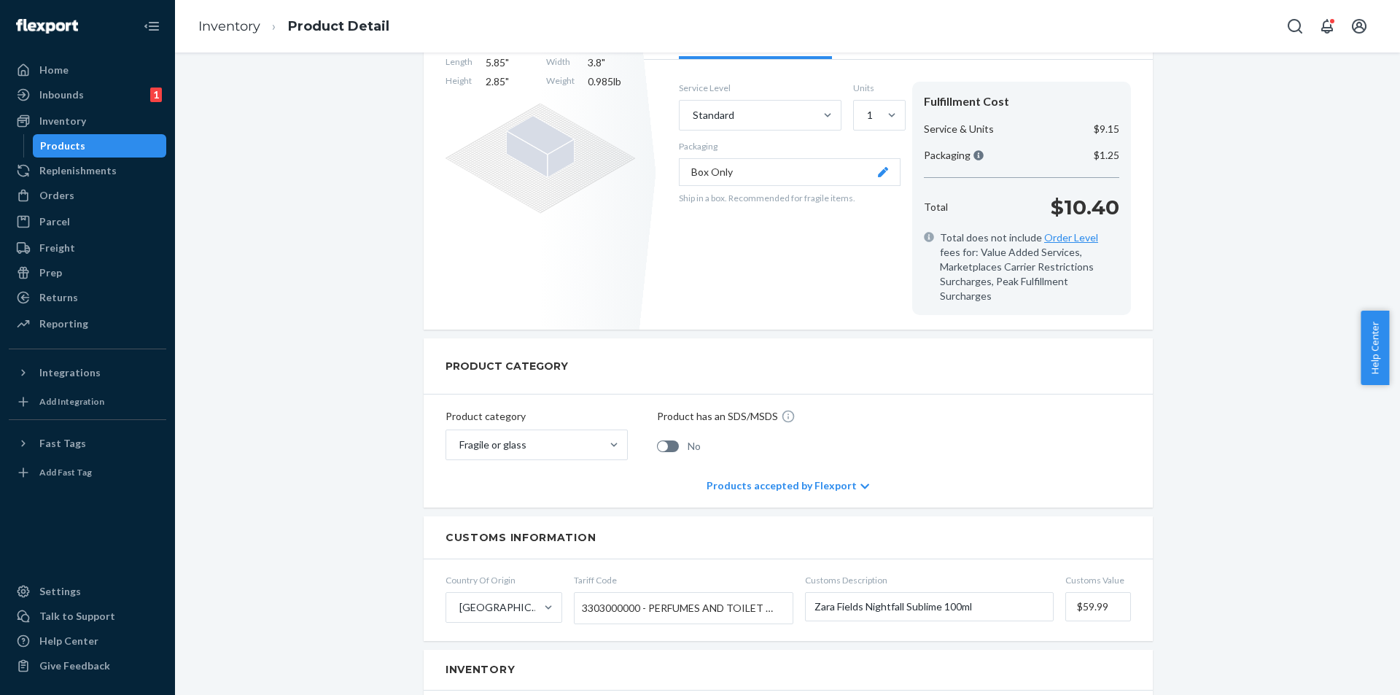
click at [108, 139] on div "Products" at bounding box center [99, 146] width 131 height 20
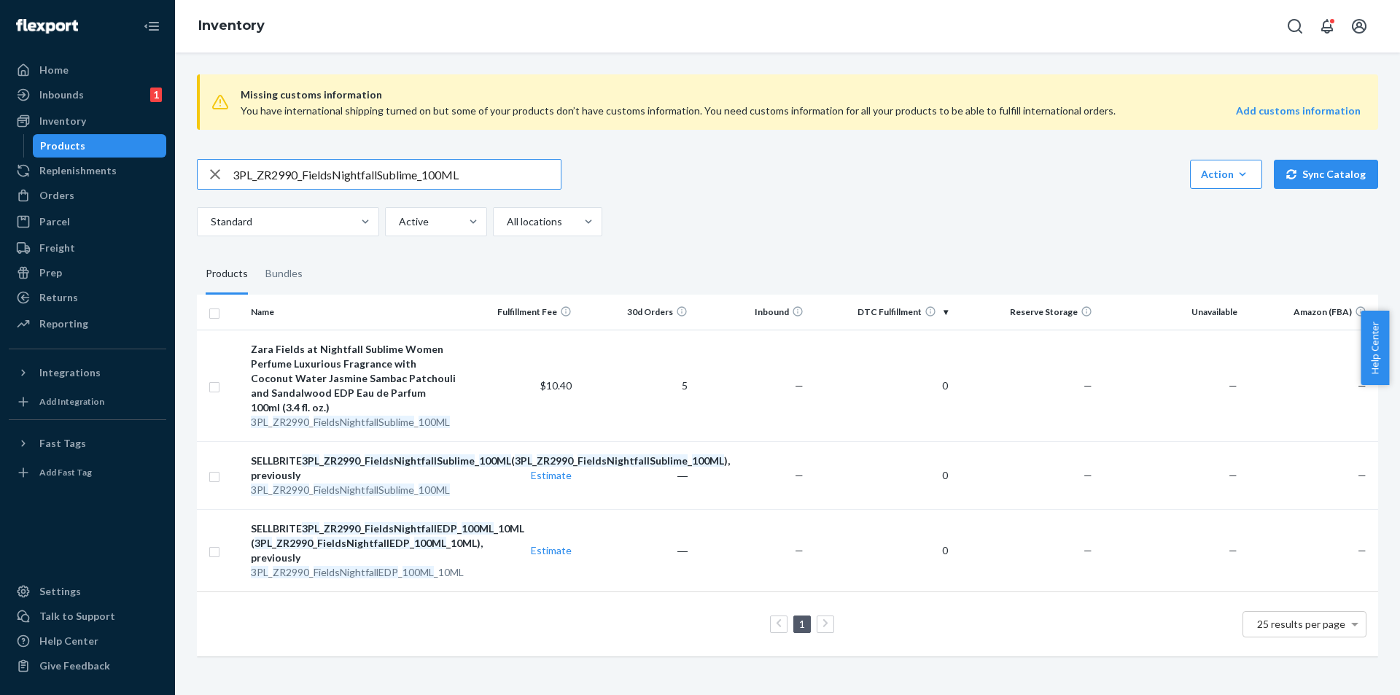
click at [389, 180] on input "3PL_ZR2990_FieldsNightfallSublime_100ML" at bounding box center [397, 174] width 328 height 29
click at [388, 180] on input "3PL_ZR2990_FieldsNightfallSublime_100ML" at bounding box center [397, 174] width 328 height 29
paste input "ZR2290_Red_Vanilla_Candy_EDP_1x_9"
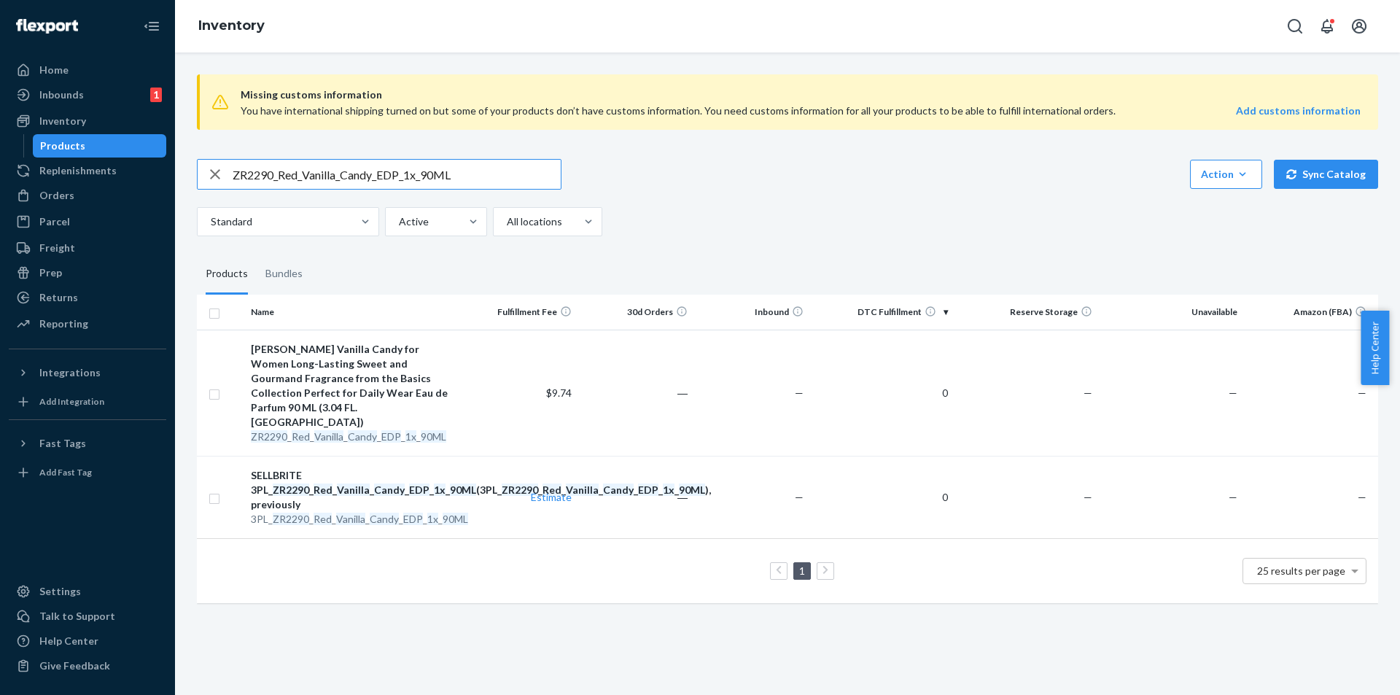
click at [252, 176] on input "ZR2290_Red_Vanilla_Candy_EDP_1x_90ML" at bounding box center [397, 174] width 328 height 29
type input "ZR2290_Red_Vanilla_Candy_EDP_1x_90ML"
click at [362, 430] on em "Candy" at bounding box center [362, 436] width 29 height 12
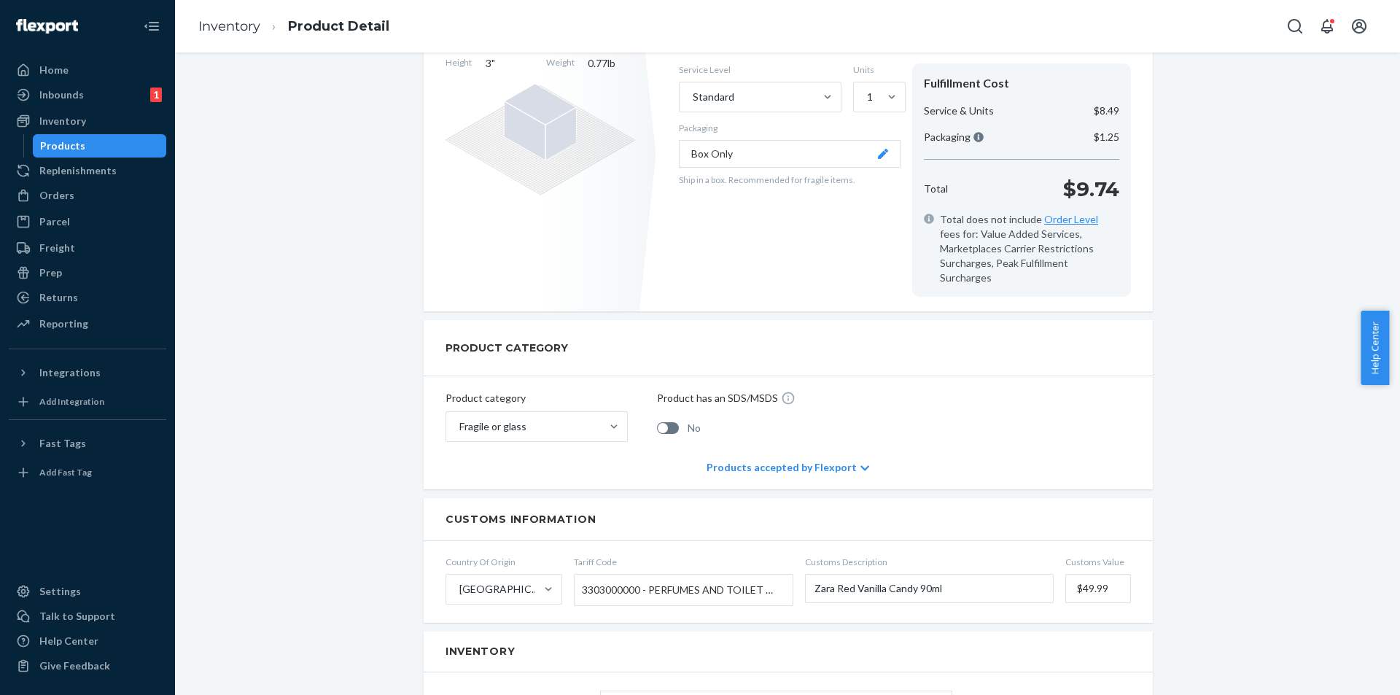
scroll to position [146, 0]
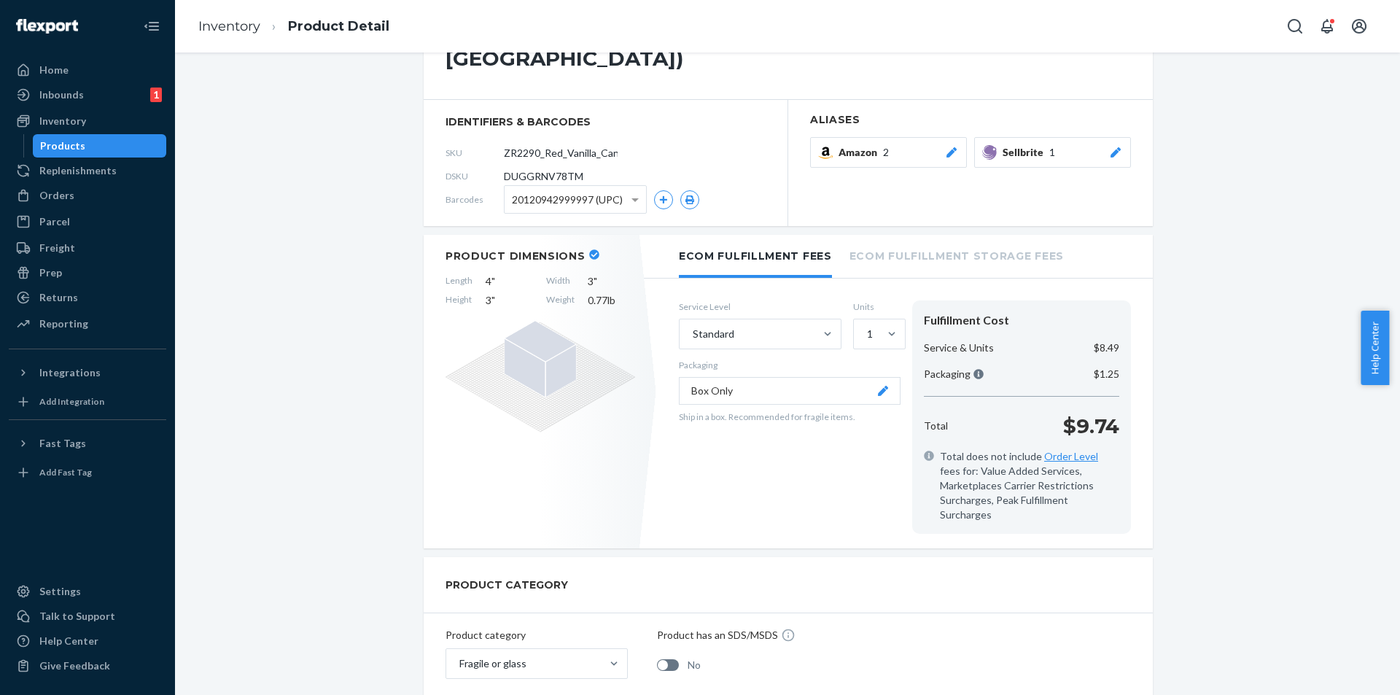
click at [153, 150] on div "Products" at bounding box center [99, 146] width 131 height 20
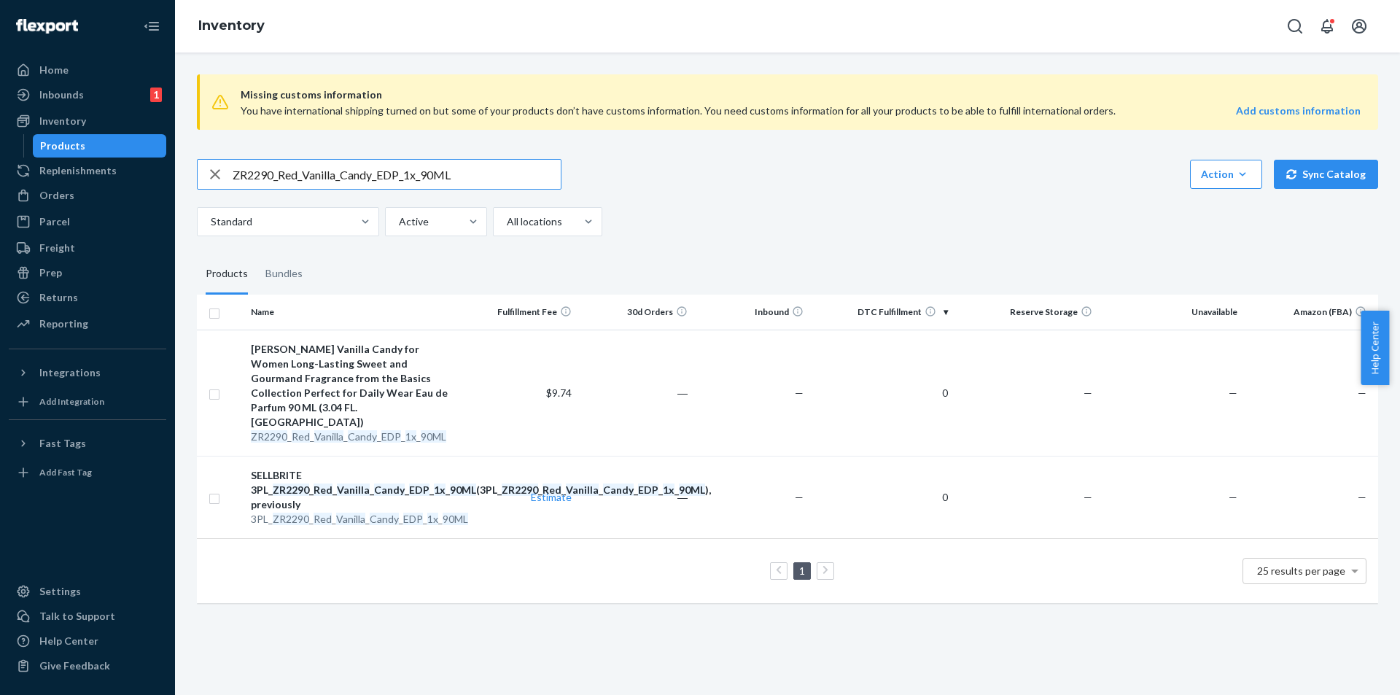
click at [486, 174] on input "ZR2290_Red_Vanilla_Candy_EDP_1x_90ML" at bounding box center [397, 174] width 328 height 29
paste input "text"
click at [129, 146] on div "Products" at bounding box center [99, 146] width 131 height 20
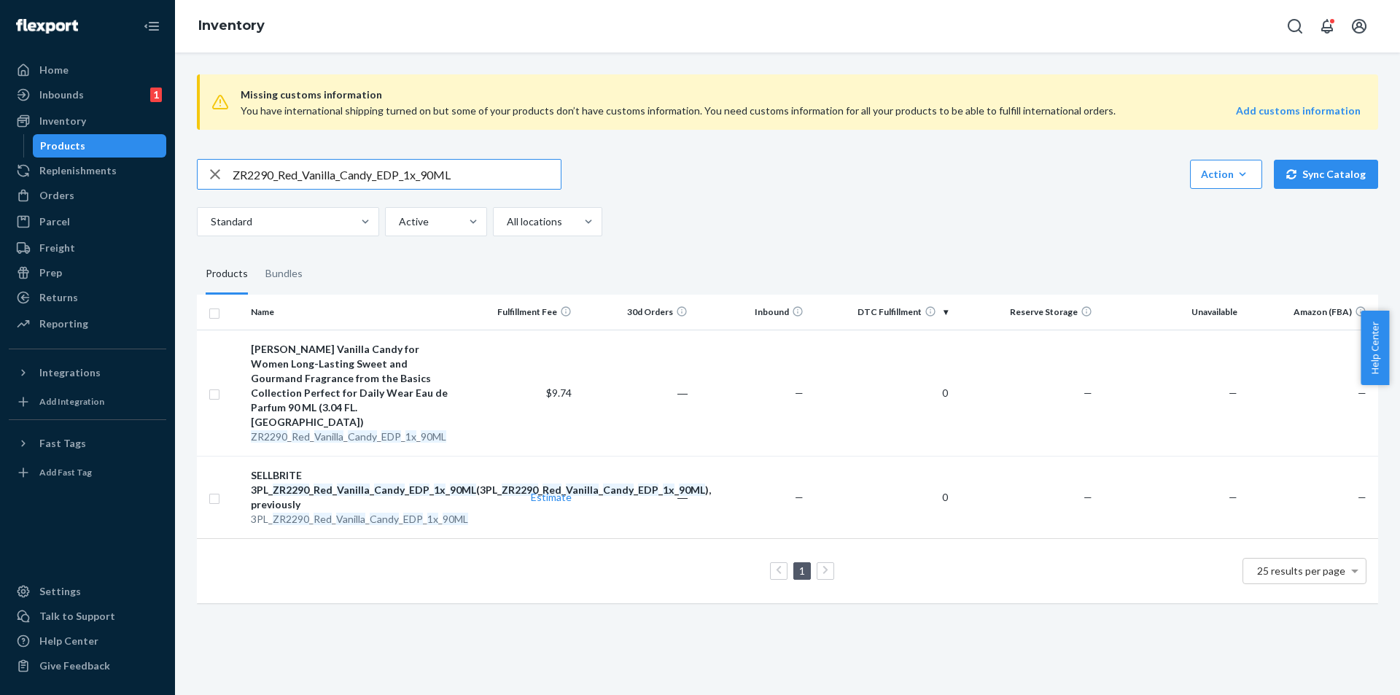
click at [418, 173] on input "ZR2290_Red_Vanilla_Candy_EDP_1x_90ML" at bounding box center [397, 174] width 328 height 29
paste input "GM104_Betty_Boop_Cuckoo_Clock_0123905001"
type input "GM104_Betty_Boop_Cuckoo_Clock_0123905001"
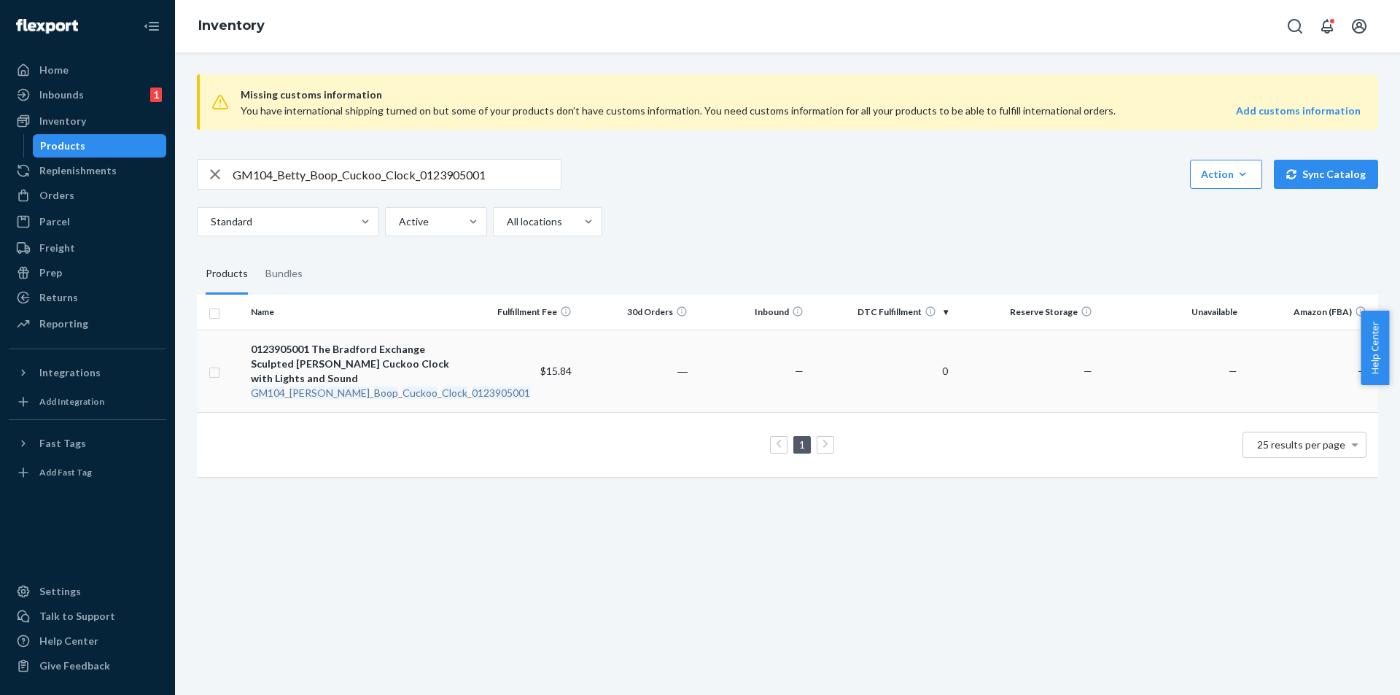
click at [402, 391] on em "Cuckoo" at bounding box center [419, 392] width 35 height 12
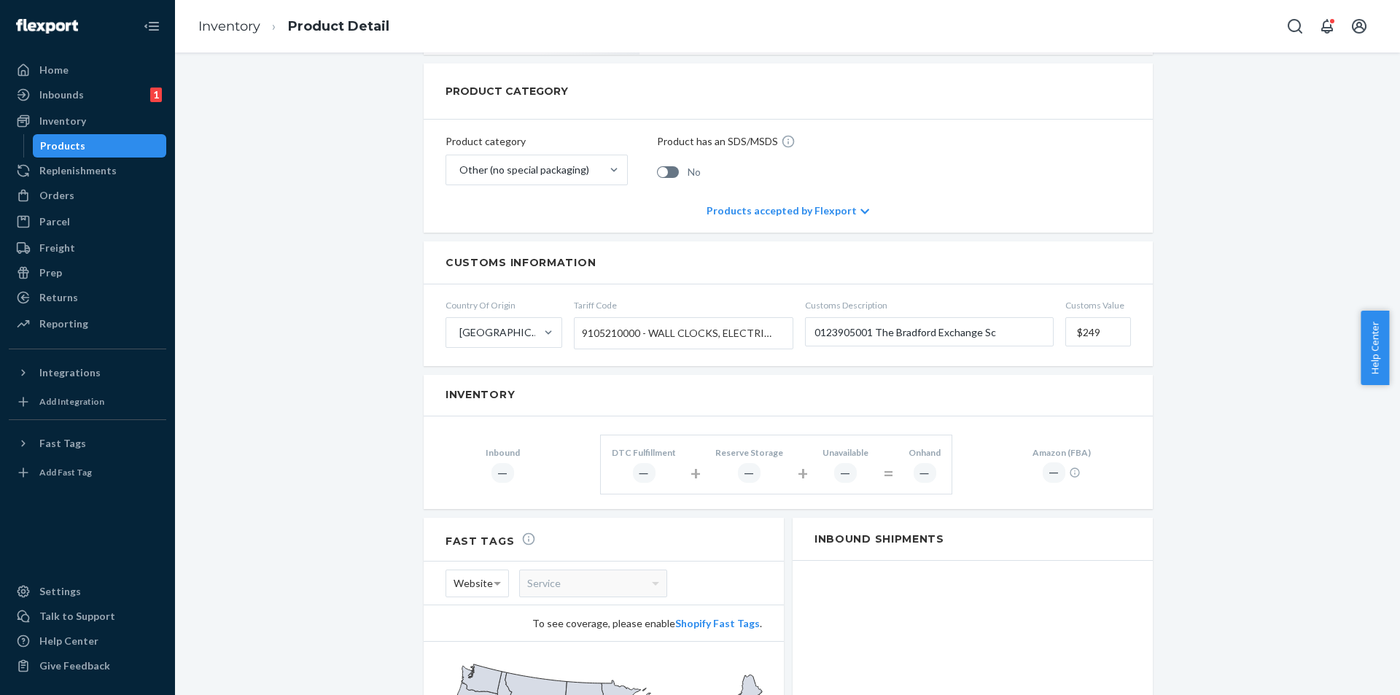
scroll to position [364, 0]
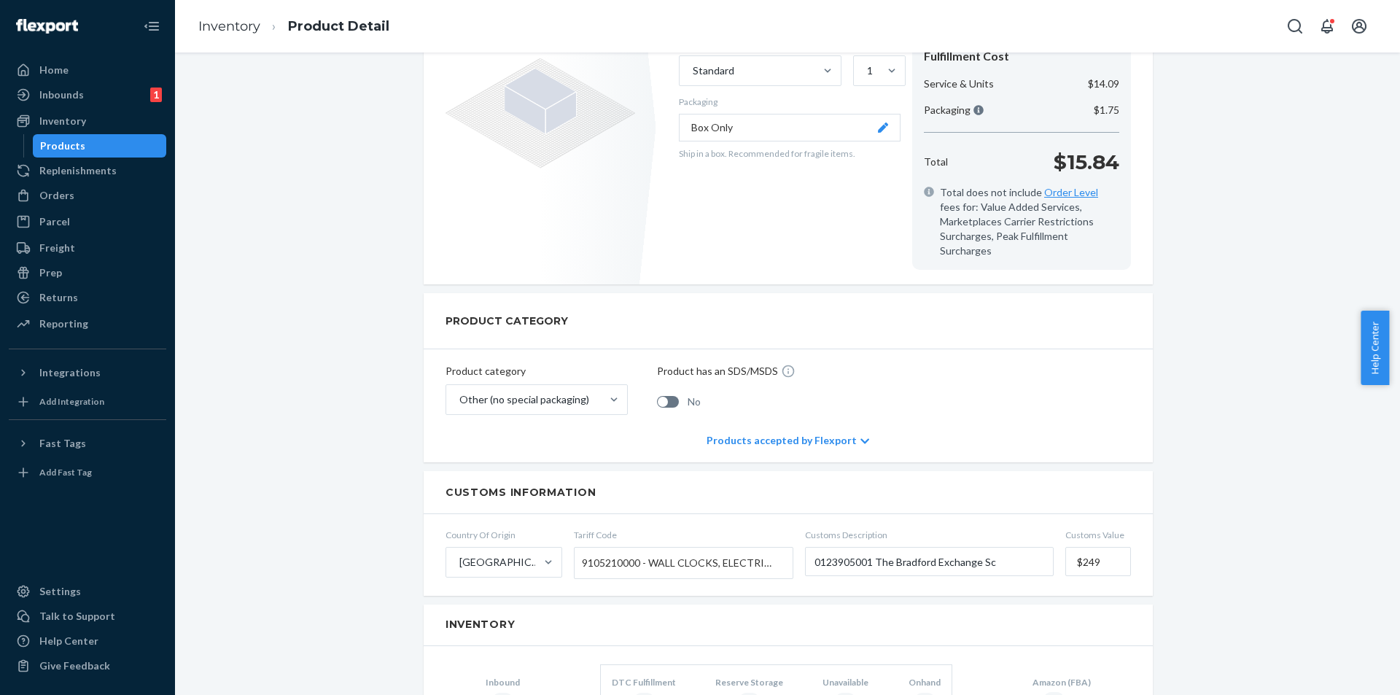
click at [123, 136] on div "Products" at bounding box center [99, 146] width 131 height 20
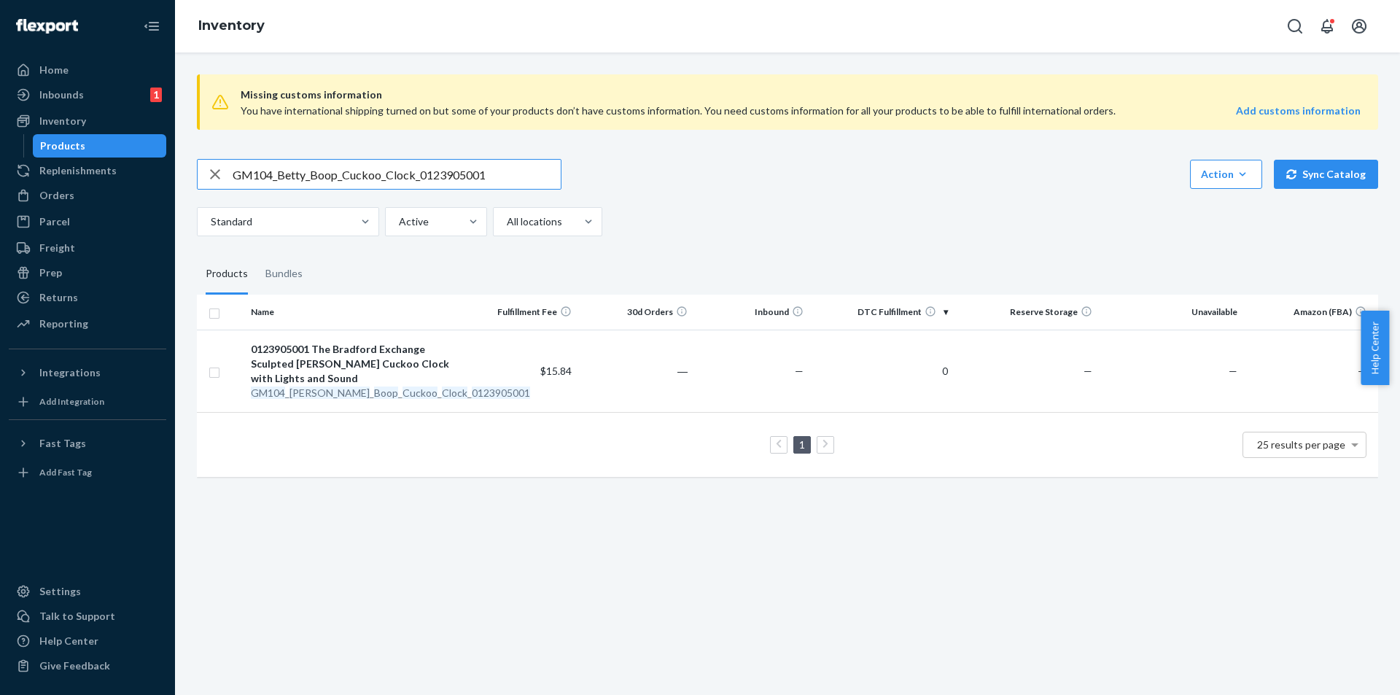
click at [329, 194] on div "GM104_Betty_Boop_Cuckoo_Clock_0123905001 Action Create product Create bundle Bu…" at bounding box center [787, 197] width 1181 height 77
click at [329, 193] on div "GM104_Betty_Boop_Cuckoo_Clock_0123905001 Action Create product Create bundle Bu…" at bounding box center [787, 197] width 1181 height 77
click at [337, 181] on input "GM104_Betty_Boop_Cuckoo_Clock_0123905001" at bounding box center [397, 174] width 328 height 29
paste input "76_Harmony_030215401"
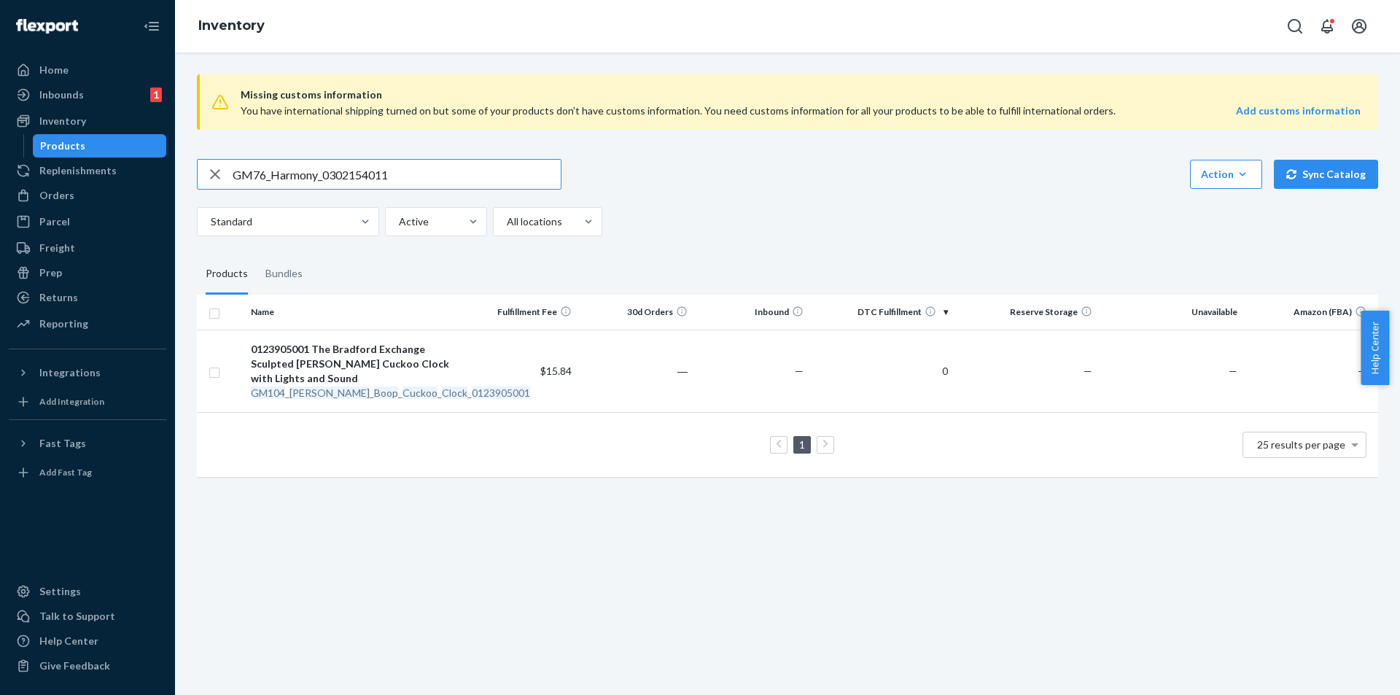
type input "GM76_Harmony_0302154011"
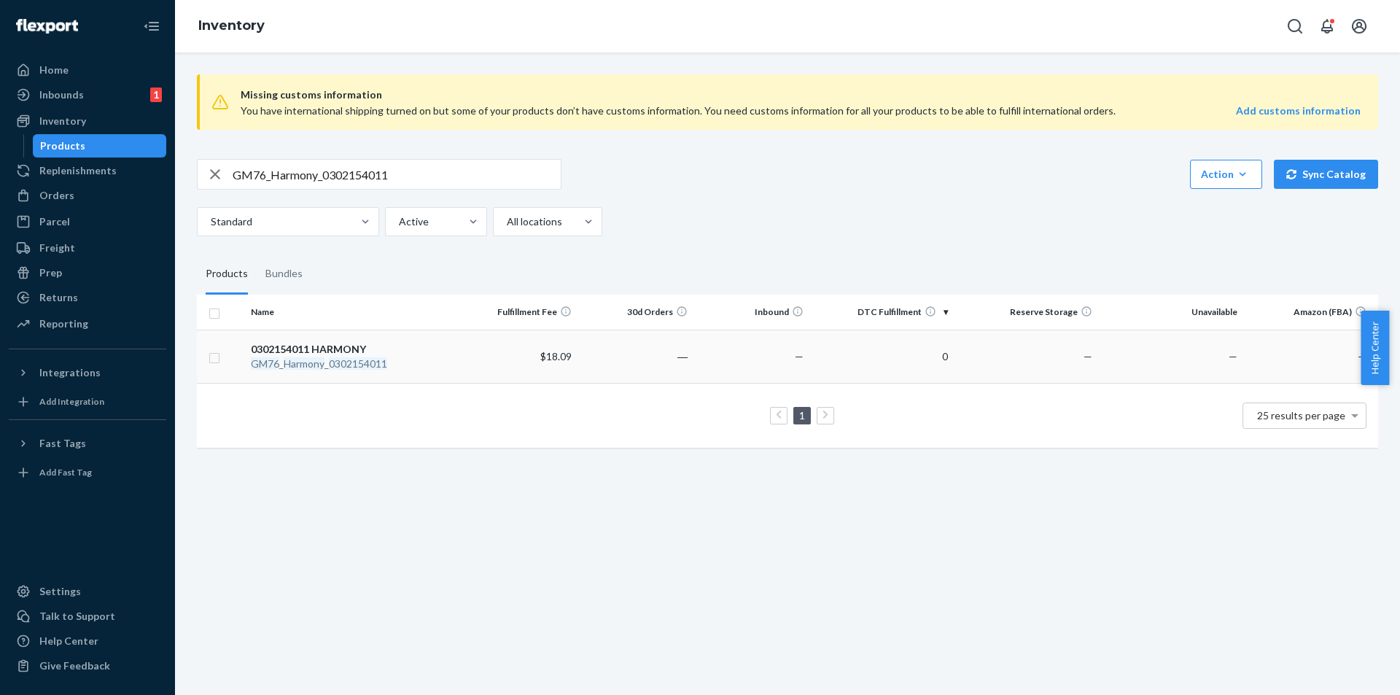
click at [343, 347] on div "0302154011 HARMONY" at bounding box center [354, 349] width 206 height 15
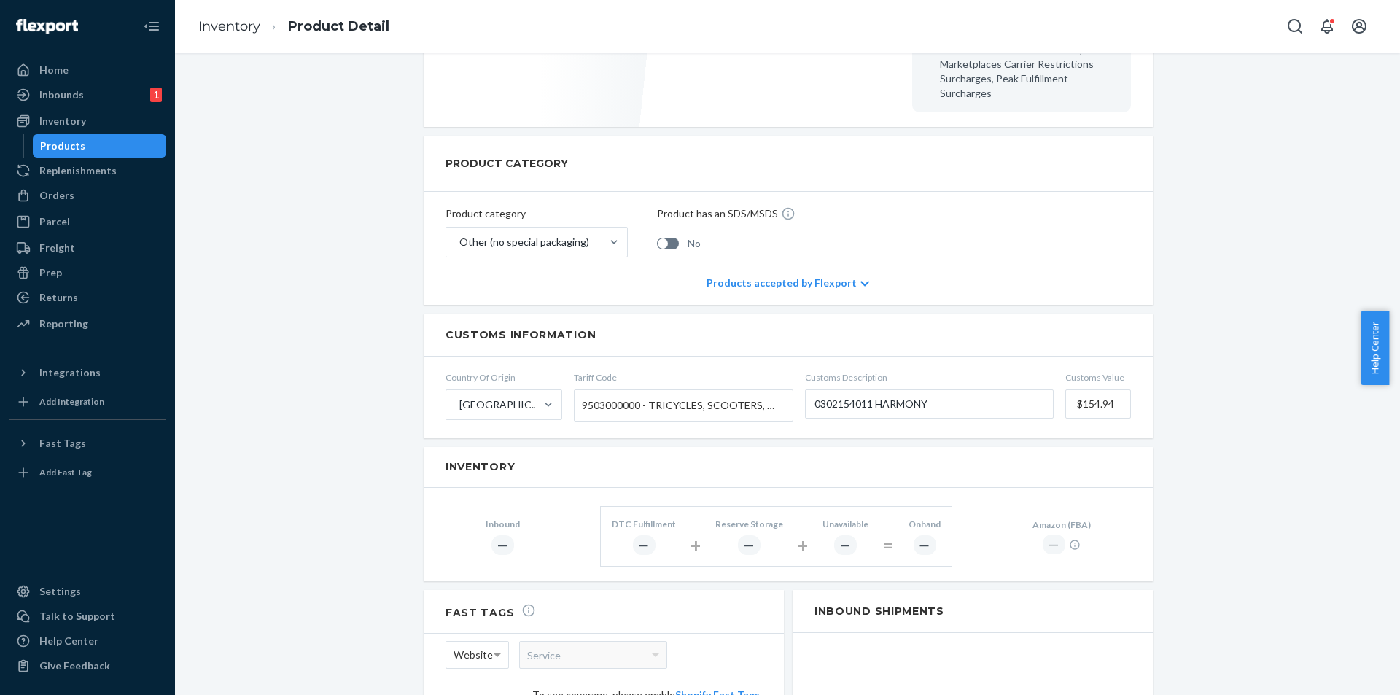
scroll to position [437, 0]
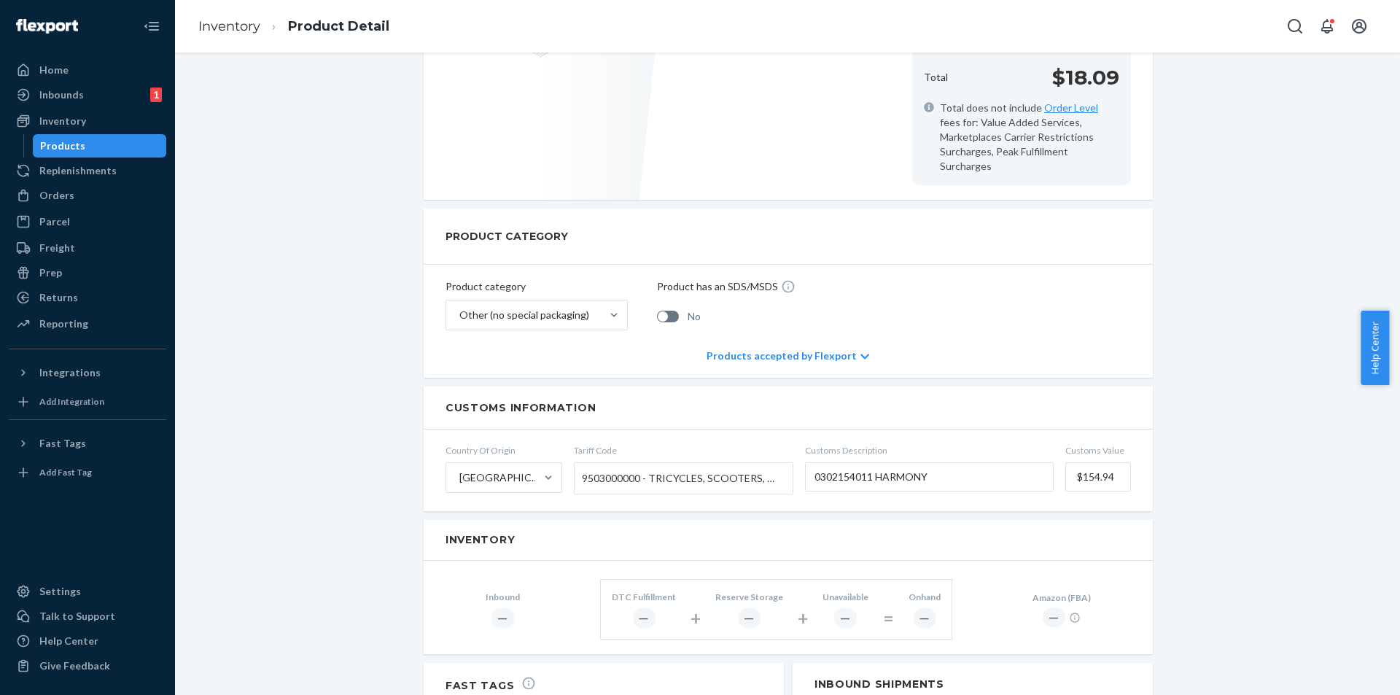
click at [92, 141] on div "Products" at bounding box center [99, 146] width 131 height 20
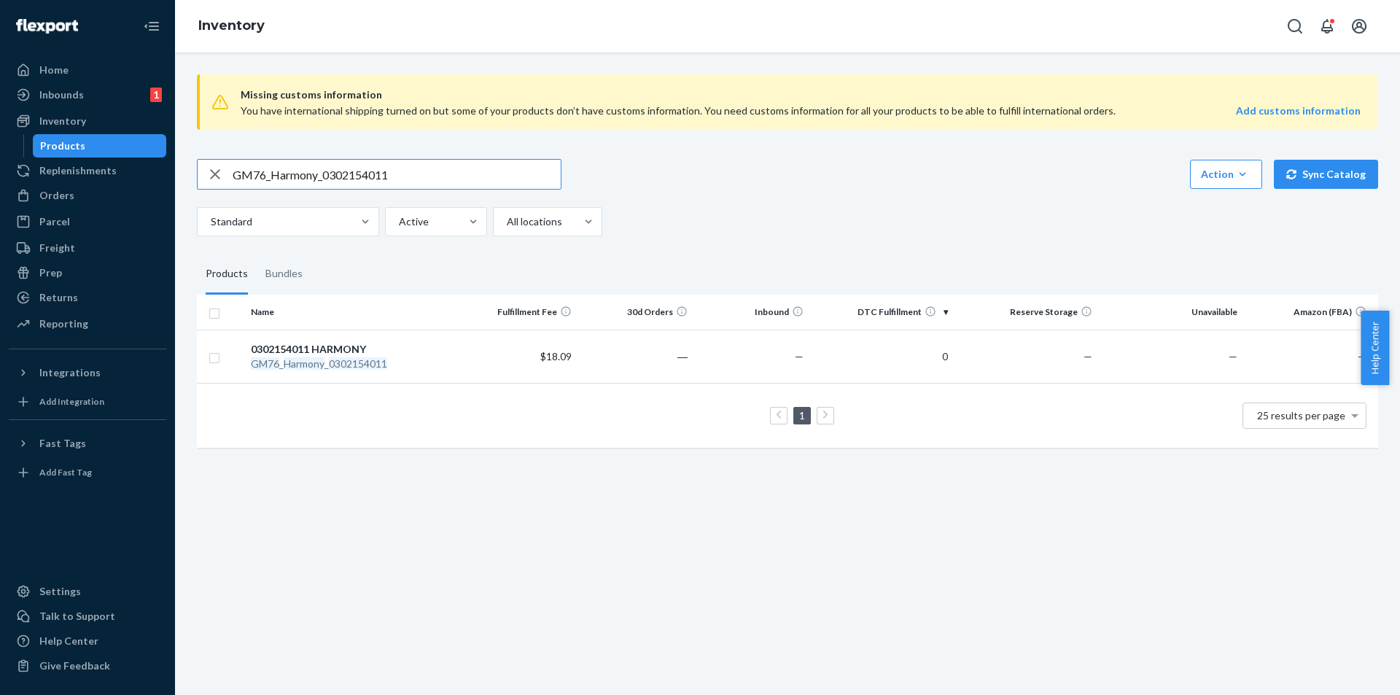
click at [434, 159] on div "GM76_Harmony_0302154011" at bounding box center [379, 174] width 364 height 31
click at [402, 176] on input "GM76_Harmony_0302154011" at bounding box center [397, 174] width 328 height 29
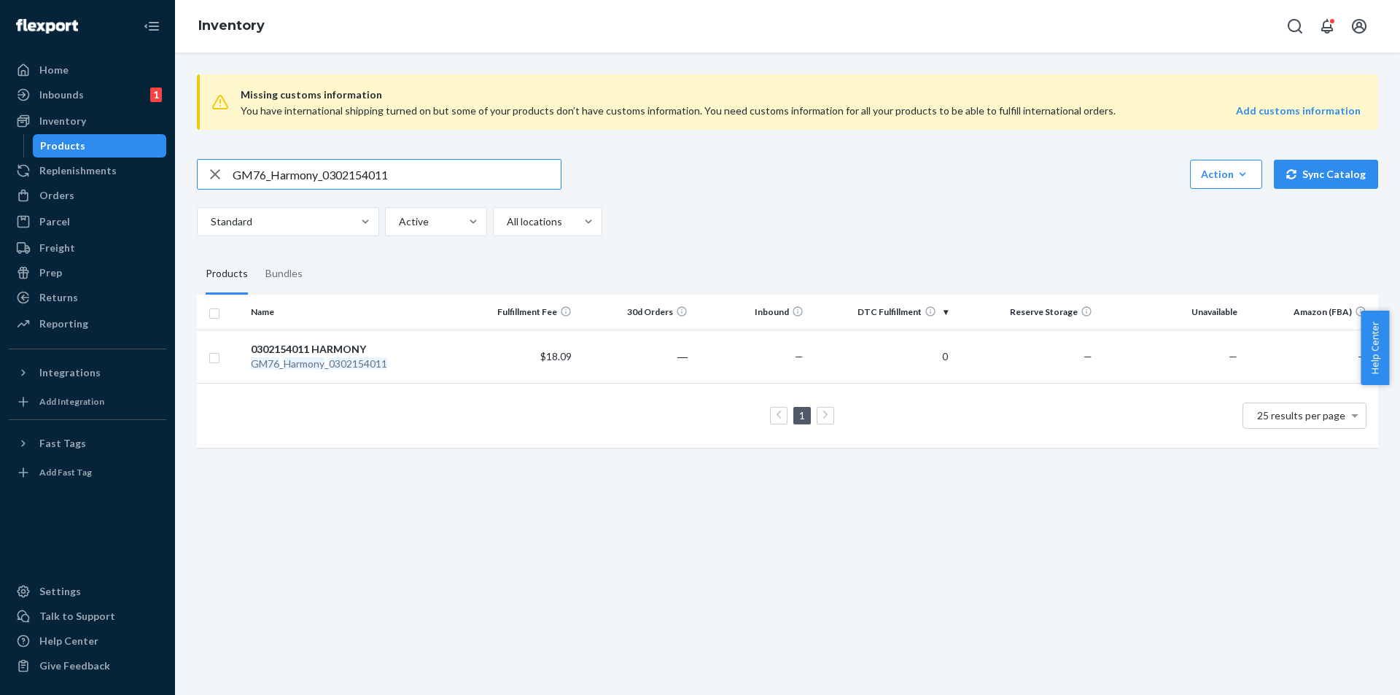
paste input "8792_Charlie_Doll_030000400"
type input "GM8792_Charlie_Doll_0300004001"
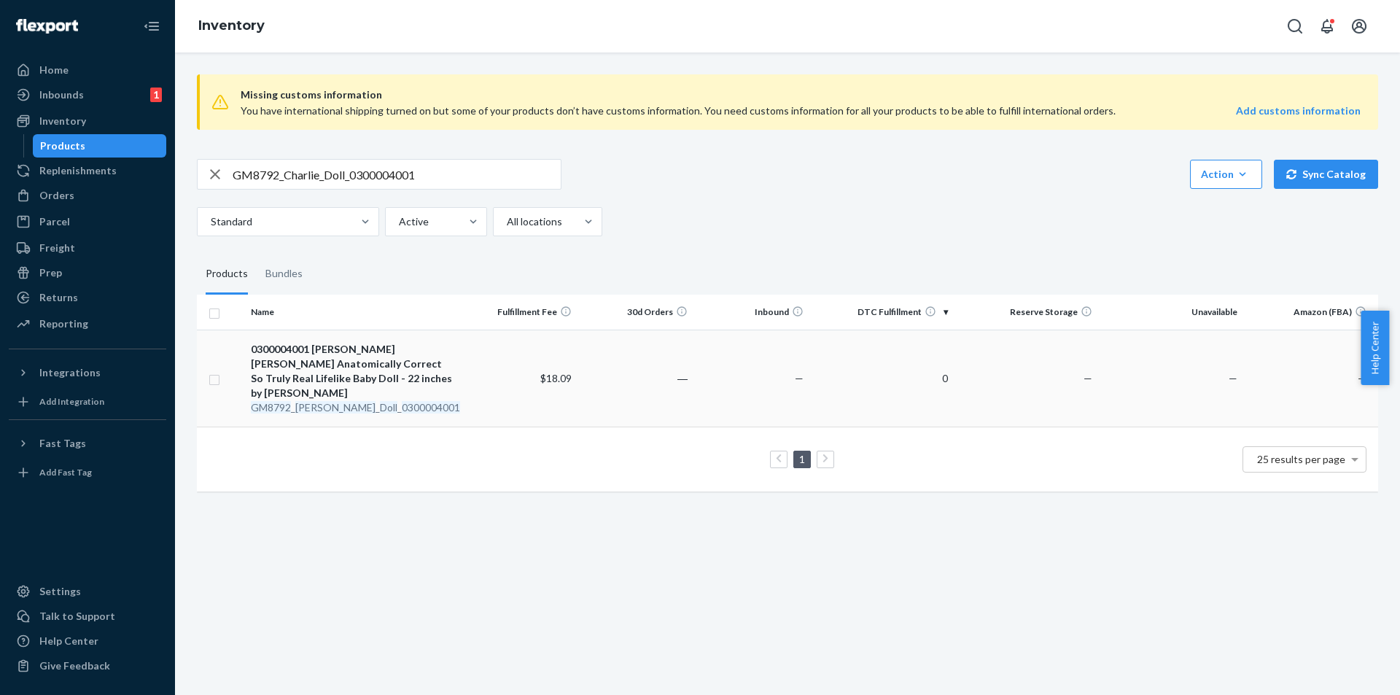
click at [317, 401] on em "Charlie" at bounding box center [335, 407] width 80 height 12
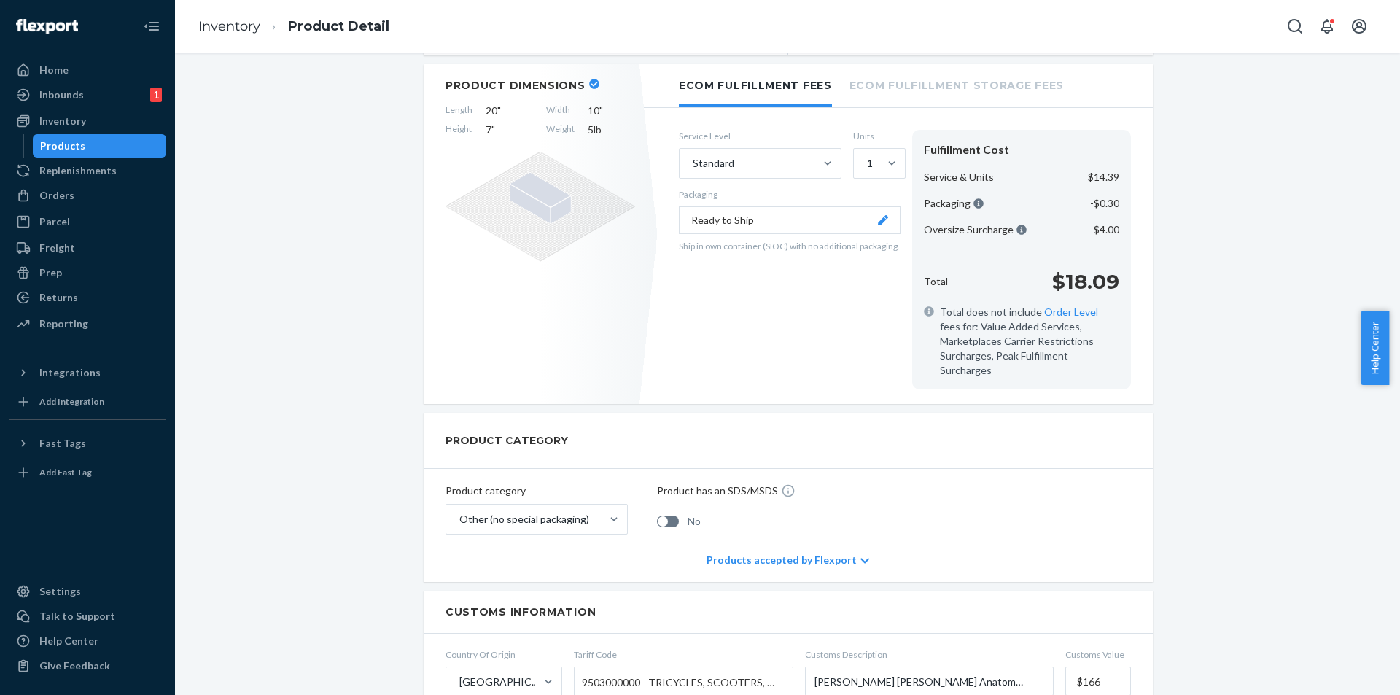
scroll to position [292, 0]
click at [144, 132] on link "Inventory" at bounding box center [87, 120] width 157 height 23
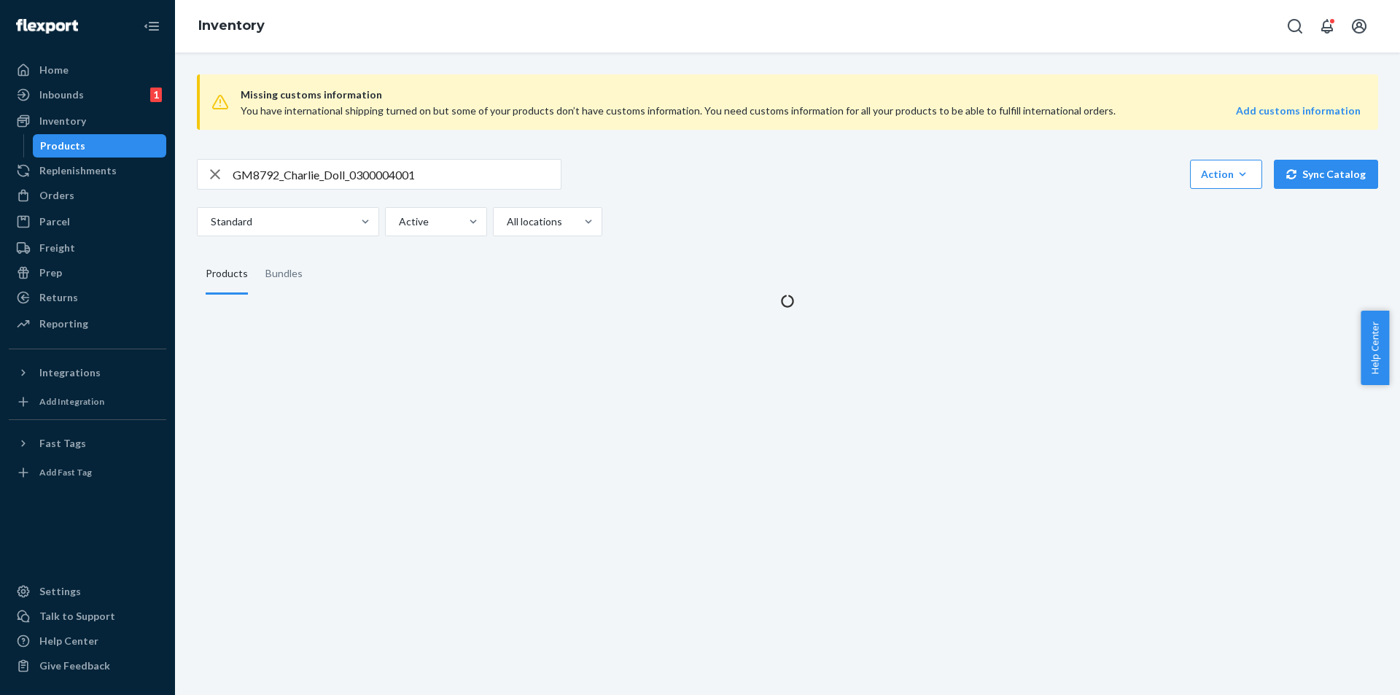
click at [141, 145] on div "Products" at bounding box center [99, 146] width 131 height 20
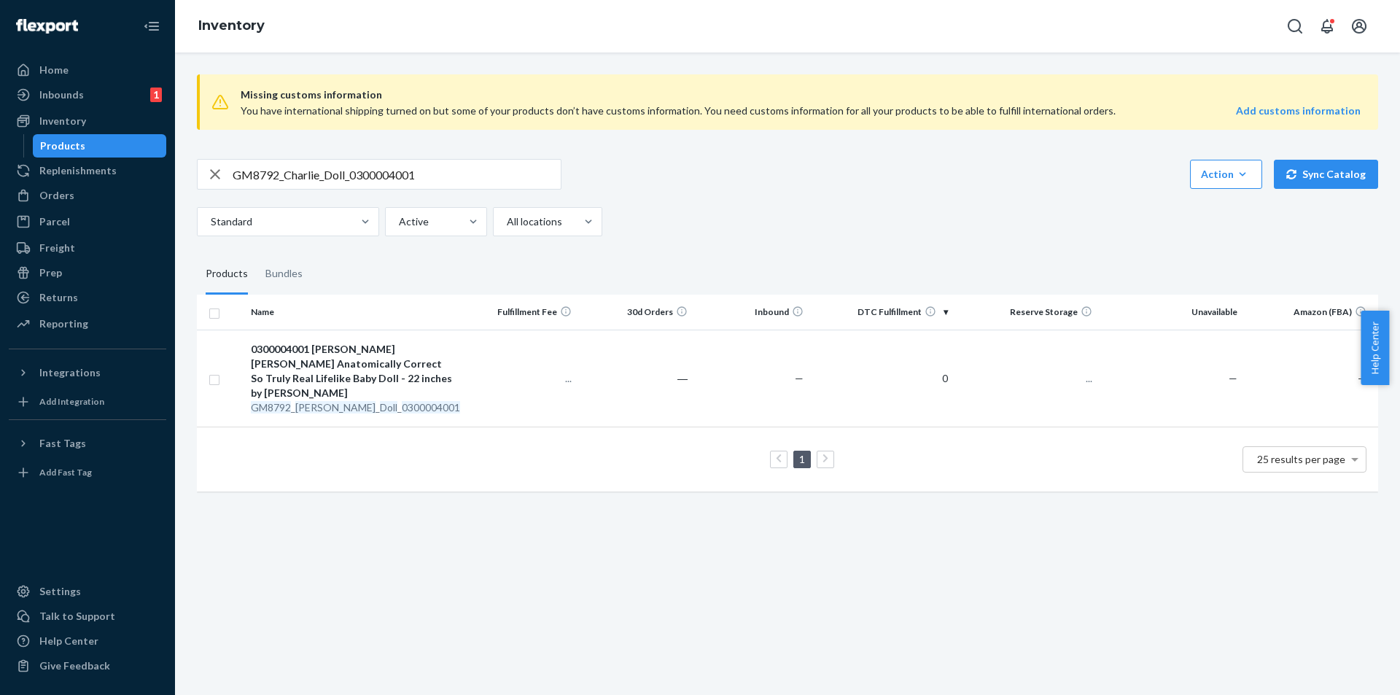
click at [478, 175] on input "GM8792_Charlie_Doll_0300004001" at bounding box center [397, 174] width 328 height 29
paste input "ZR2990_RedVanilla_BlackAmber_EDT_X2_90ML"
type input "ZR2990_RedVanilla_BlackAmber_EDT_X2_90ML"
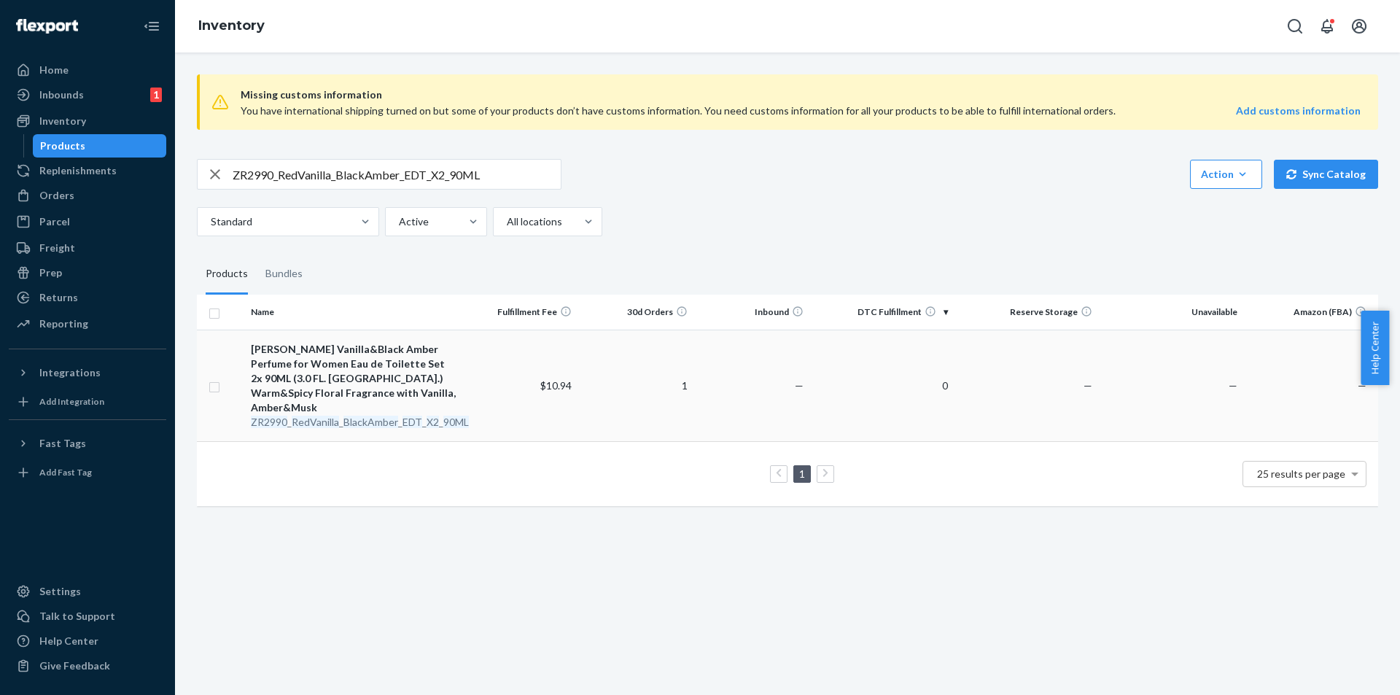
click at [338, 415] on em "RedVanilla" at bounding box center [315, 421] width 47 height 12
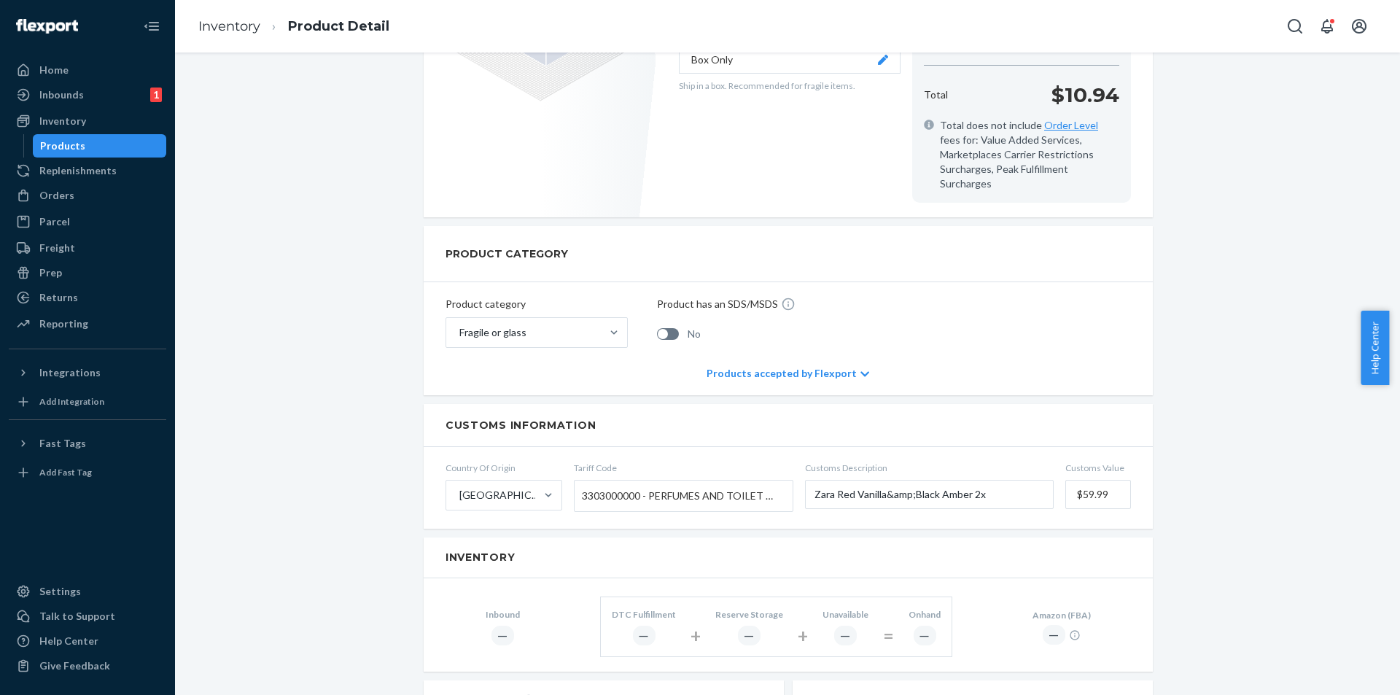
scroll to position [364, 0]
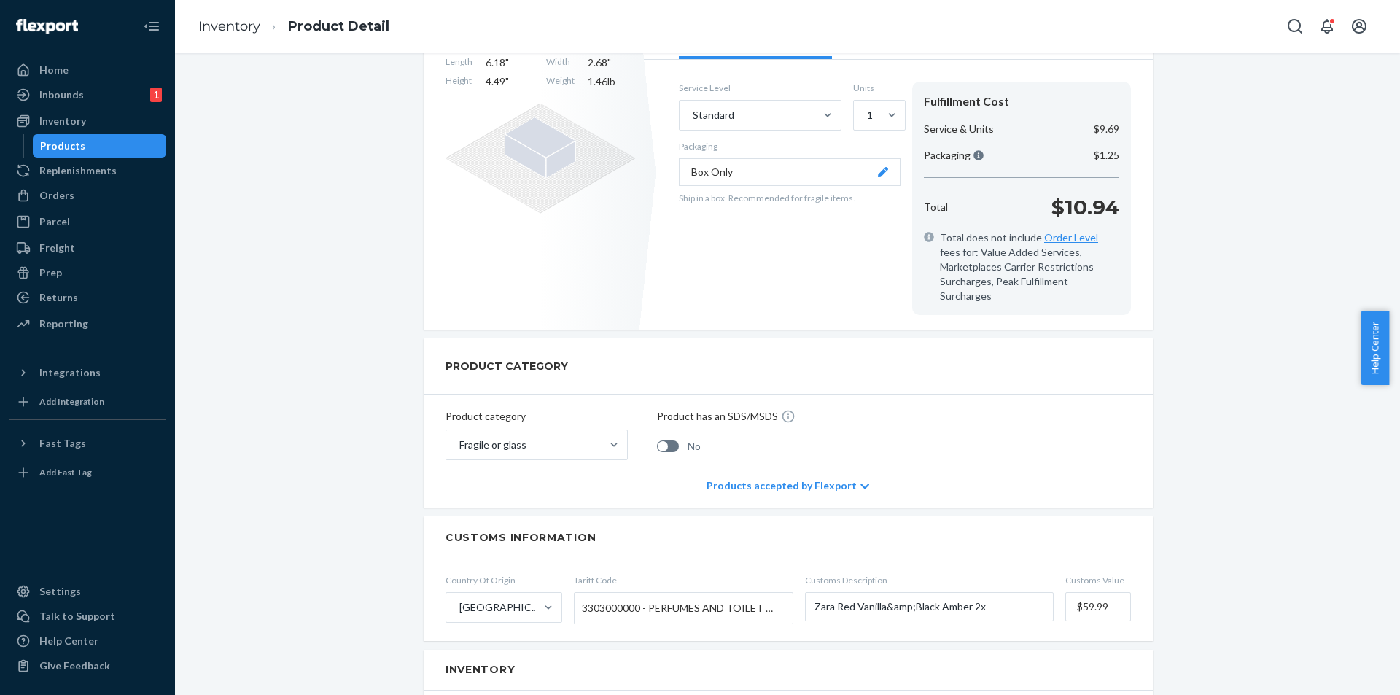
click at [116, 155] on link "Products" at bounding box center [100, 145] width 134 height 23
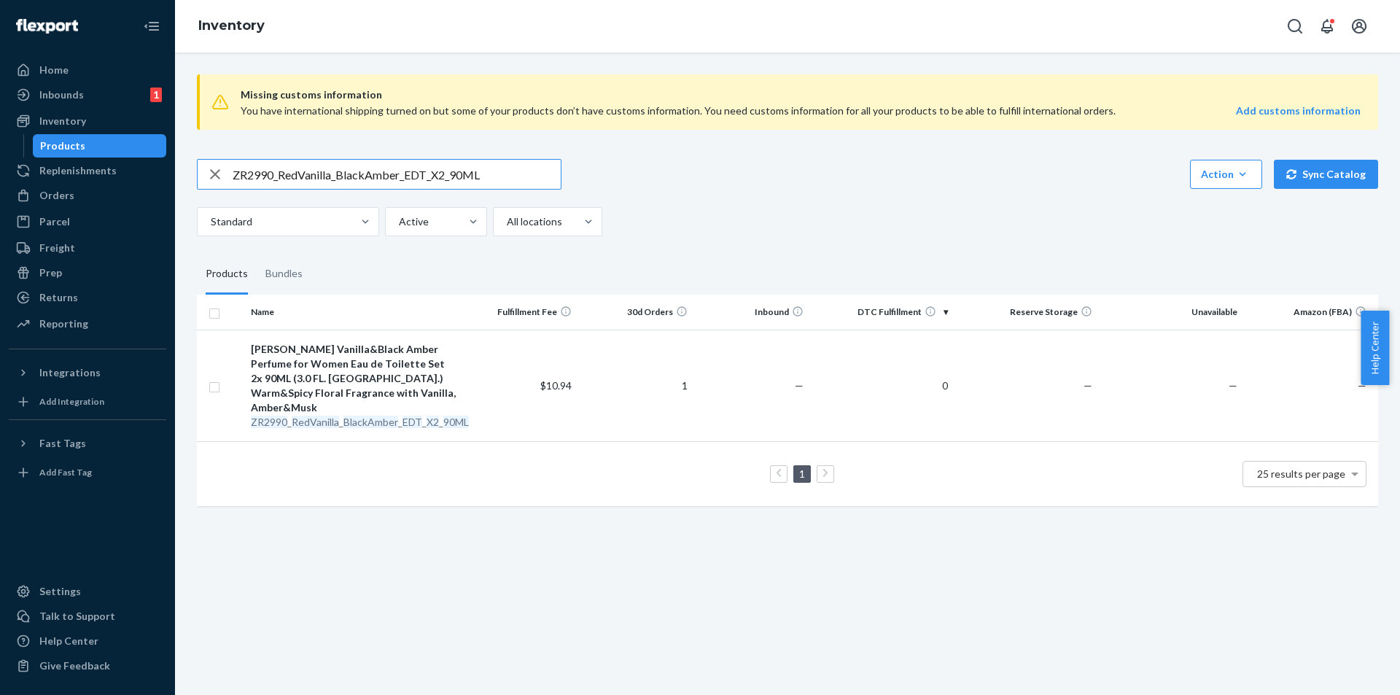
click at [397, 186] on input "ZR2990_RedVanilla_BlackAmber_EDT_X2_90ML" at bounding box center [397, 174] width 328 height 29
click at [398, 186] on input "ZR2990_RedVanilla_BlackAmber_EDT_X2_90ML" at bounding box center [397, 174] width 328 height 29
paste input "GM2801_AlwaysWith_You_Praying_0104799001"
type input "GM2801_AlwaysWith_You_Praying_0104799001"
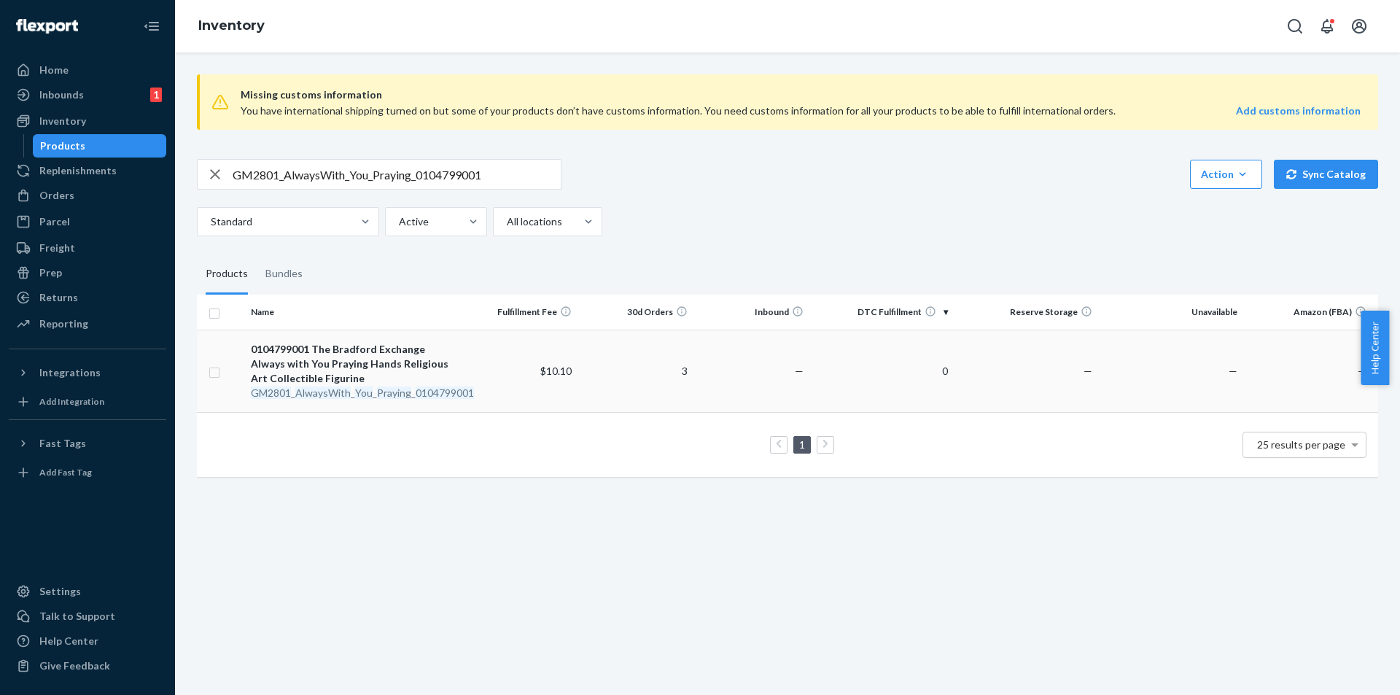
click at [340, 392] on em "AlwaysWith" at bounding box center [322, 392] width 55 height 12
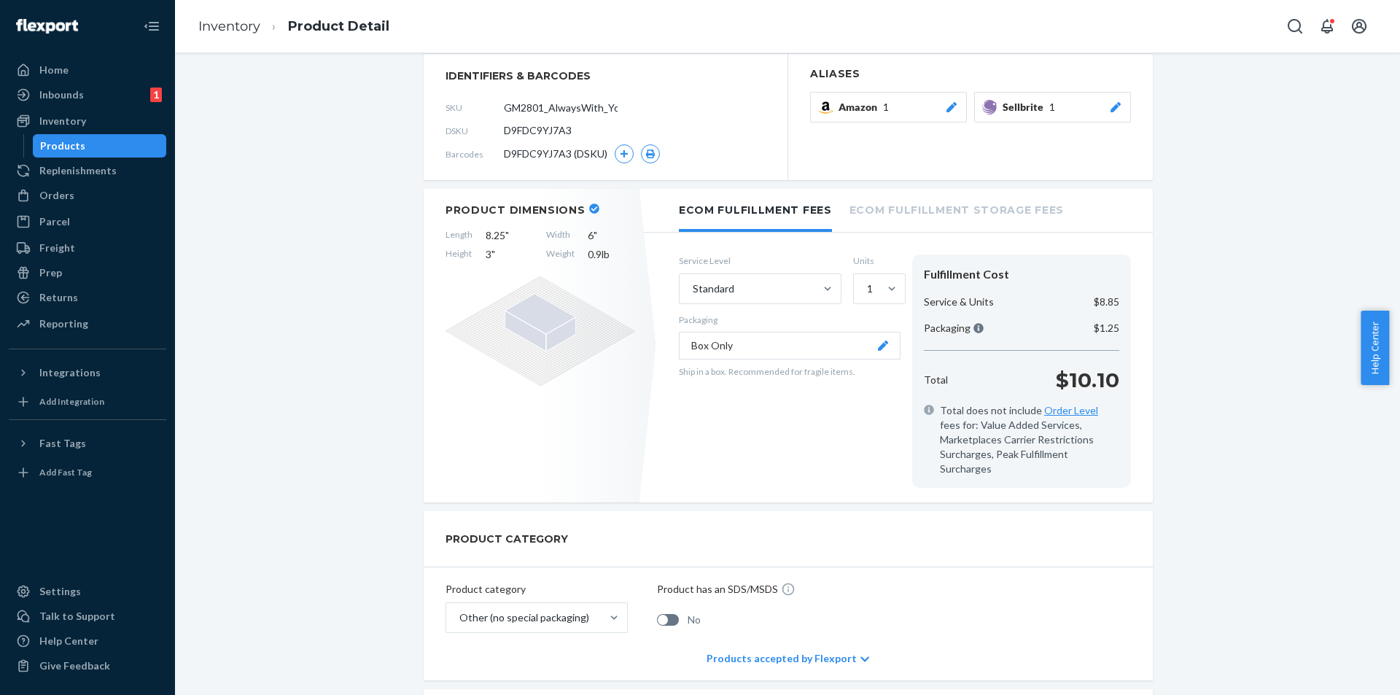
scroll to position [146, 0]
click at [121, 141] on div "Products" at bounding box center [99, 146] width 131 height 20
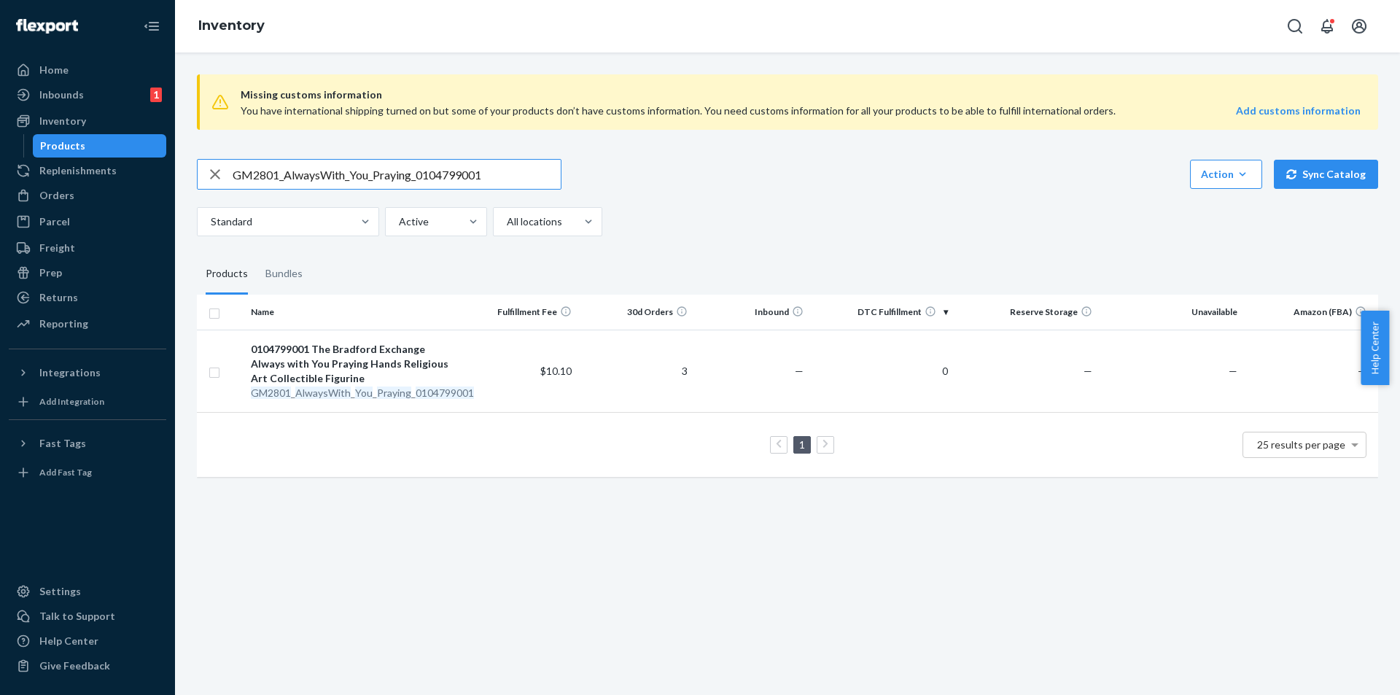
click at [347, 169] on input "GM2801_AlwaysWith_You_Praying_0104799001" at bounding box center [397, 174] width 328 height 29
click at [348, 168] on input "GM2801_AlwaysWith_You_Praying_0104799001" at bounding box center [397, 174] width 328 height 29
paste input "1941_3pk_Kinkade_Santas_#5_0319301005"
type input "GM1941_3pk_Kinkade_Santas_#5_0319301005"
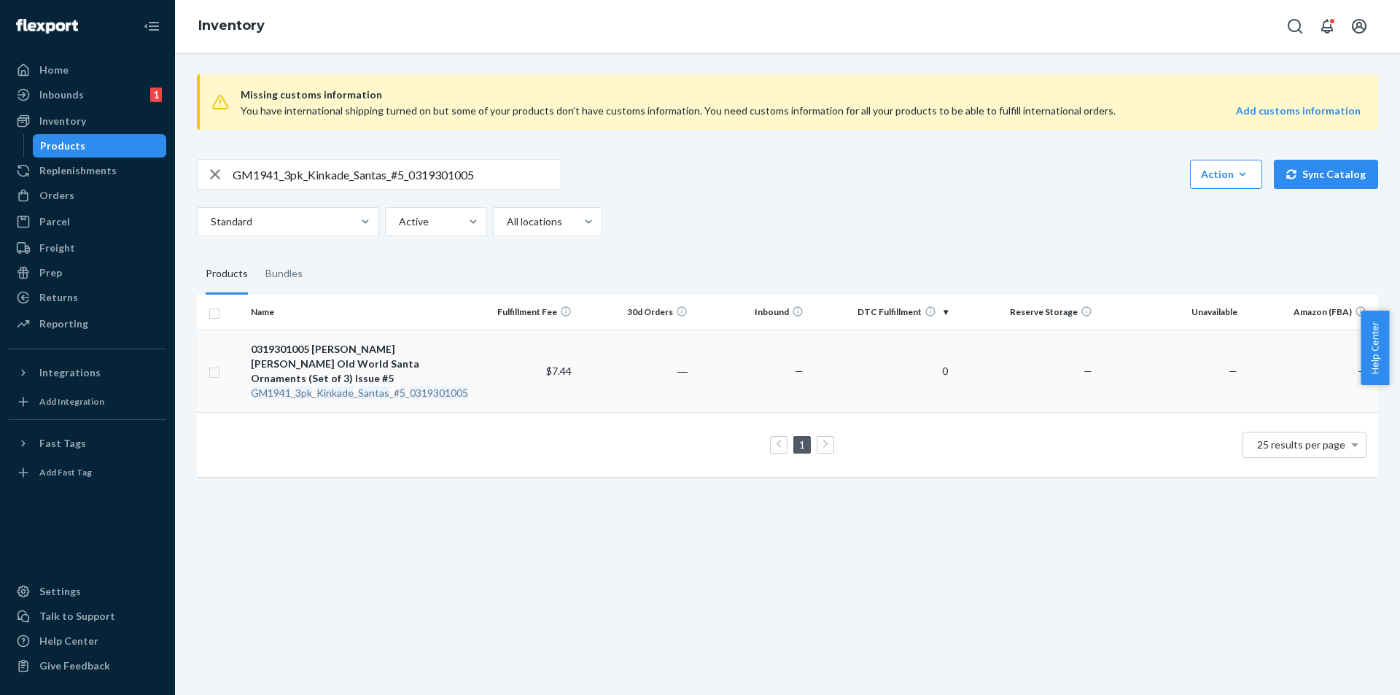
click at [337, 362] on div "0319301005 Thomas Kinkade Old World Santa Ornaments (Set of 3) Issue #5" at bounding box center [354, 364] width 206 height 44
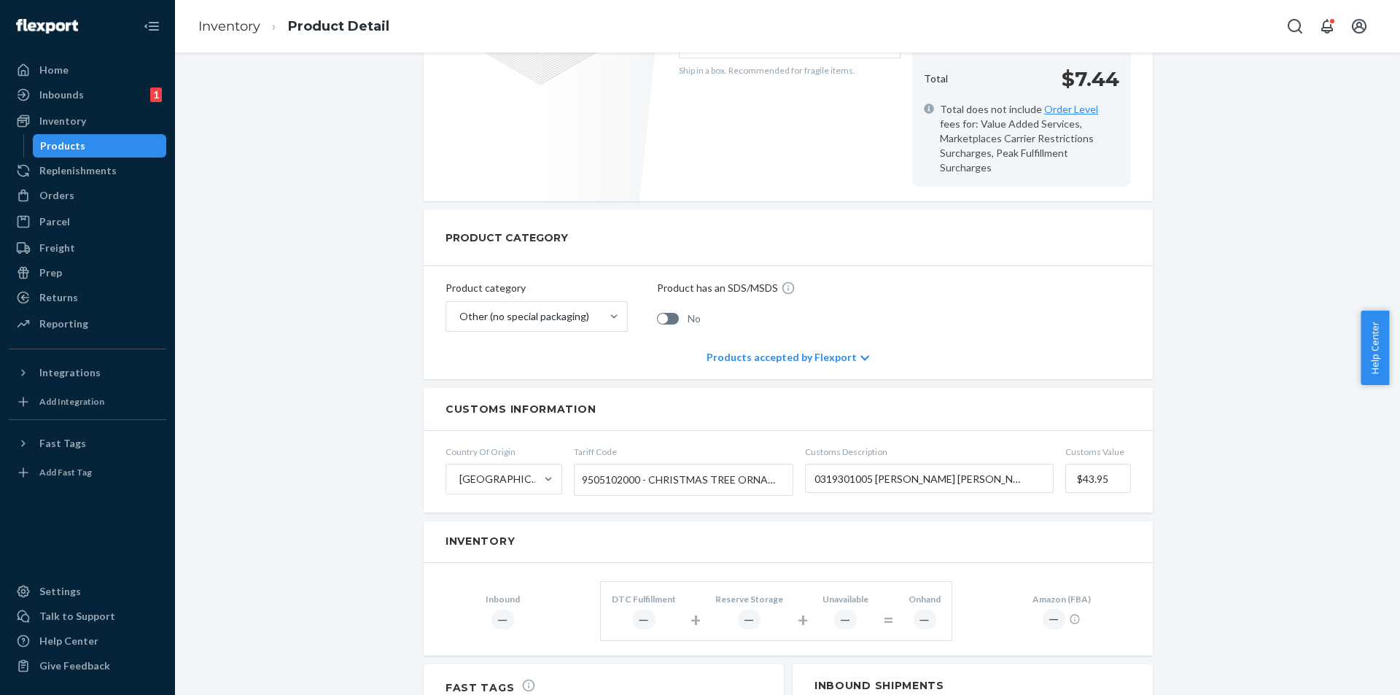
scroll to position [364, 0]
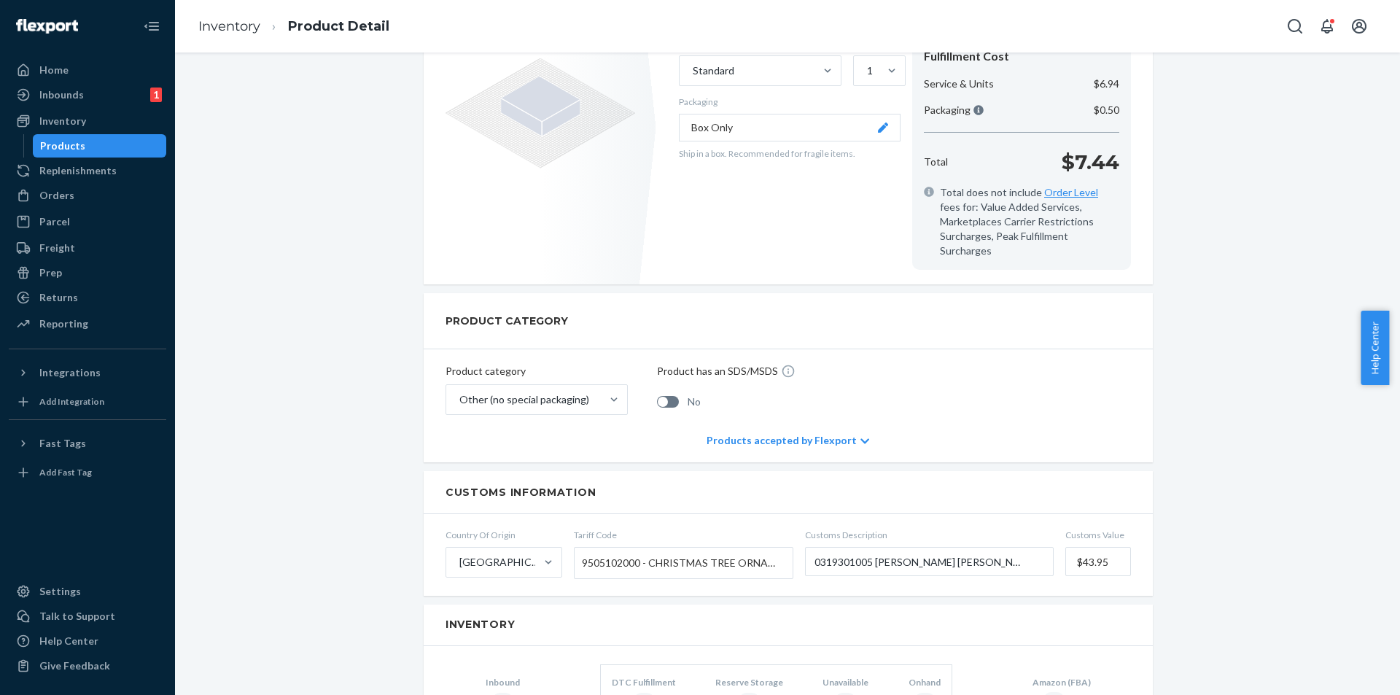
click at [133, 142] on div "Products" at bounding box center [99, 146] width 131 height 20
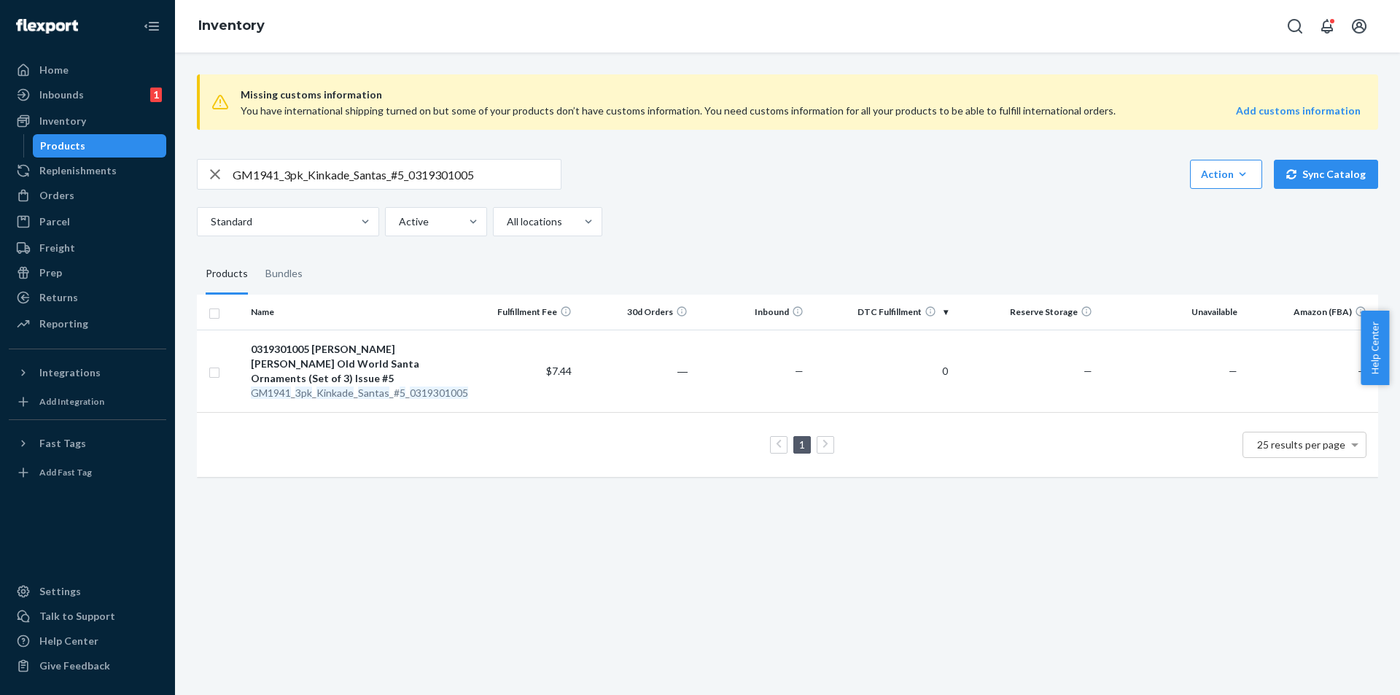
click at [552, 195] on div "GM1941_3pk_Kinkade_Santas_#5_0319301005 Action Create product Create bundle Bul…" at bounding box center [787, 197] width 1181 height 77
click at [512, 176] on input "GM1941_3pk_Kinkade_Santas_#5_0319301005" at bounding box center [397, 174] width 328 height 29
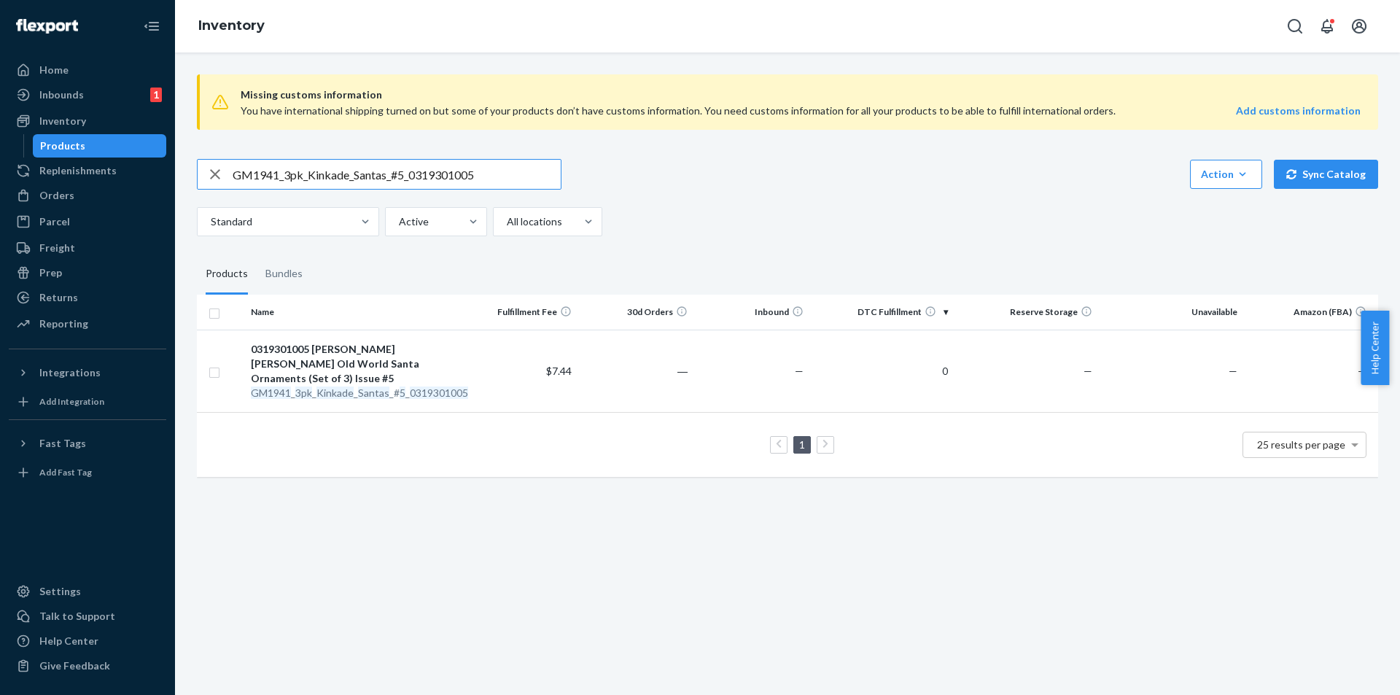
paste input "4339_Precious_Treasures_0717400701"
type input "GM4339_Precious_Treasures_0717400701"
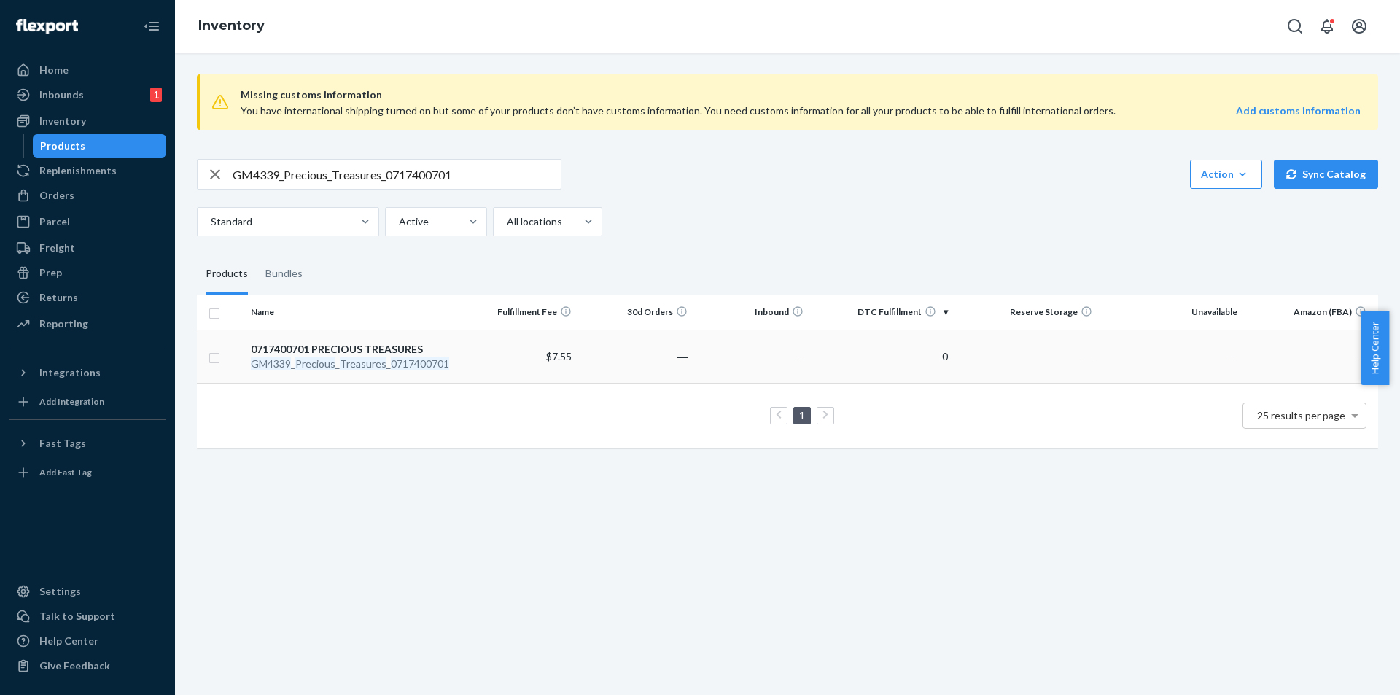
click at [355, 355] on div "0717400701 PRECIOUS TREASURES" at bounding box center [354, 349] width 206 height 15
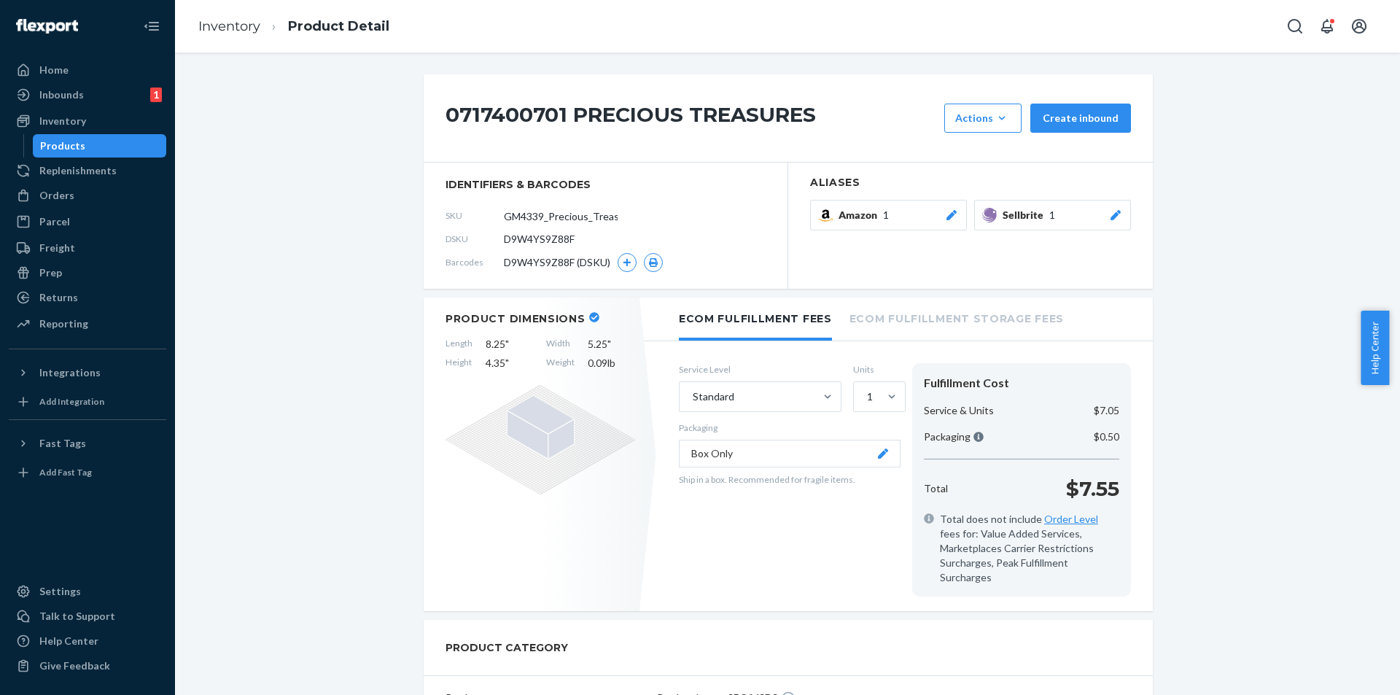
click at [98, 144] on div "Products" at bounding box center [99, 146] width 131 height 20
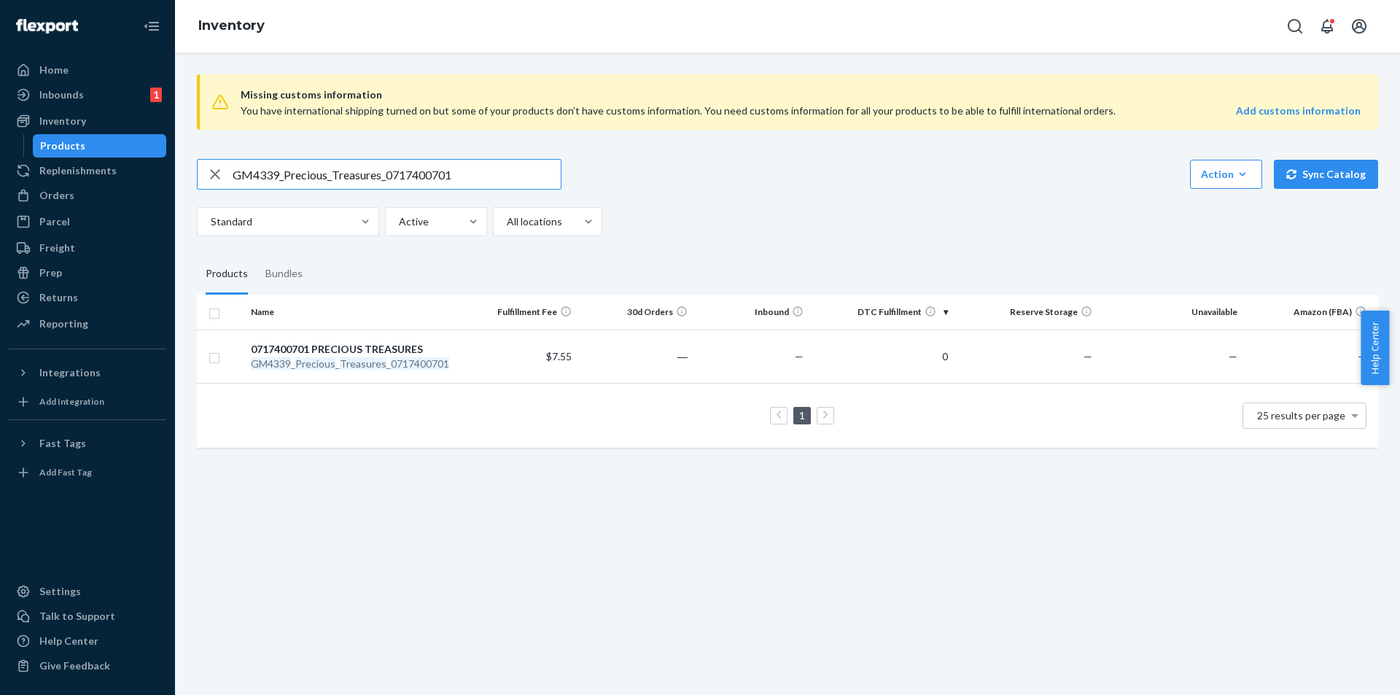
click at [426, 175] on input "GM4339_Precious_Treasures_0717400701" at bounding box center [397, 174] width 328 height 29
click at [426, 174] on input "GM4339_Precious_Treasures_0717400701" at bounding box center [397, 174] width 328 height 29
paste input "3PL_ZR2990_FieldsNightfallSublime_100ML"
type input "3PL_ZR2990_FieldsNightfallSublime_100ML"
